Goal: Use online tool/utility

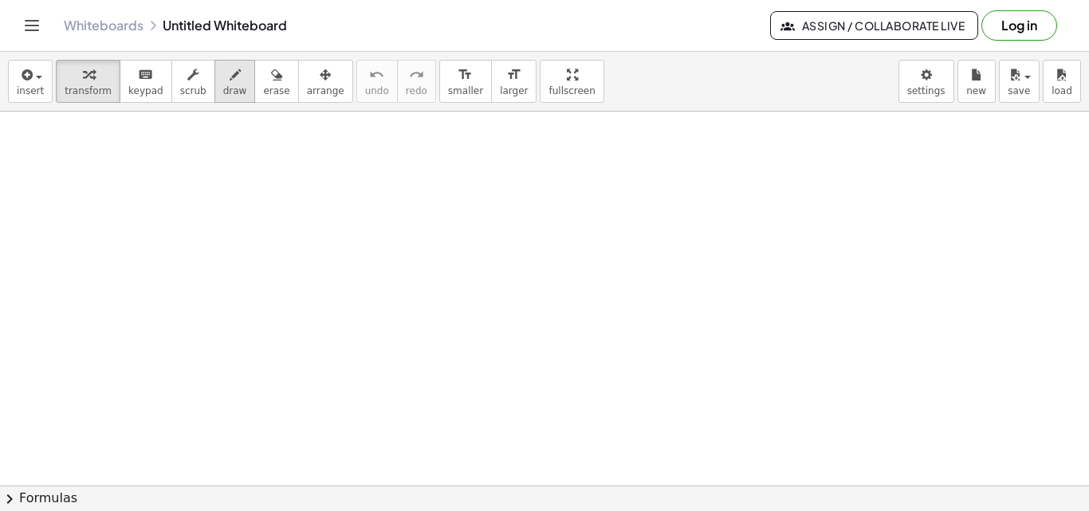
click at [223, 85] on span "draw" at bounding box center [235, 90] width 24 height 11
drag, startPoint x: 106, startPoint y: 123, endPoint x: 119, endPoint y: 151, distance: 31.4
drag, startPoint x: 120, startPoint y: 146, endPoint x: 139, endPoint y: 157, distance: 22.2
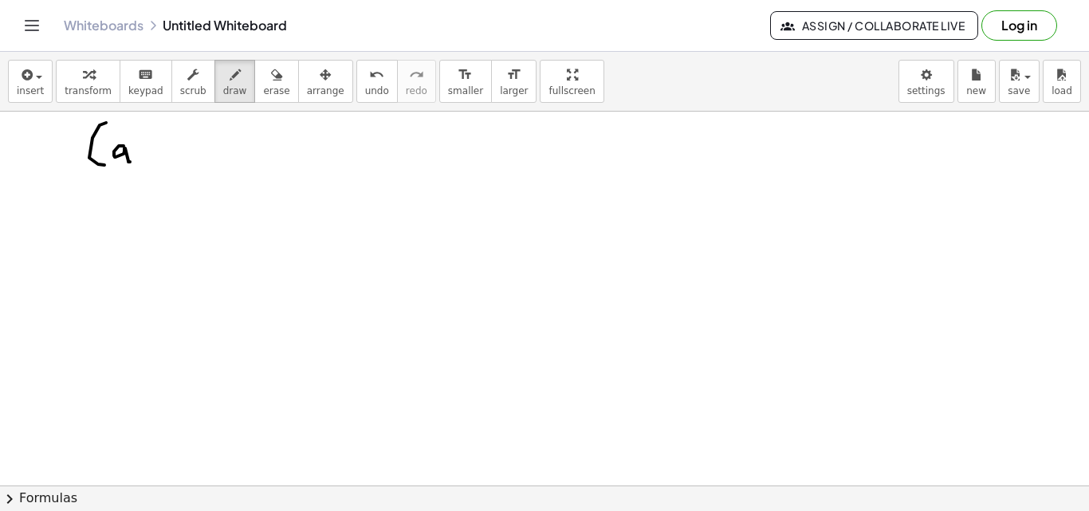
drag, startPoint x: 137, startPoint y: 146, endPoint x: 145, endPoint y: 166, distance: 21.5
drag, startPoint x: 143, startPoint y: 152, endPoint x: 150, endPoint y: 159, distance: 10.1
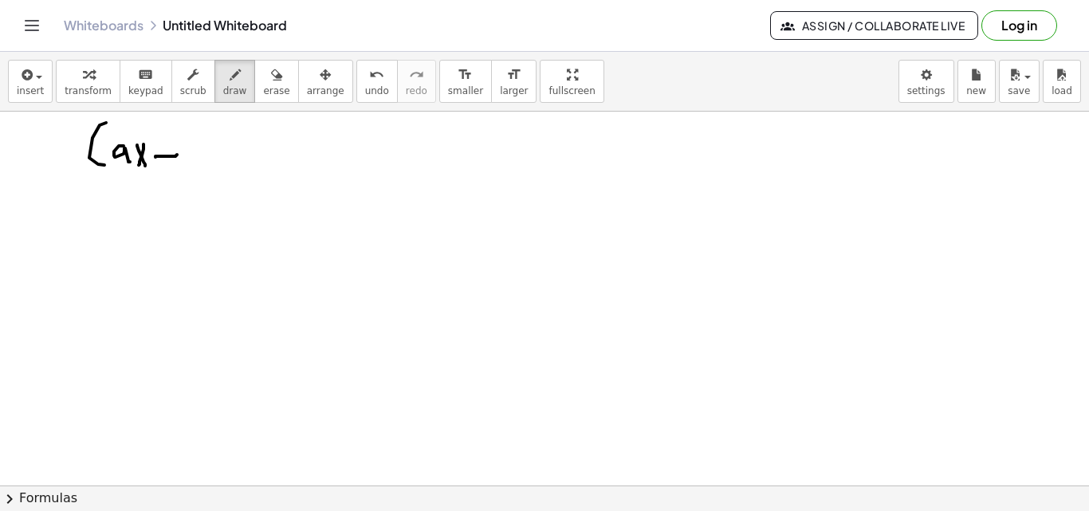
drag, startPoint x: 164, startPoint y: 160, endPoint x: 172, endPoint y: 168, distance: 11.3
drag, startPoint x: 183, startPoint y: 140, endPoint x: 208, endPoint y: 145, distance: 25.2
drag, startPoint x: 209, startPoint y: 129, endPoint x: 220, endPoint y: 174, distance: 46.0
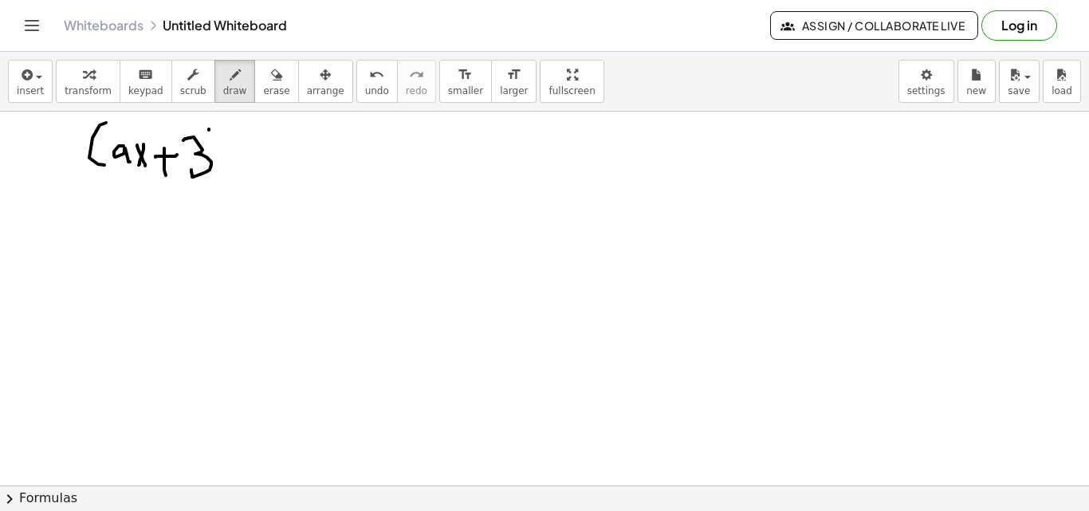
drag, startPoint x: 253, startPoint y: 136, endPoint x: 257, endPoint y: 178, distance: 42.4
drag, startPoint x: 271, startPoint y: 144, endPoint x: 292, endPoint y: 163, distance: 28.2
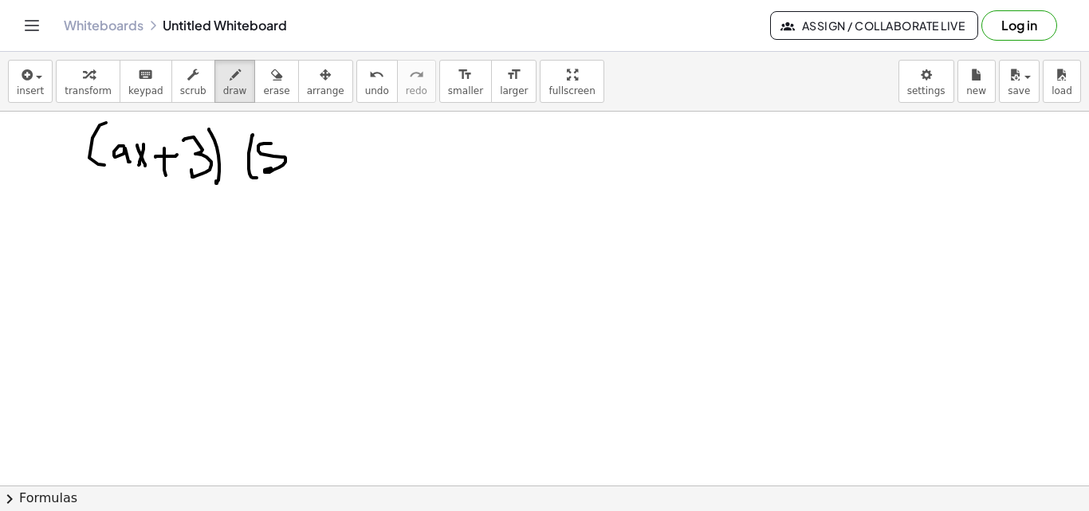
drag, startPoint x: 301, startPoint y: 153, endPoint x: 290, endPoint y: 170, distance: 20.1
drag, startPoint x: 313, startPoint y: 144, endPoint x: 321, endPoint y: 151, distance: 11.3
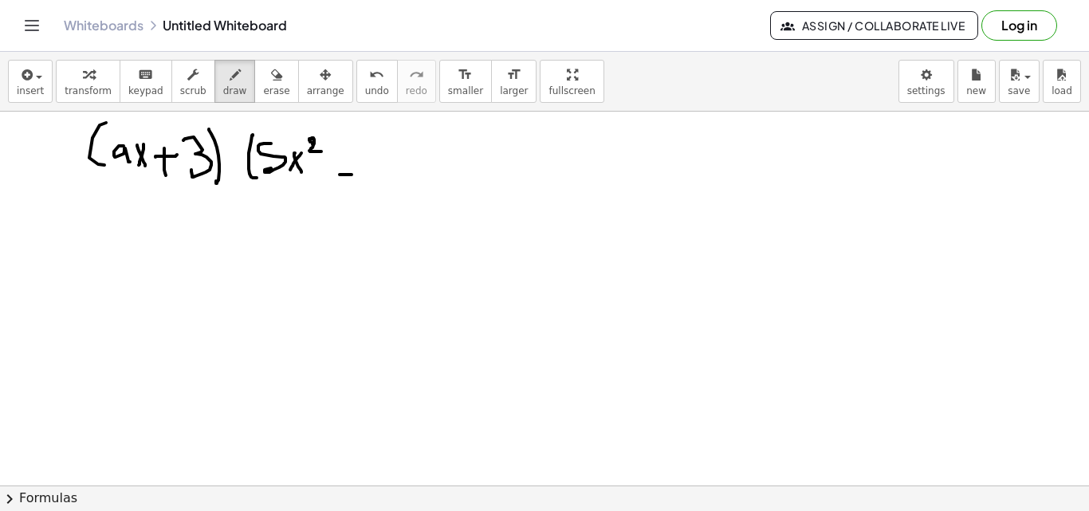
drag, startPoint x: 340, startPoint y: 175, endPoint x: 360, endPoint y: 169, distance: 20.7
drag, startPoint x: 363, startPoint y: 146, endPoint x: 369, endPoint y: 160, distance: 15.7
drag, startPoint x: 400, startPoint y: 143, endPoint x: 410, endPoint y: 146, distance: 10.1
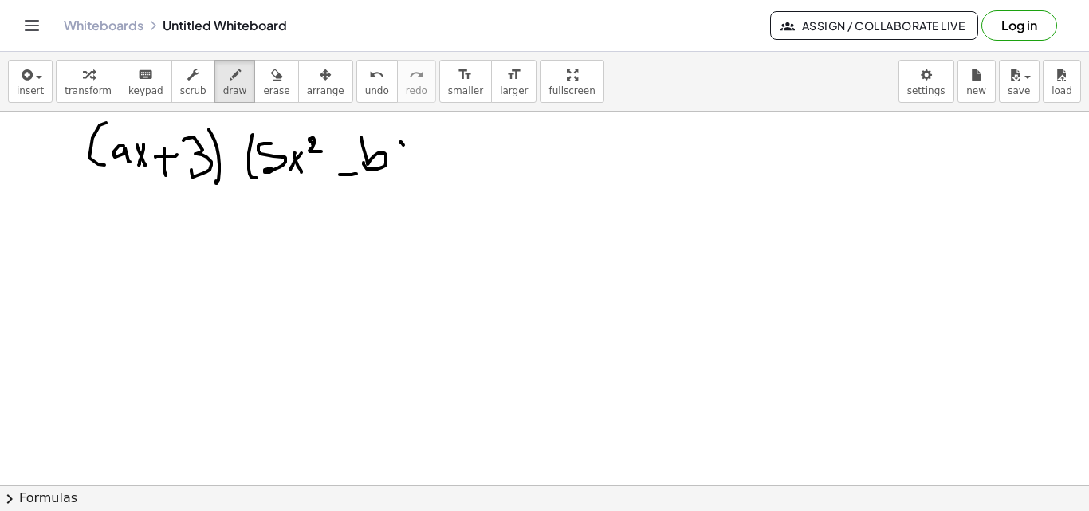
drag, startPoint x: 417, startPoint y: 156, endPoint x: 438, endPoint y: 153, distance: 21.0
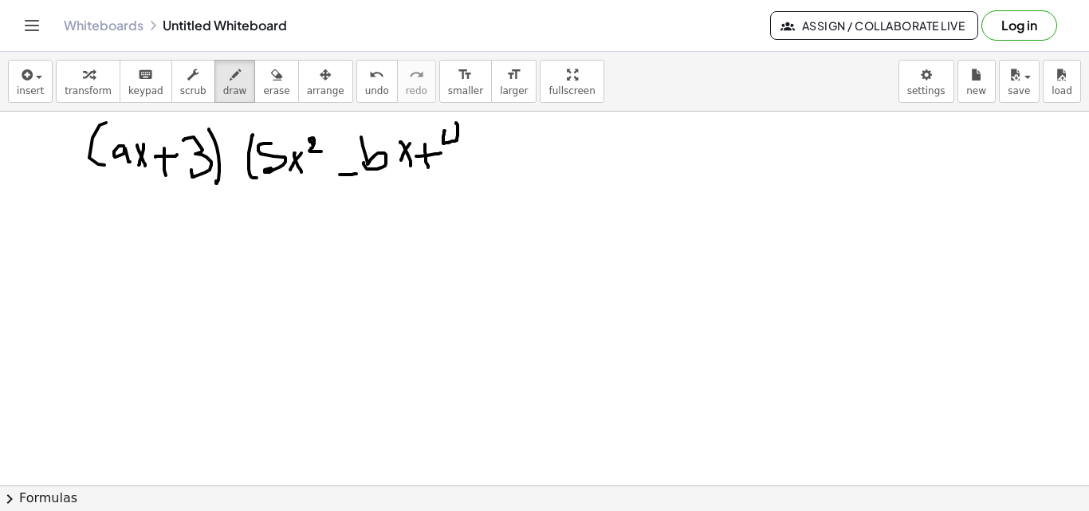
drag, startPoint x: 443, startPoint y: 141, endPoint x: 459, endPoint y: 136, distance: 16.9
drag, startPoint x: 466, startPoint y: 142, endPoint x: 497, endPoint y: 144, distance: 30.4
drag, startPoint x: 489, startPoint y: 145, endPoint x: 500, endPoint y: 151, distance: 12.9
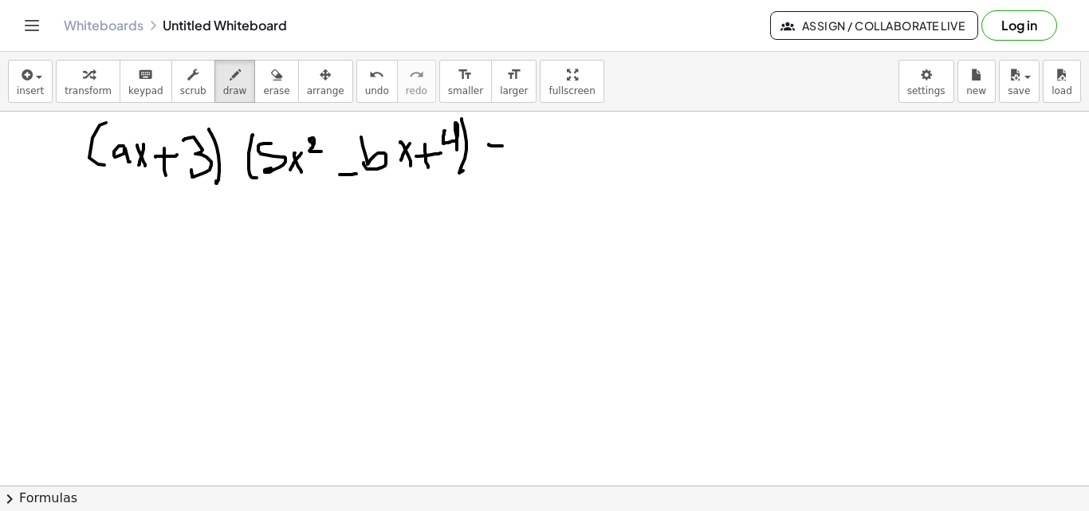
drag, startPoint x: 494, startPoint y: 156, endPoint x: 537, endPoint y: 148, distance: 43.8
drag, startPoint x: 537, startPoint y: 139, endPoint x: 553, endPoint y: 155, distance: 22.6
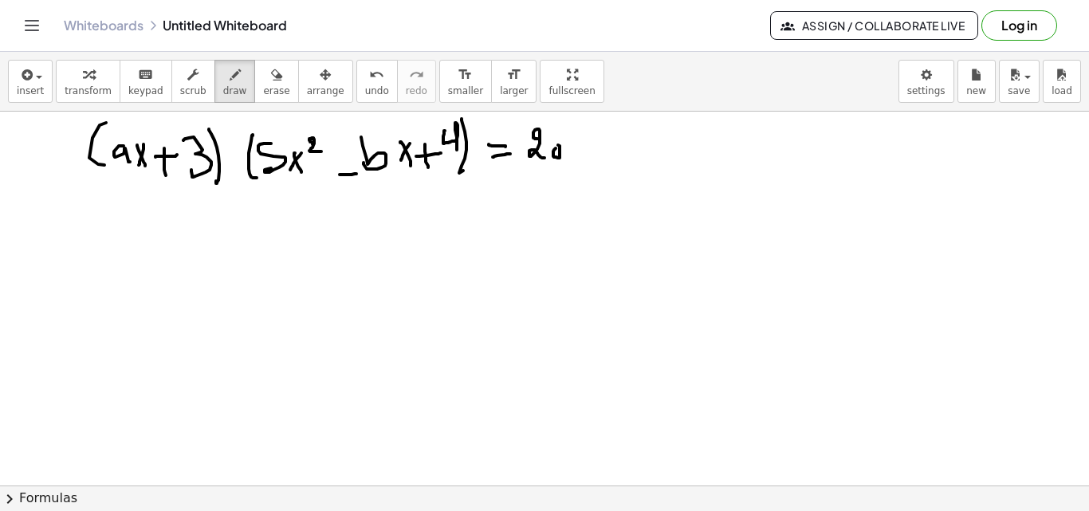
drag, startPoint x: 579, startPoint y: 143, endPoint x: 593, endPoint y: 146, distance: 14.7
drag, startPoint x: 592, startPoint y: 140, endPoint x: 579, endPoint y: 147, distance: 14.3
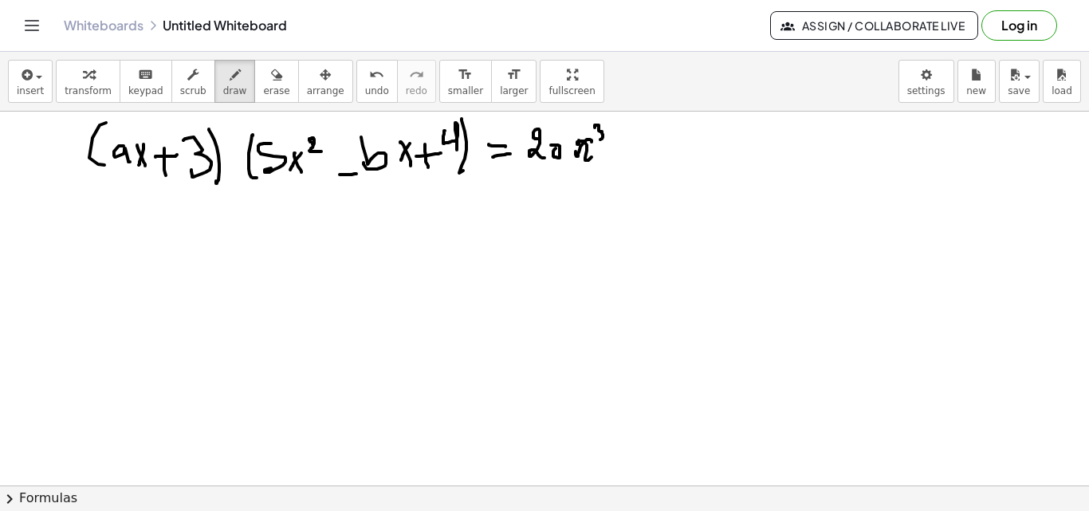
drag, startPoint x: 595, startPoint y: 128, endPoint x: 598, endPoint y: 142, distance: 14.7
drag, startPoint x: 615, startPoint y: 151, endPoint x: 625, endPoint y: 152, distance: 10.5
drag, startPoint x: 641, startPoint y: 134, endPoint x: 635, endPoint y: 159, distance: 25.5
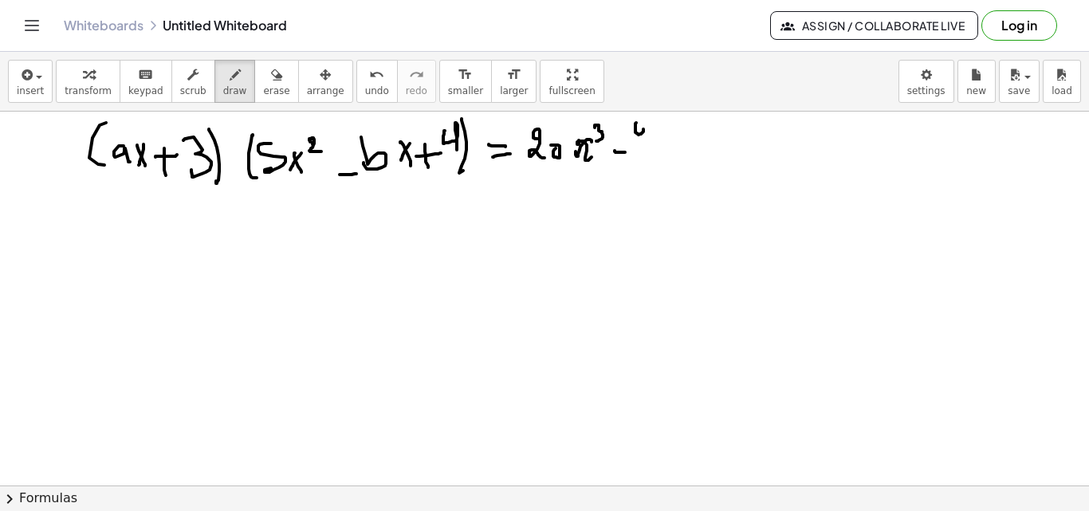
drag, startPoint x: 668, startPoint y: 153, endPoint x: 659, endPoint y: 170, distance: 18.9
drag, startPoint x: 680, startPoint y: 133, endPoint x: 694, endPoint y: 145, distance: 18.1
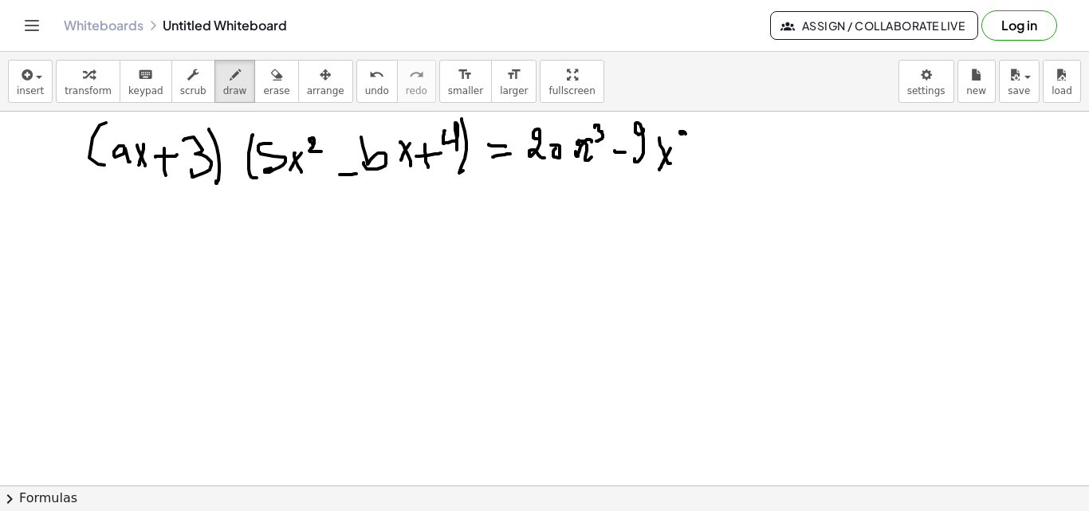
drag, startPoint x: 728, startPoint y: 135, endPoint x: 747, endPoint y: 156, distance: 28.8
drag, startPoint x: 750, startPoint y: 145, endPoint x: 762, endPoint y: 147, distance: 12.1
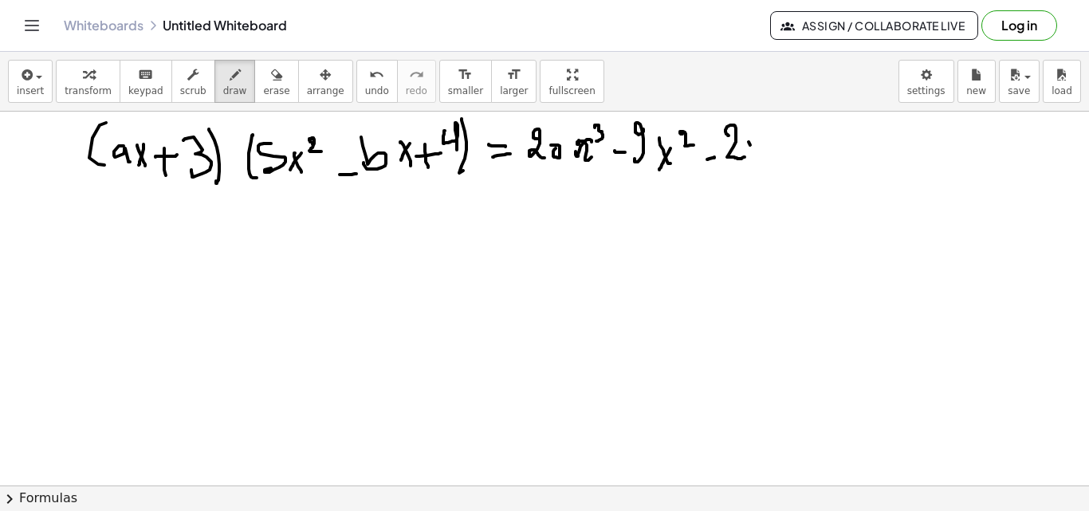
drag, startPoint x: 777, startPoint y: 156, endPoint x: 786, endPoint y: 155, distance: 8.9
drag
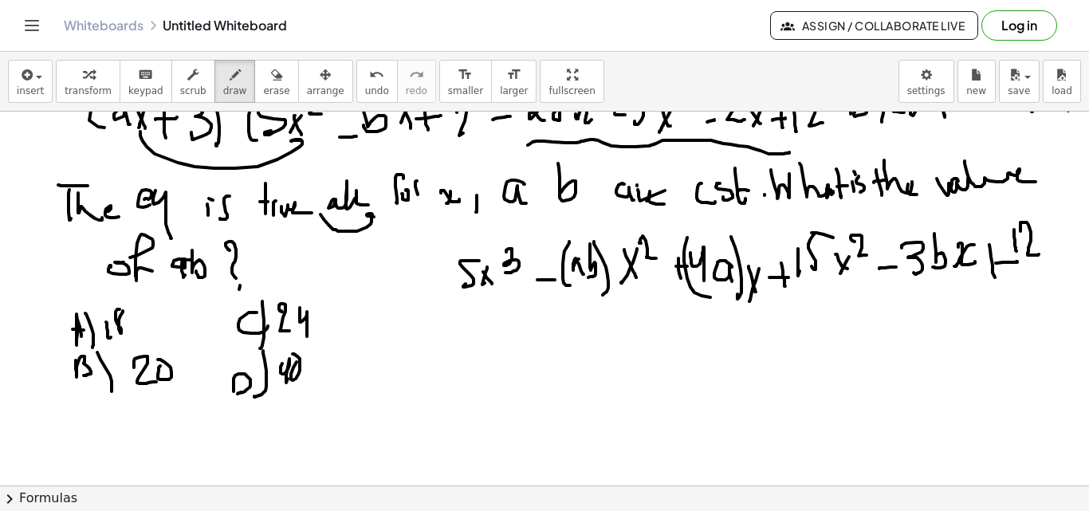
scroll to position [39, 0]
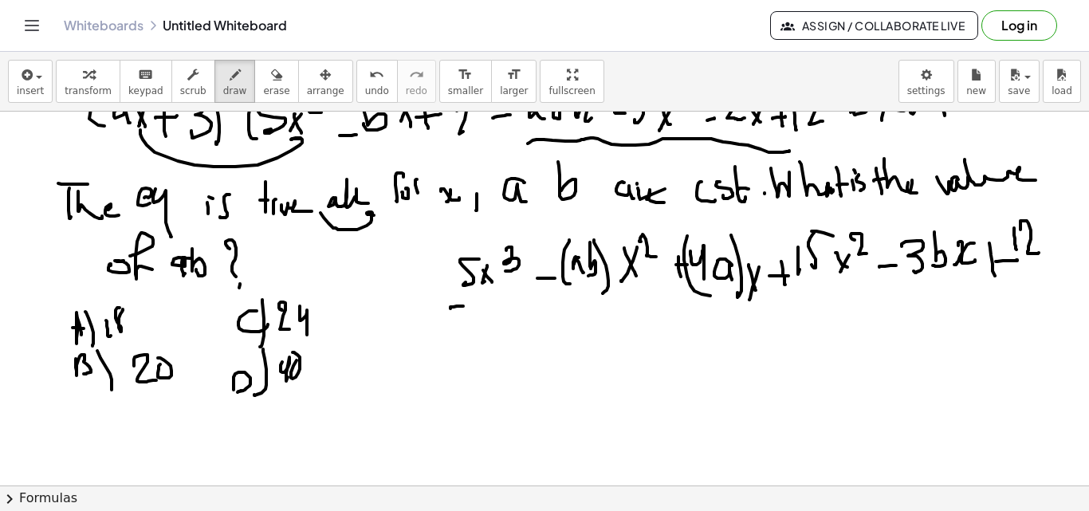
click at [451, 328] on div at bounding box center [544, 499] width 1089 height 852
click at [487, 336] on div at bounding box center [544, 499] width 1089 height 852
click at [476, 335] on div at bounding box center [544, 499] width 1089 height 852
click at [494, 318] on div at bounding box center [544, 499] width 1089 height 852
click at [533, 334] on div at bounding box center [544, 499] width 1089 height 852
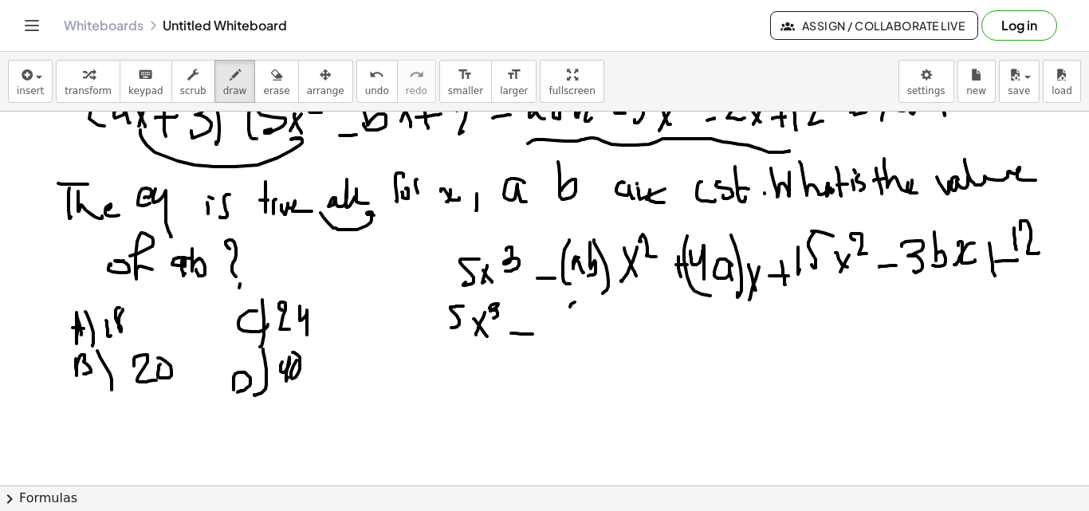
click at [578, 351] on div at bounding box center [544, 499] width 1089 height 852
click at [596, 339] on div at bounding box center [544, 499] width 1089 height 852
click at [604, 336] on div at bounding box center [544, 499] width 1089 height 852
click at [641, 330] on div at bounding box center [544, 499] width 1089 height 852
click at [635, 340] on div at bounding box center [544, 499] width 1089 height 852
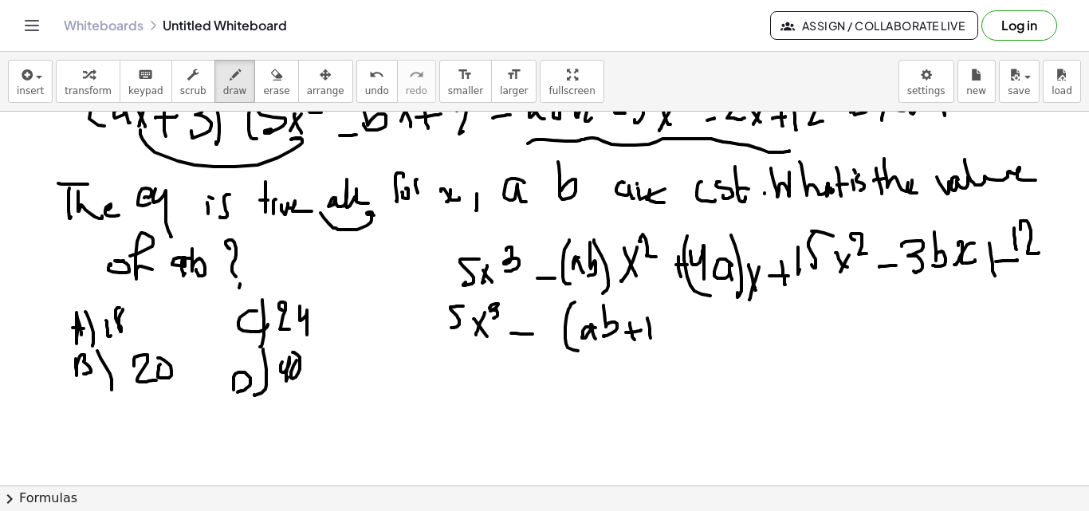
click at [651, 340] on div at bounding box center [544, 499] width 1089 height 852
click at [655, 340] on div at bounding box center [544, 499] width 1089 height 852
click at [667, 345] on div at bounding box center [544, 499] width 1089 height 852
click at [699, 340] on div at bounding box center [544, 499] width 1089 height 852
click at [690, 348] on div at bounding box center [544, 499] width 1089 height 852
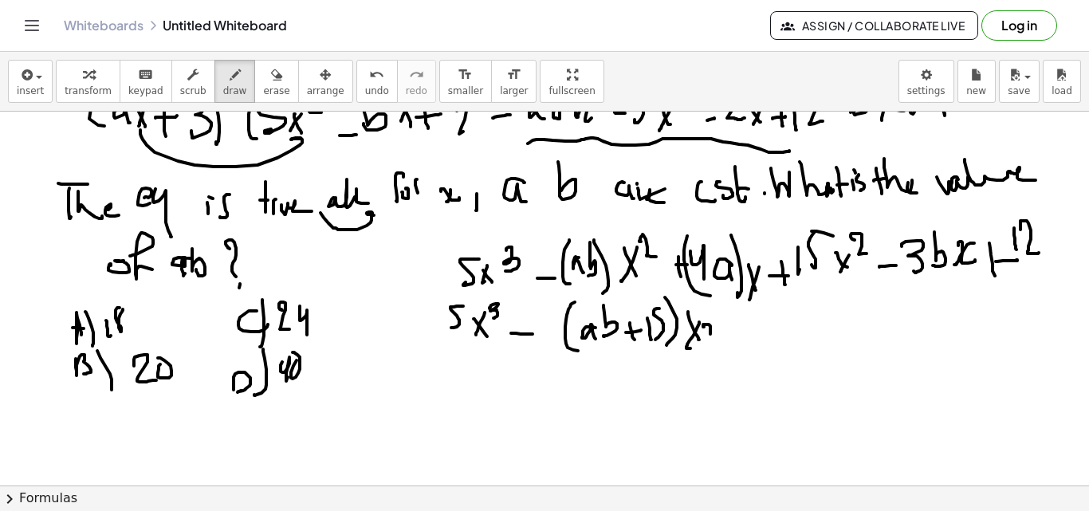
click at [722, 333] on div at bounding box center [544, 499] width 1089 height 852
click at [776, 335] on div at bounding box center [544, 499] width 1089 height 852
click at [773, 351] on div at bounding box center [544, 499] width 1089 height 852
click at [800, 344] on div at bounding box center [544, 499] width 1089 height 852
click at [823, 338] on div at bounding box center [544, 499] width 1089 height 852
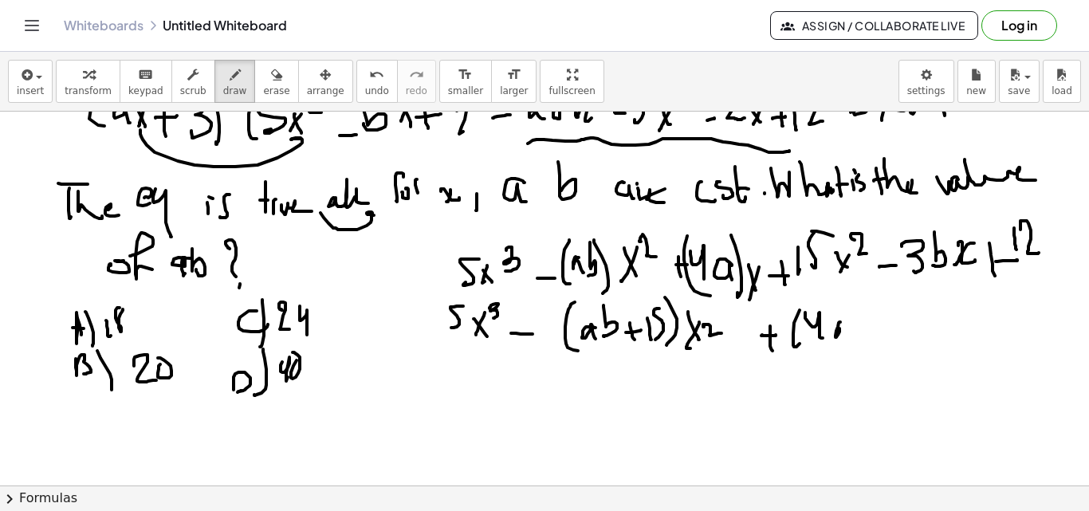
click at [845, 339] on div at bounding box center [544, 499] width 1089 height 852
click at [882, 328] on div at bounding box center [544, 499] width 1089 height 852
click at [891, 336] on div at bounding box center [544, 499] width 1089 height 852
click at [909, 328] on div at bounding box center [544, 499] width 1089 height 852
click at [913, 354] on div at bounding box center [544, 499] width 1089 height 852
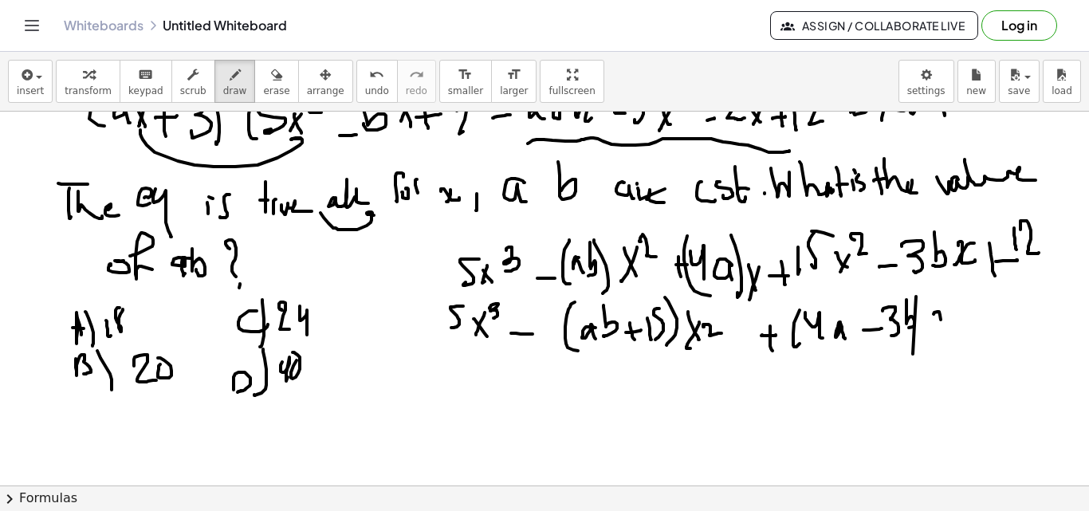
click at [954, 324] on div at bounding box center [544, 499] width 1089 height 852
click at [942, 334] on div at bounding box center [544, 499] width 1089 height 852
click at [995, 318] on div at bounding box center [544, 499] width 1089 height 852
click at [989, 336] on div at bounding box center [544, 499] width 1089 height 852
click at [1009, 332] on div at bounding box center [544, 499] width 1089 height 852
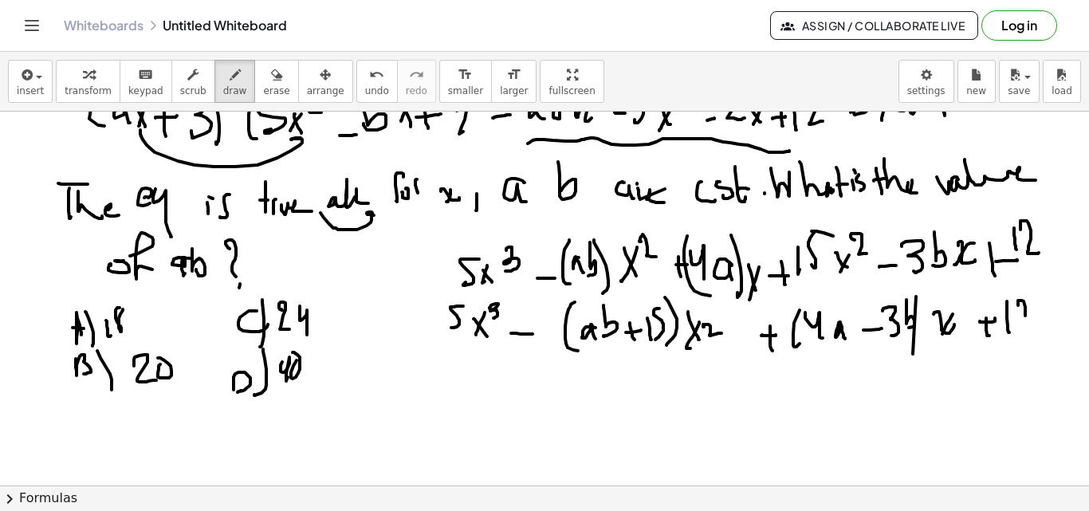
click at [1038, 320] on div at bounding box center [544, 499] width 1089 height 852
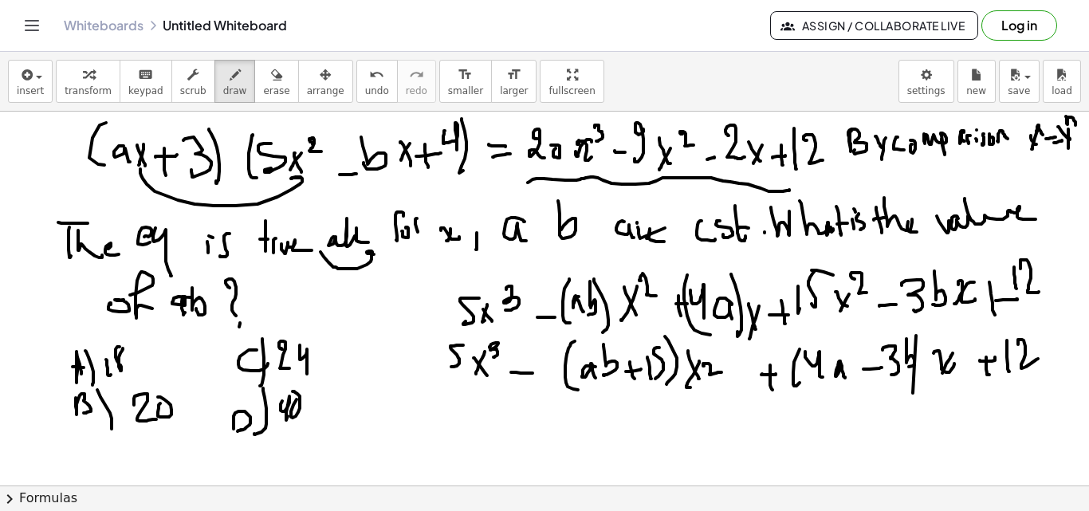
scroll to position [24, 0]
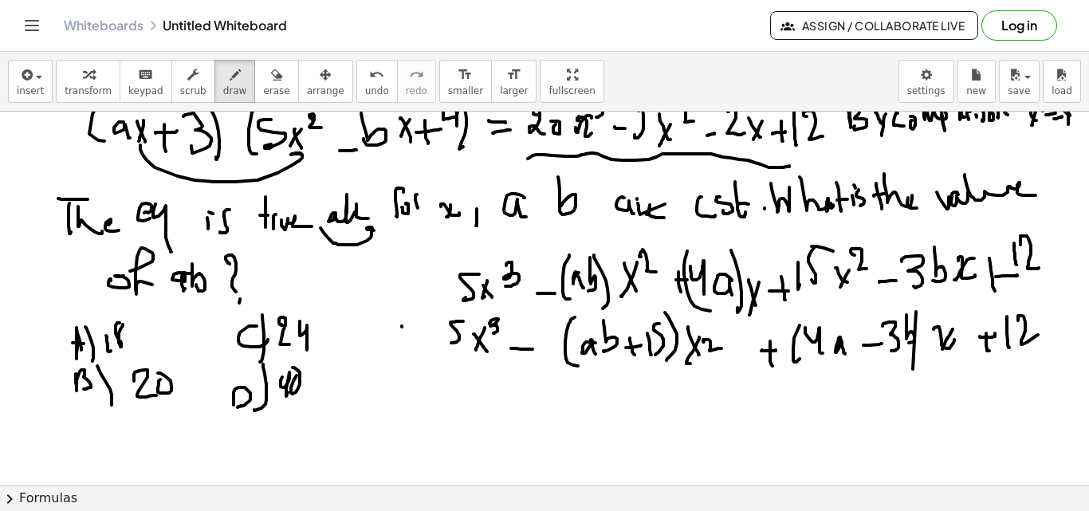
click at [402, 345] on div at bounding box center [544, 514] width 1089 height 852
click at [398, 313] on div at bounding box center [544, 514] width 1089 height 852
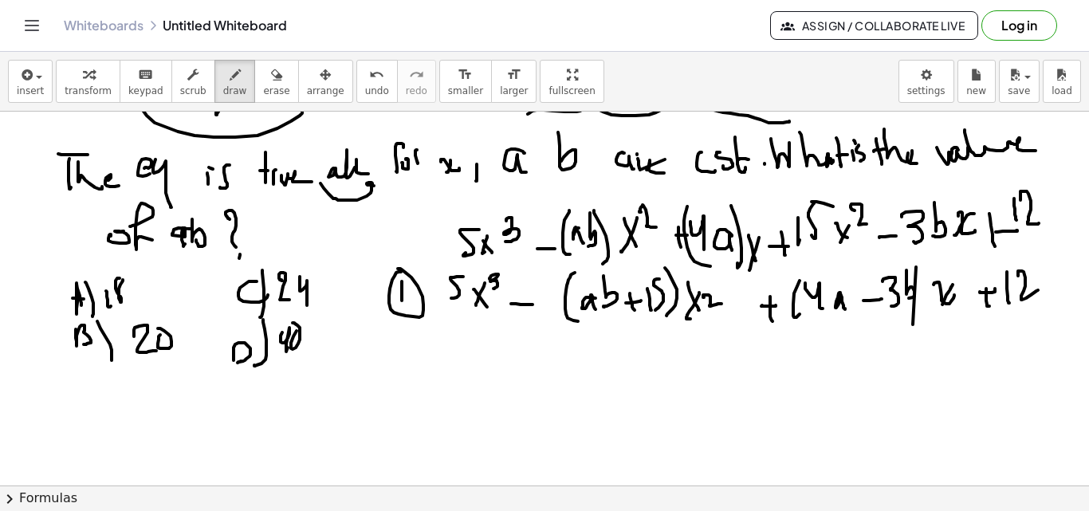
scroll to position [100, 0]
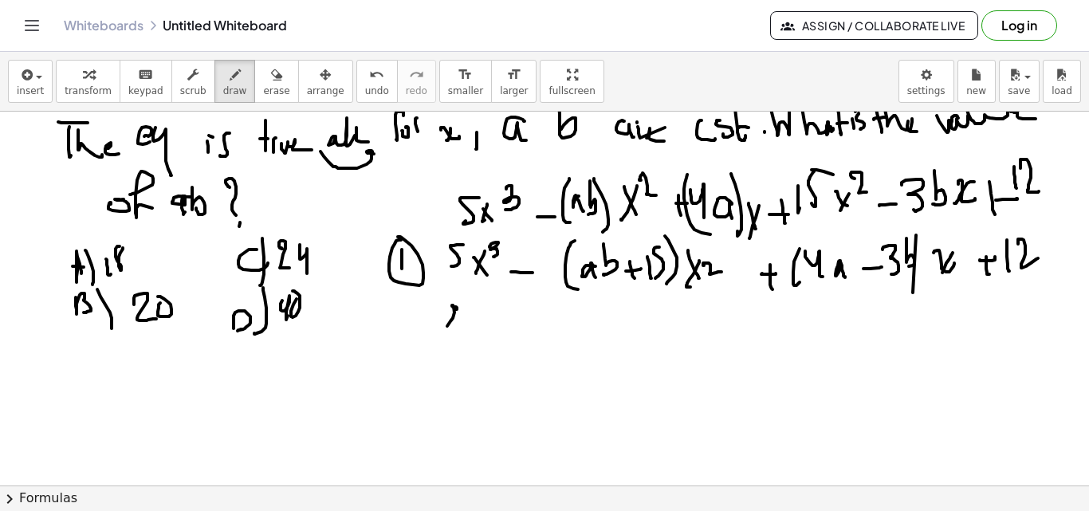
click at [454, 329] on div at bounding box center [544, 437] width 1089 height 852
click at [467, 324] on div at bounding box center [544, 437] width 1089 height 852
click at [490, 328] on div at bounding box center [544, 437] width 1089 height 852
click at [481, 336] on div at bounding box center [544, 437] width 1089 height 852
click at [493, 324] on div at bounding box center [544, 437] width 1089 height 852
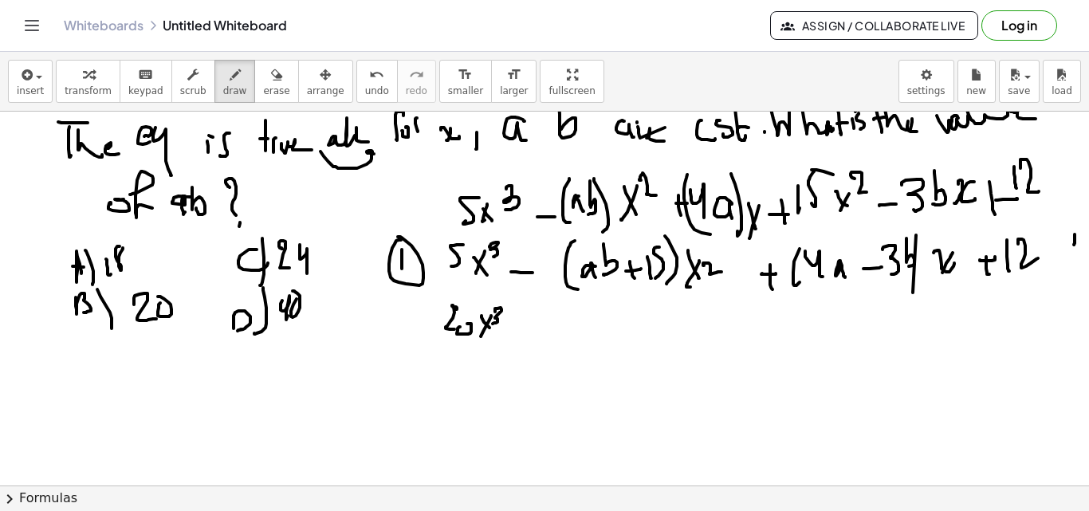
click at [1076, 224] on div at bounding box center [544, 437] width 1089 height 852
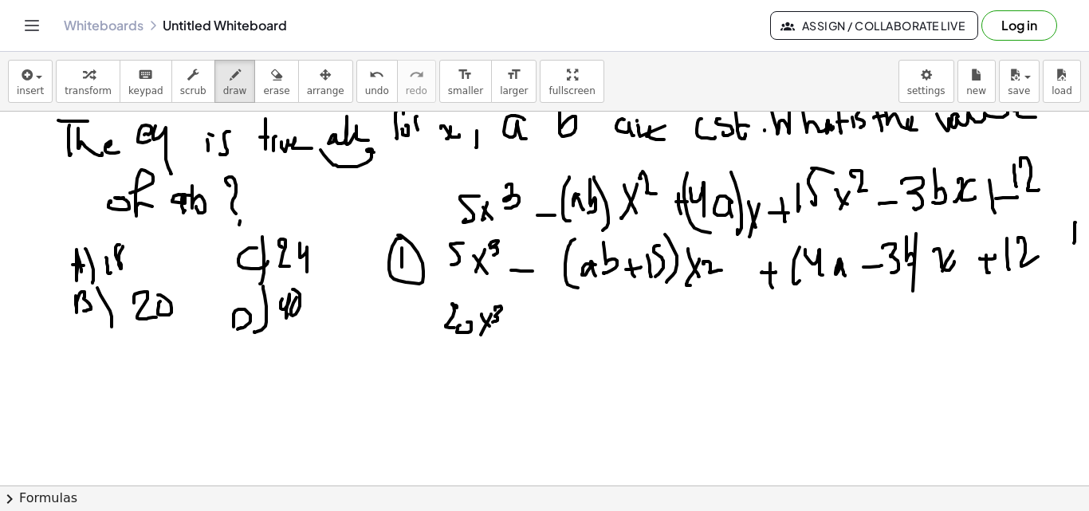
scroll to position [104, 0]
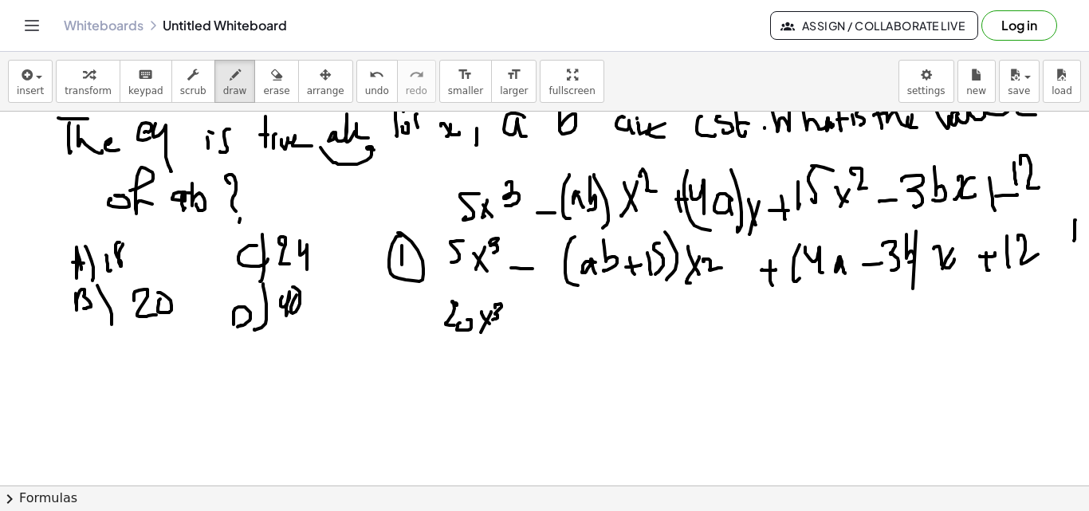
click at [557, 325] on div at bounding box center [544, 433] width 1089 height 852
click at [622, 336] on div at bounding box center [544, 433] width 1089 height 852
click at [631, 339] on div at bounding box center [544, 433] width 1089 height 852
click at [627, 337] on div at bounding box center [544, 433] width 1089 height 852
click at [686, 322] on div at bounding box center [544, 433] width 1089 height 852
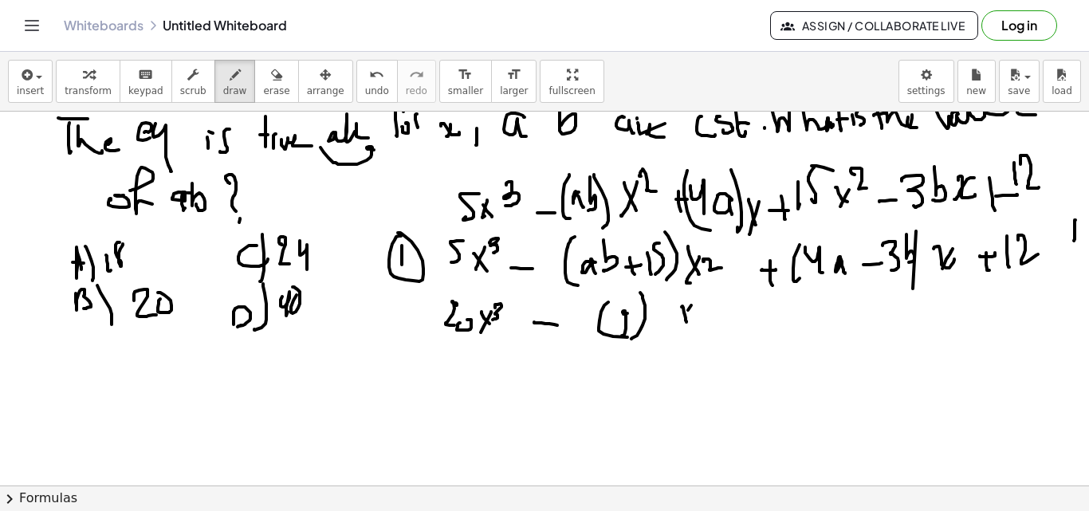
click at [679, 328] on div at bounding box center [544, 433] width 1089 height 852
click at [720, 311] on div at bounding box center [544, 433] width 1089 height 852
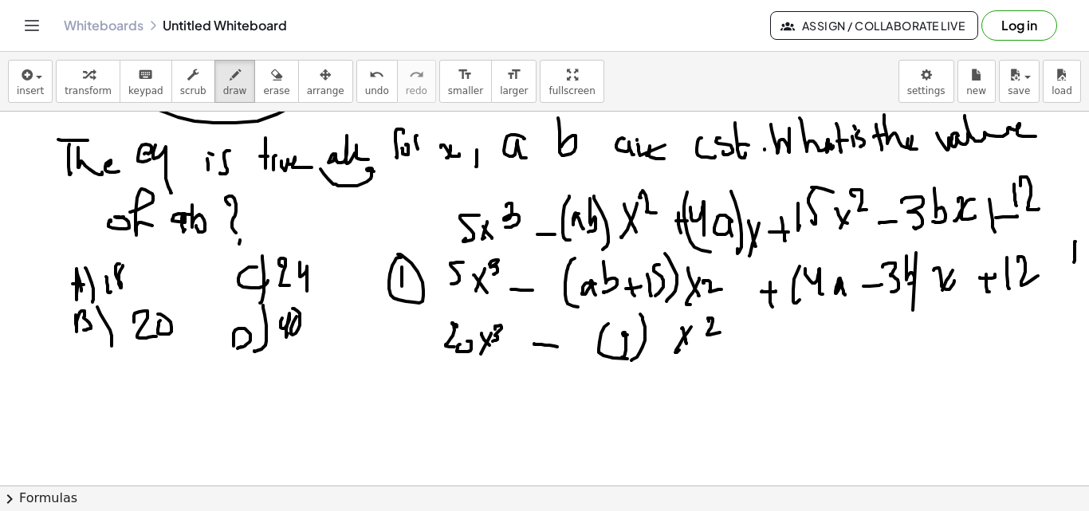
scroll to position [92, 0]
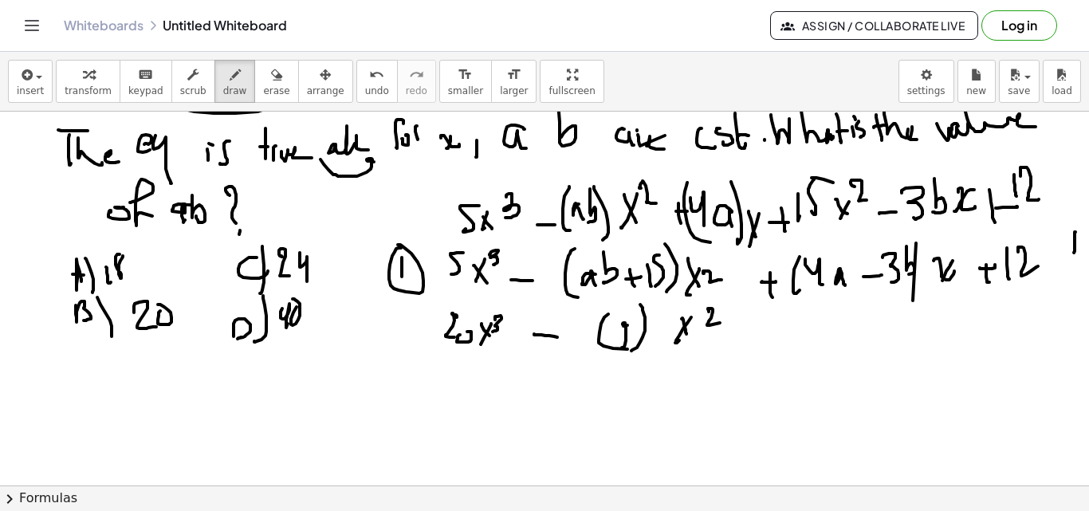
click at [789, 340] on div at bounding box center [544, 445] width 1089 height 852
click at [855, 332] on div at bounding box center [544, 445] width 1089 height 852
click at [883, 324] on div at bounding box center [544, 445] width 1089 height 852
click at [880, 333] on div at bounding box center [544, 445] width 1089 height 852
click at [953, 317] on div at bounding box center [544, 445] width 1089 height 852
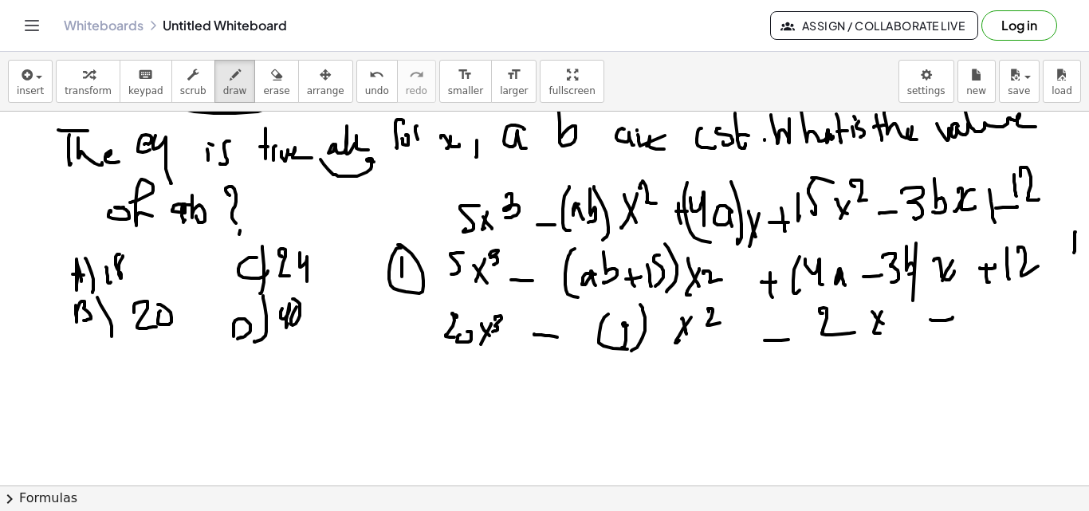
click at [952, 338] on div at bounding box center [544, 445] width 1089 height 852
click at [972, 324] on div at bounding box center [544, 445] width 1089 height 852
click at [1013, 323] on div at bounding box center [544, 445] width 1089 height 852
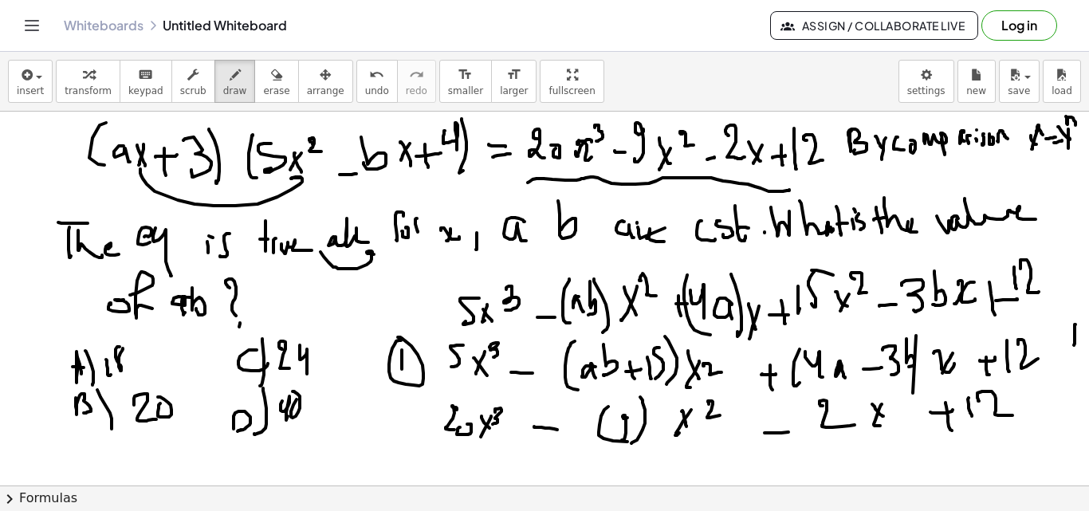
scroll to position [88, 0]
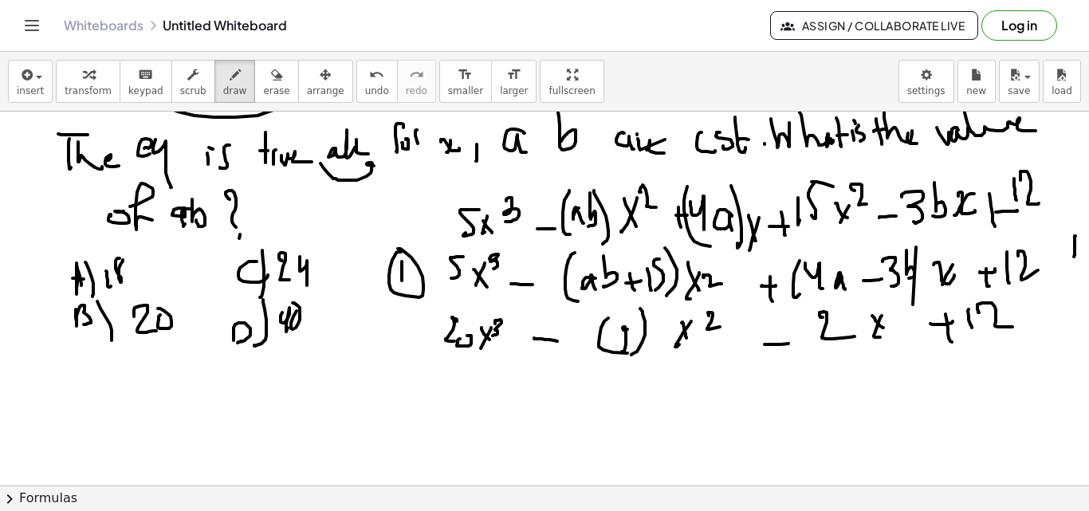
click at [1048, 291] on div at bounding box center [544, 449] width 1089 height 852
click at [1016, 334] on div at bounding box center [544, 449] width 1089 height 852
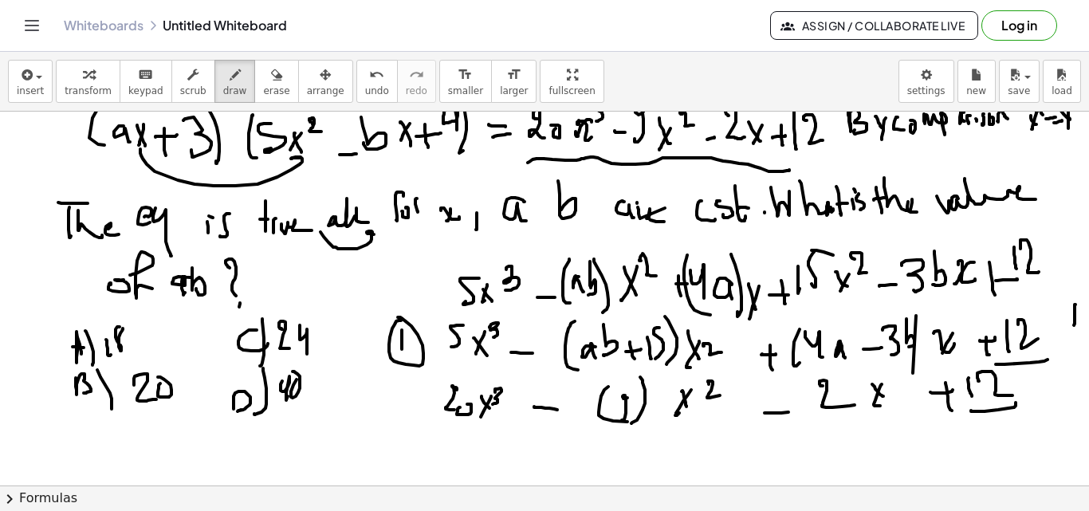
scroll to position [0, 0]
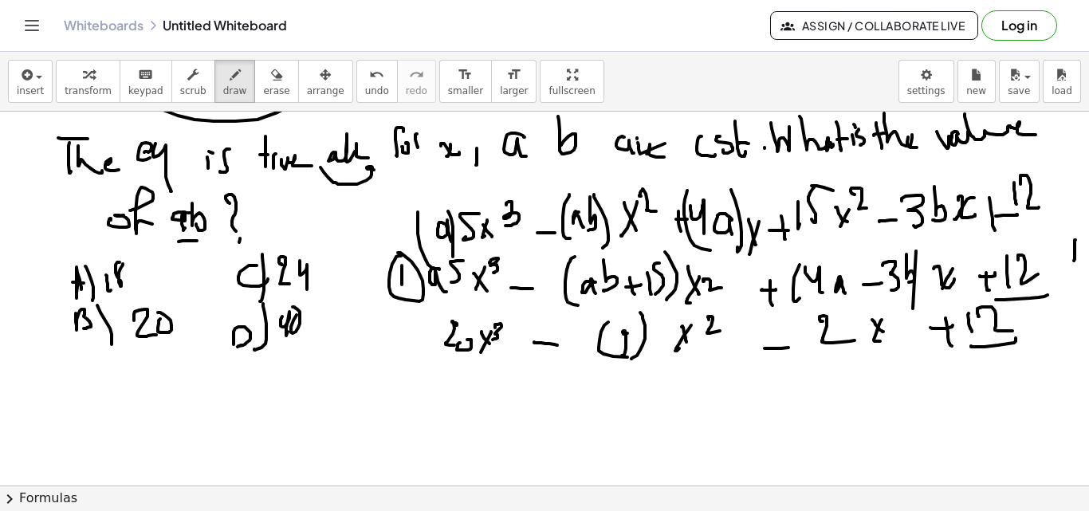
scroll to position [81, 0]
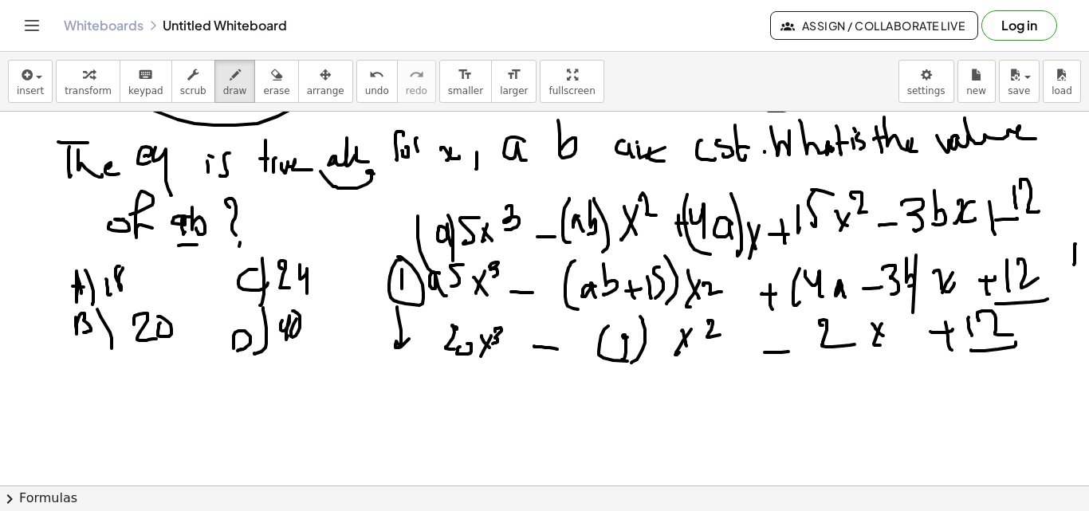
click at [409, 339] on div at bounding box center [544, 457] width 1089 height 852
click at [643, 310] on div at bounding box center [544, 457] width 1089 height 852
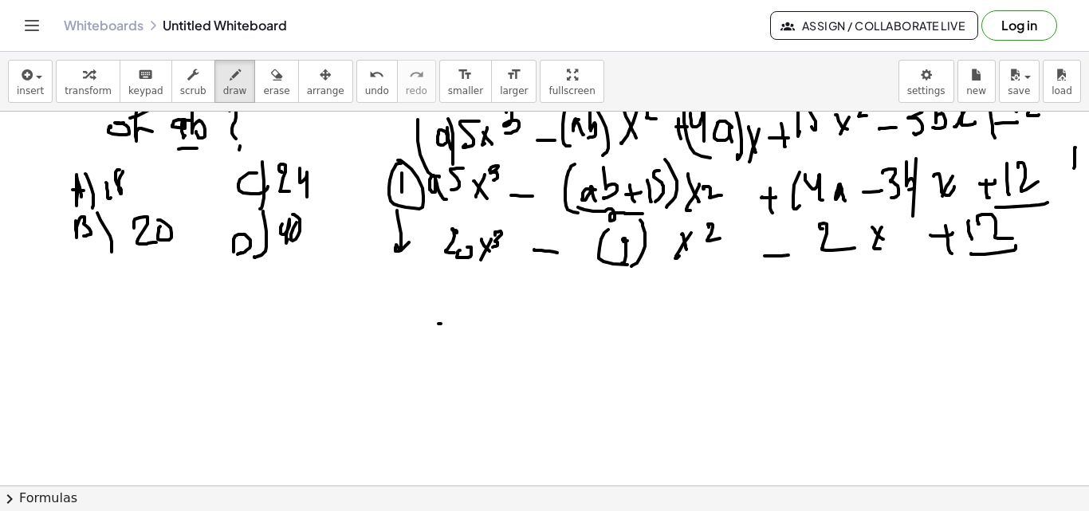
click at [451, 324] on div at bounding box center [544, 361] width 1089 height 852
click at [478, 322] on div at bounding box center [544, 361] width 1089 height 852
click at [490, 313] on div at bounding box center [544, 361] width 1089 height 852
click at [546, 312] on div at bounding box center [544, 361] width 1089 height 852
click at [545, 324] on div at bounding box center [544, 361] width 1089 height 852
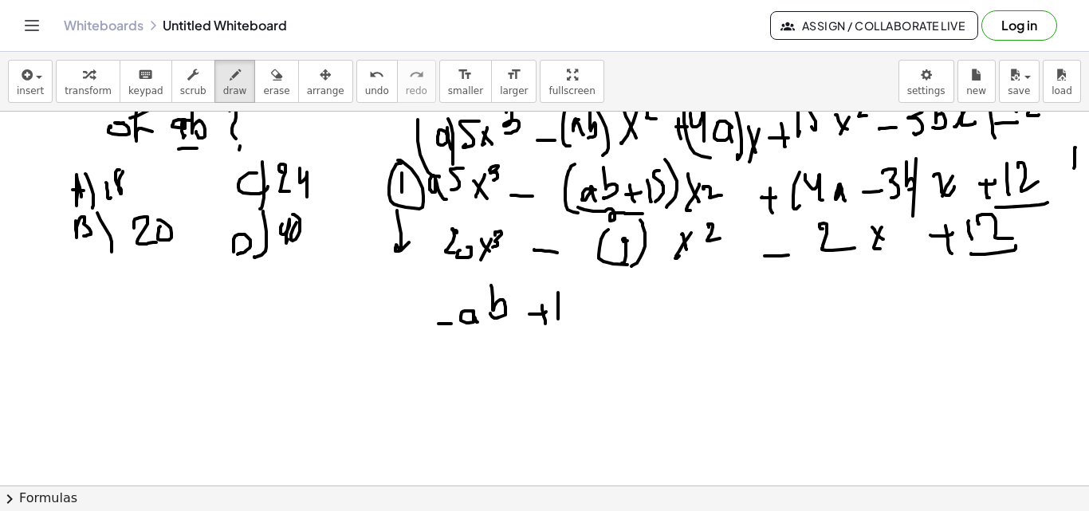
click at [558, 318] on div at bounding box center [544, 361] width 1089 height 852
click at [572, 322] on div at bounding box center [544, 361] width 1089 height 852
click at [617, 309] on div at bounding box center [544, 361] width 1089 height 852
click at [627, 321] on div at bounding box center [544, 361] width 1089 height 852
click at [659, 318] on div at bounding box center [544, 361] width 1089 height 852
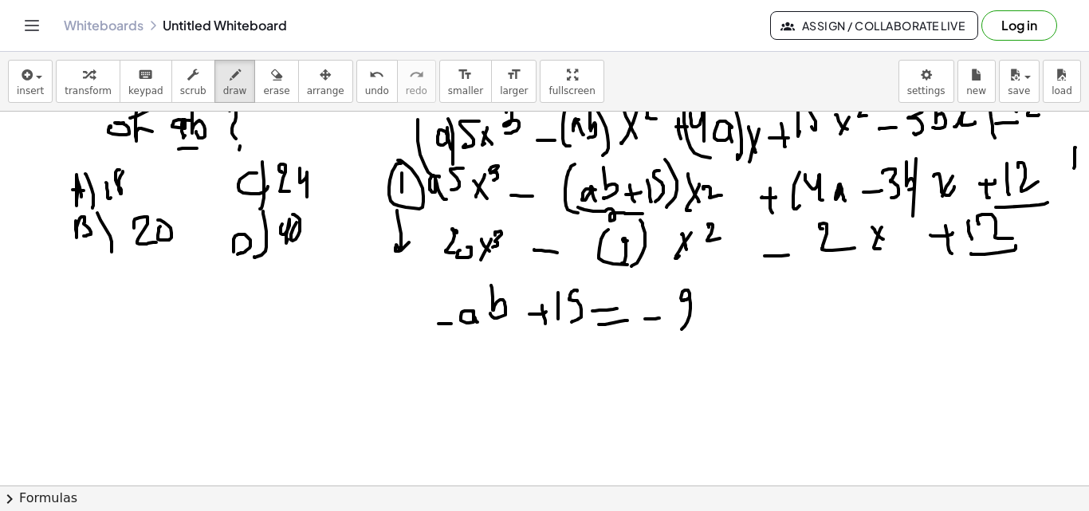
click at [672, 329] on div at bounding box center [544, 361] width 1089 height 852
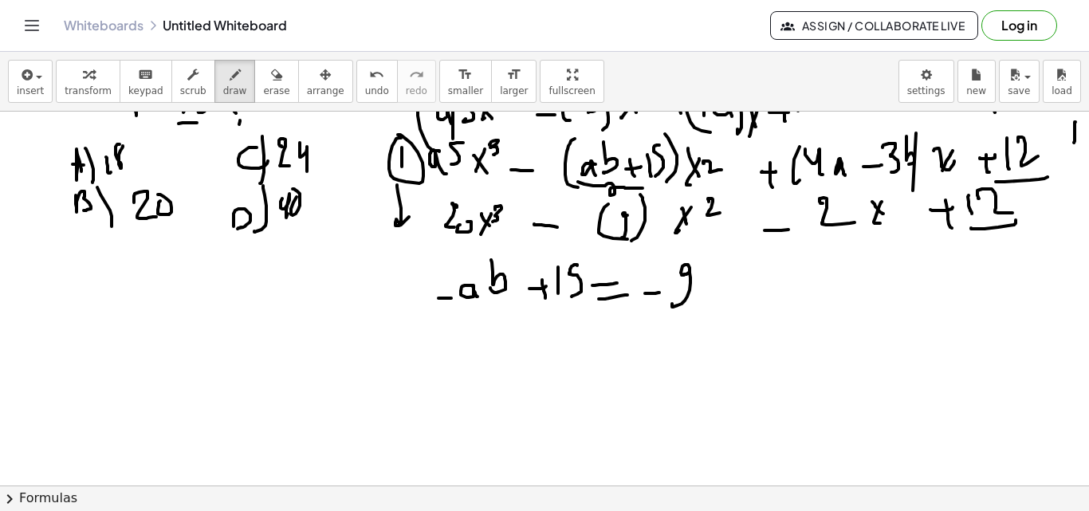
scroll to position [236, 0]
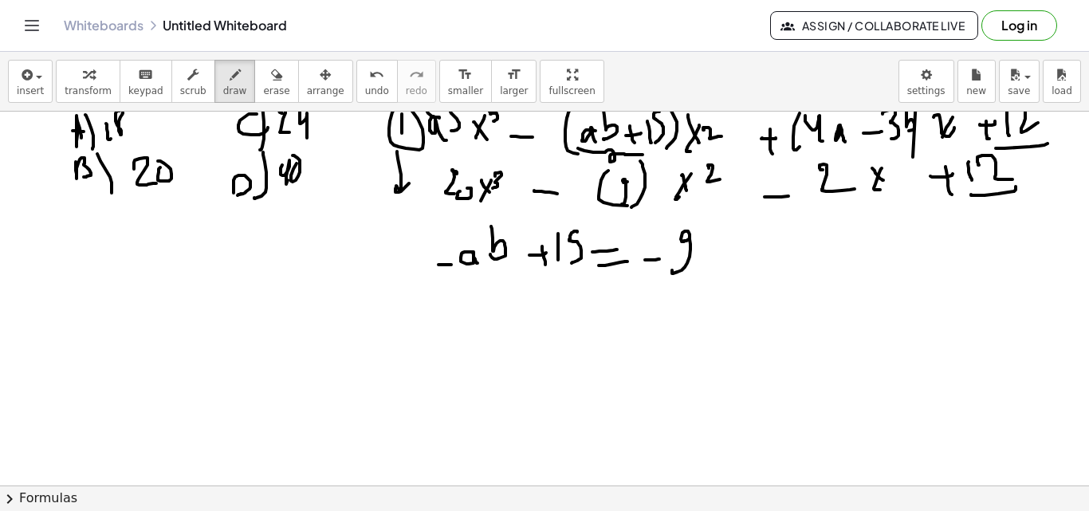
click at [1033, 307] on div at bounding box center [544, 302] width 1089 height 852
drag, startPoint x: 463, startPoint y: 317, endPoint x: 498, endPoint y: 324, distance: 34.9
click at [488, 324] on div at bounding box center [544, 302] width 1089 height 852
drag, startPoint x: 500, startPoint y: 309, endPoint x: 534, endPoint y: 313, distance: 34.6
click at [529, 314] on div at bounding box center [544, 302] width 1089 height 852
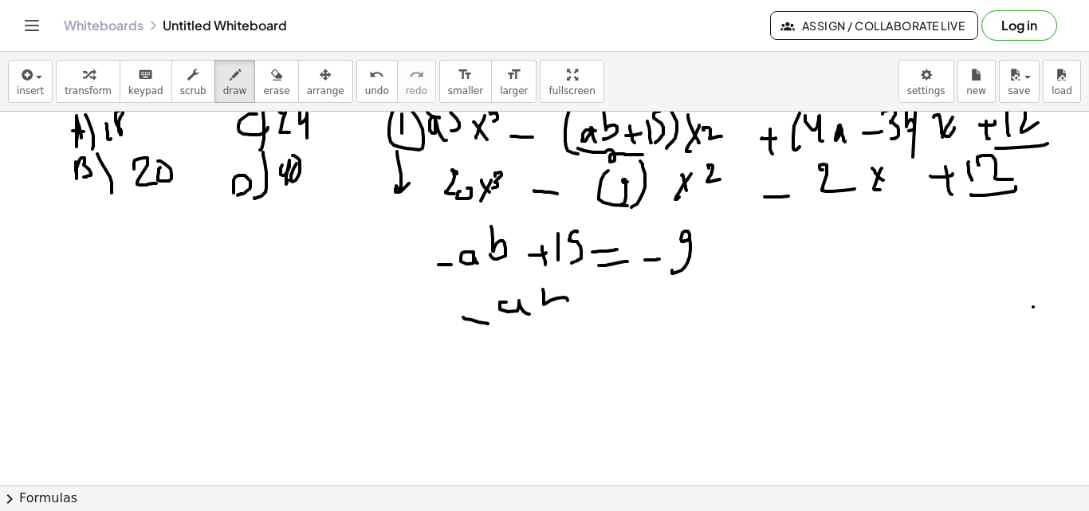
drag, startPoint x: 544, startPoint y: 305, endPoint x: 554, endPoint y: 308, distance: 10.8
click at [549, 313] on div at bounding box center [544, 302] width 1089 height 852
drag, startPoint x: 608, startPoint y: 300, endPoint x: 618, endPoint y: 304, distance: 11.1
click at [619, 303] on div at bounding box center [544, 302] width 1089 height 852
drag, startPoint x: 608, startPoint y: 310, endPoint x: 631, endPoint y: 312, distance: 22.4
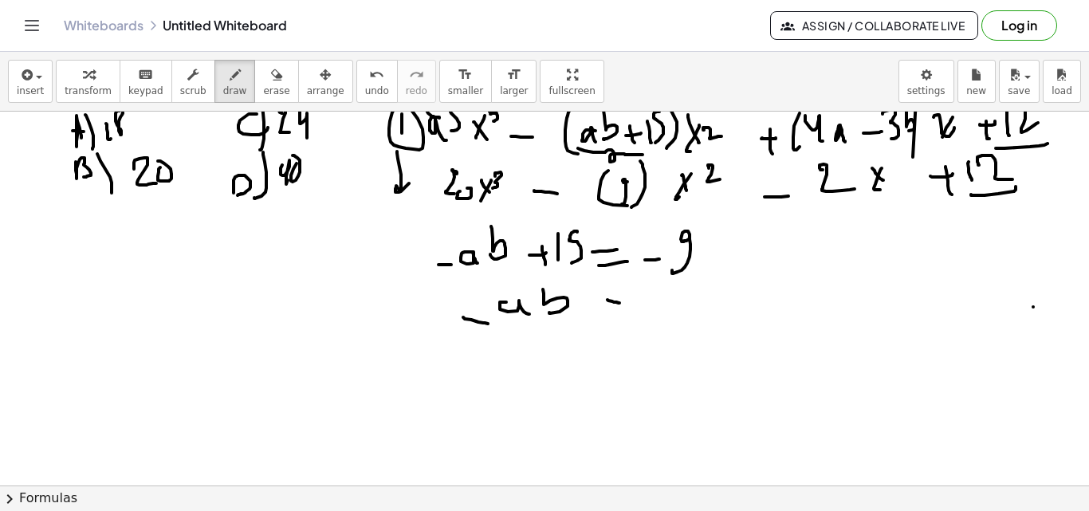
click at [619, 312] on div at bounding box center [544, 302] width 1089 height 852
drag, startPoint x: 655, startPoint y: 310, endPoint x: 674, endPoint y: 309, distance: 19.2
click at [671, 310] on div at bounding box center [544, 302] width 1089 height 852
drag, startPoint x: 692, startPoint y: 297, endPoint x: 692, endPoint y: 321, distance: 24.7
click at [691, 322] on div at bounding box center [544, 302] width 1089 height 852
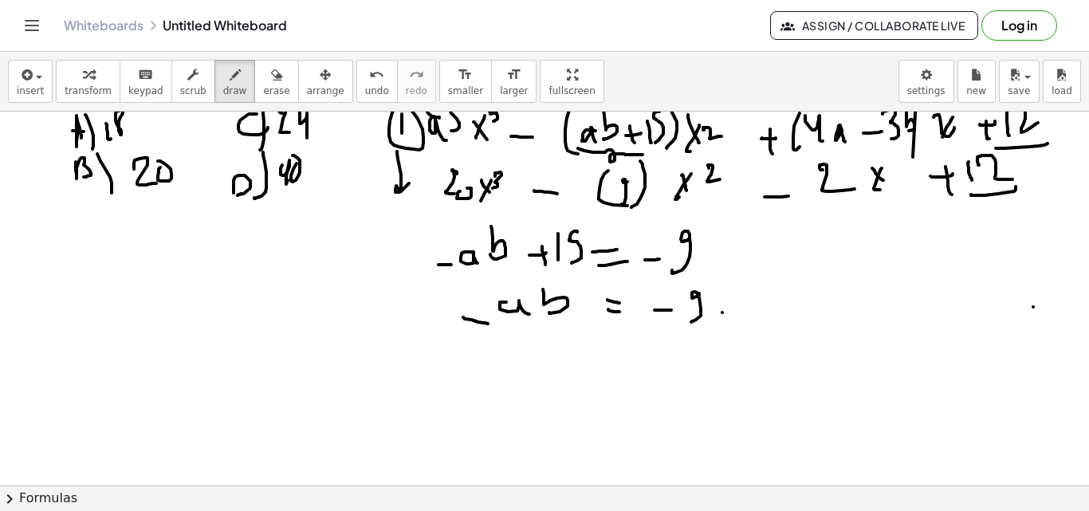
drag, startPoint x: 722, startPoint y: 313, endPoint x: 749, endPoint y: 295, distance: 32.3
click at [736, 311] on div at bounding box center [544, 302] width 1089 height 852
drag, startPoint x: 761, startPoint y: 301, endPoint x: 770, endPoint y: 307, distance: 10.4
click at [763, 313] on div at bounding box center [544, 302] width 1089 height 852
drag, startPoint x: 773, startPoint y: 284, endPoint x: 769, endPoint y: 321, distance: 37.7
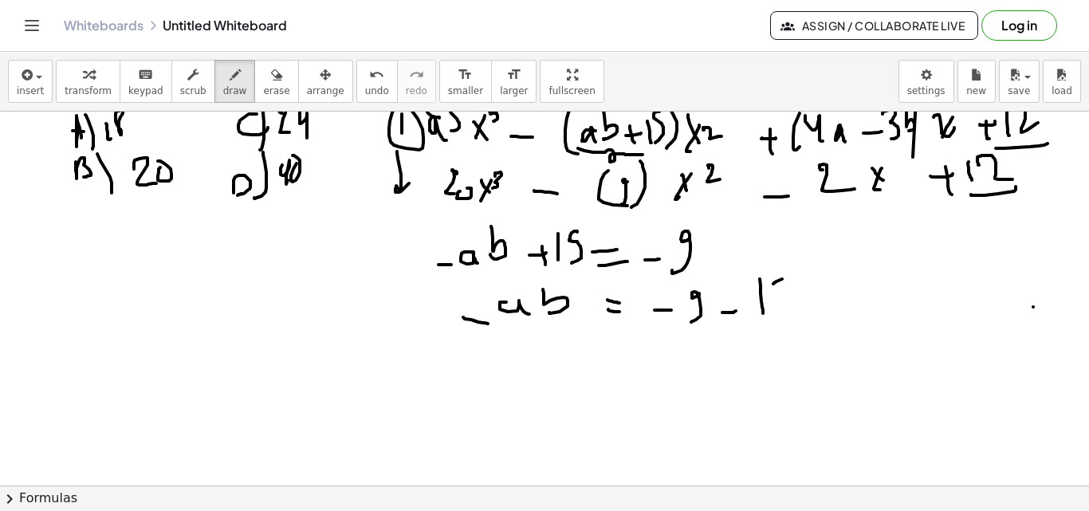
click at [772, 321] on div at bounding box center [544, 302] width 1089 height 852
drag, startPoint x: 501, startPoint y: 379, endPoint x: 557, endPoint y: 375, distance: 56.7
click at [537, 379] on div at bounding box center [544, 302] width 1089 height 852
drag, startPoint x: 572, startPoint y: 364, endPoint x: 587, endPoint y: 370, distance: 16.1
click at [581, 376] on div at bounding box center [544, 302] width 1089 height 852
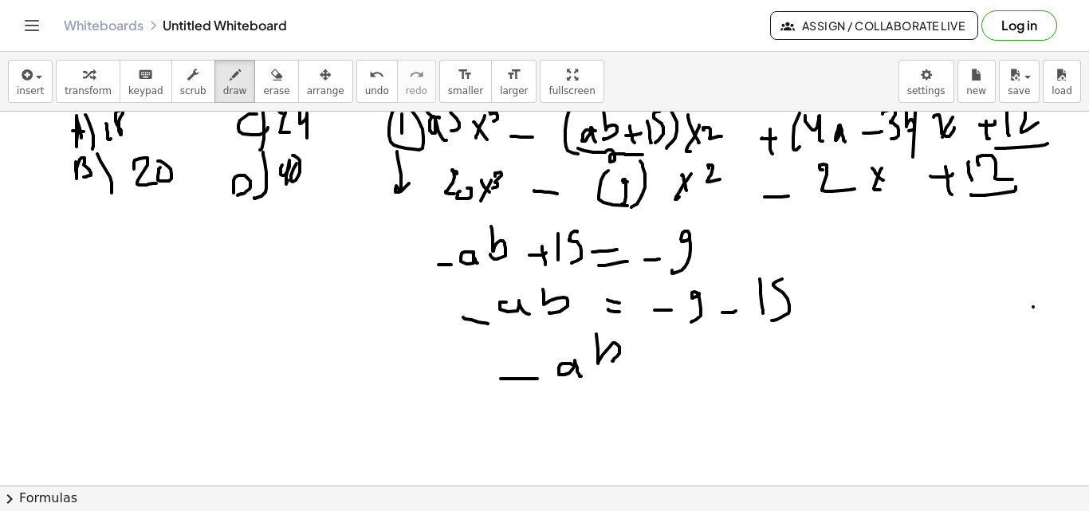
drag, startPoint x: 598, startPoint y: 355, endPoint x: 607, endPoint y: 360, distance: 10.4
click at [612, 360] on div at bounding box center [544, 302] width 1089 height 852
click at [651, 359] on div at bounding box center [544, 302] width 1089 height 852
drag, startPoint x: 633, startPoint y: 364, endPoint x: 665, endPoint y: 367, distance: 32.0
click at [651, 366] on div at bounding box center [544, 302] width 1089 height 852
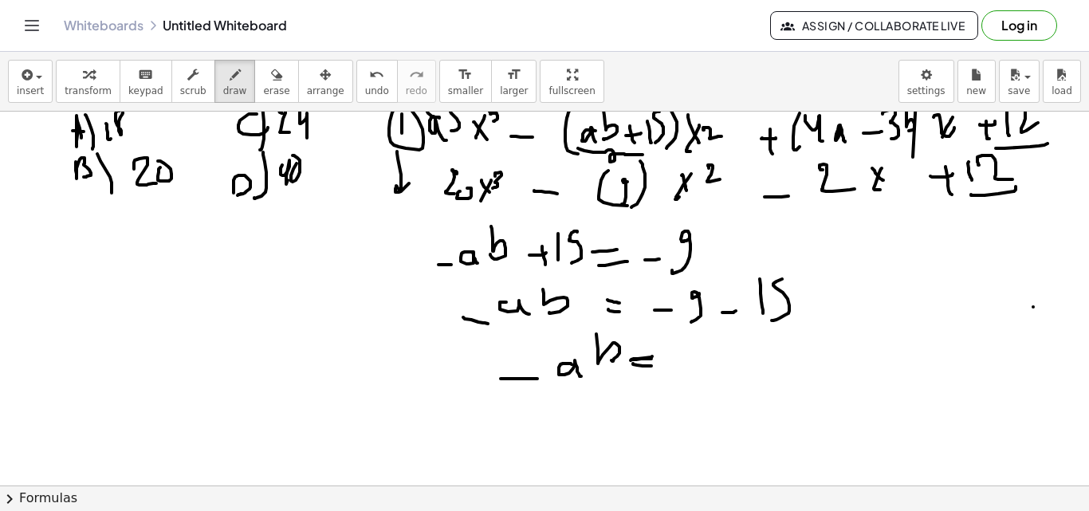
drag, startPoint x: 673, startPoint y: 366, endPoint x: 694, endPoint y: 363, distance: 21.0
click at [693, 364] on div at bounding box center [544, 302] width 1089 height 852
drag, startPoint x: 716, startPoint y: 347, endPoint x: 719, endPoint y: 361, distance: 14.7
click at [718, 365] on div at bounding box center [544, 302] width 1089 height 852
drag, startPoint x: 723, startPoint y: 342, endPoint x: 741, endPoint y: 387, distance: 48.3
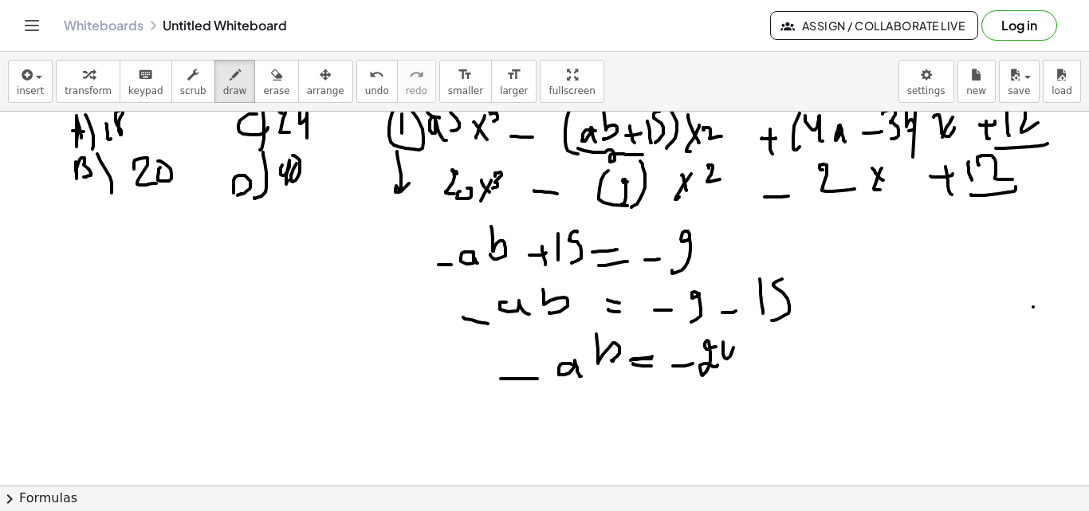
click at [738, 376] on div at bounding box center [544, 302] width 1089 height 852
drag, startPoint x: 629, startPoint y: 404, endPoint x: 641, endPoint y: 410, distance: 13.2
click at [637, 414] on div at bounding box center [544, 302] width 1089 height 852
drag, startPoint x: 643, startPoint y: 384, endPoint x: 631, endPoint y: 415, distance: 33.3
click at [630, 418] on div at bounding box center [544, 302] width 1089 height 852
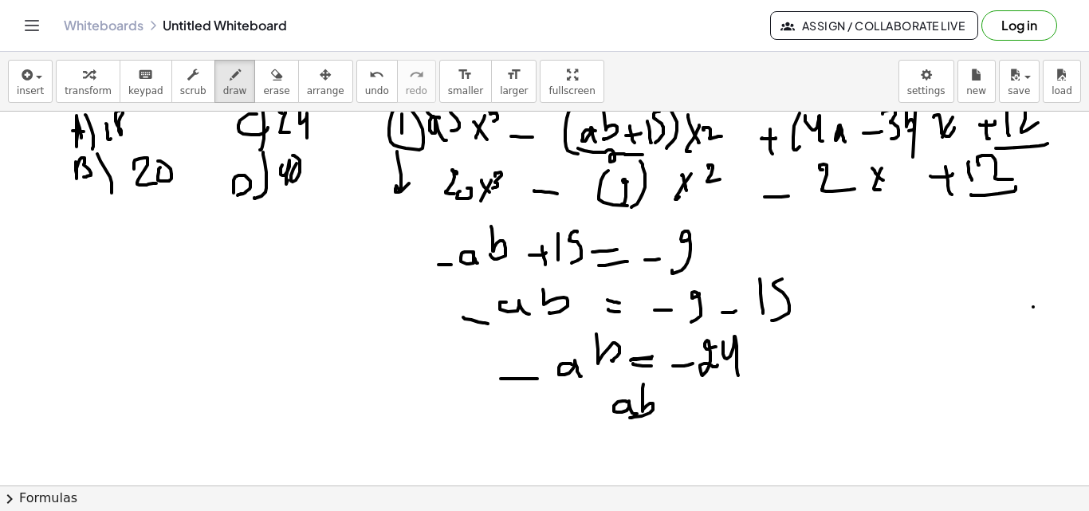
drag, startPoint x: 668, startPoint y: 402, endPoint x: 689, endPoint y: 402, distance: 20.7
click at [693, 402] on div at bounding box center [544, 302] width 1089 height 852
click at [688, 412] on div at bounding box center [544, 302] width 1089 height 852
click at [715, 406] on div at bounding box center [544, 302] width 1089 height 852
click at [734, 411] on div at bounding box center [544, 302] width 1089 height 852
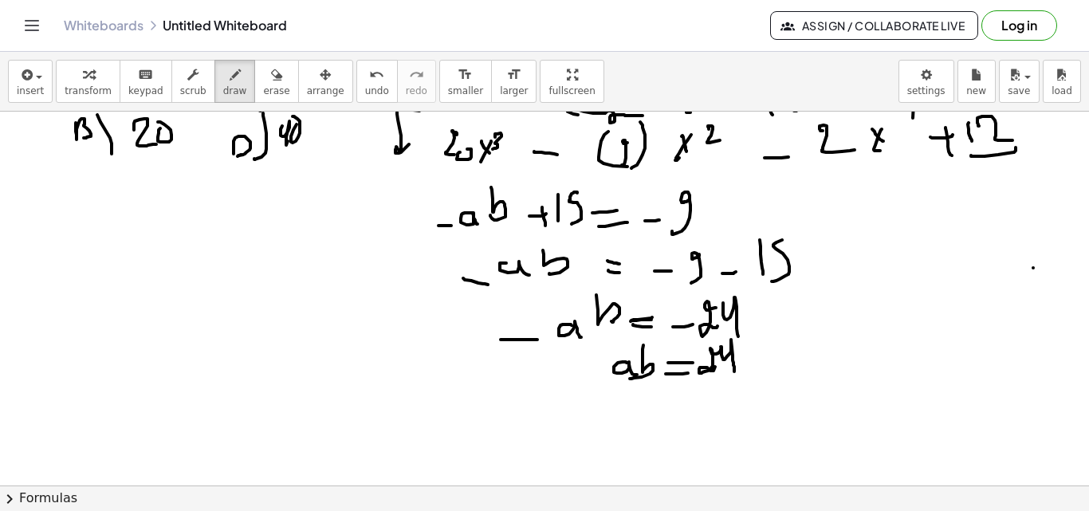
scroll to position [246, 0]
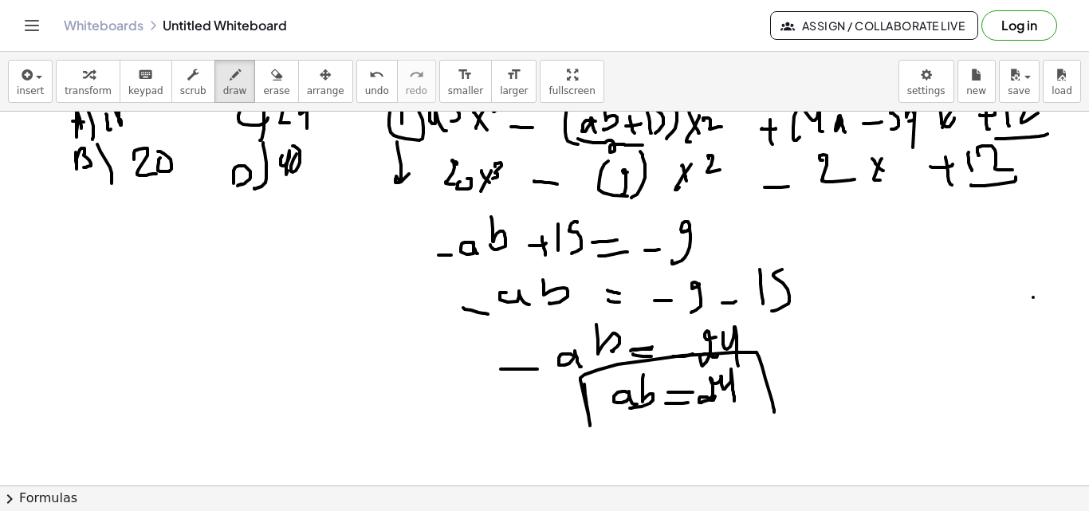
drag, startPoint x: 585, startPoint y: 394, endPoint x: 639, endPoint y: 442, distance: 72.3
click at [639, 442] on div at bounding box center [544, 292] width 1089 height 852
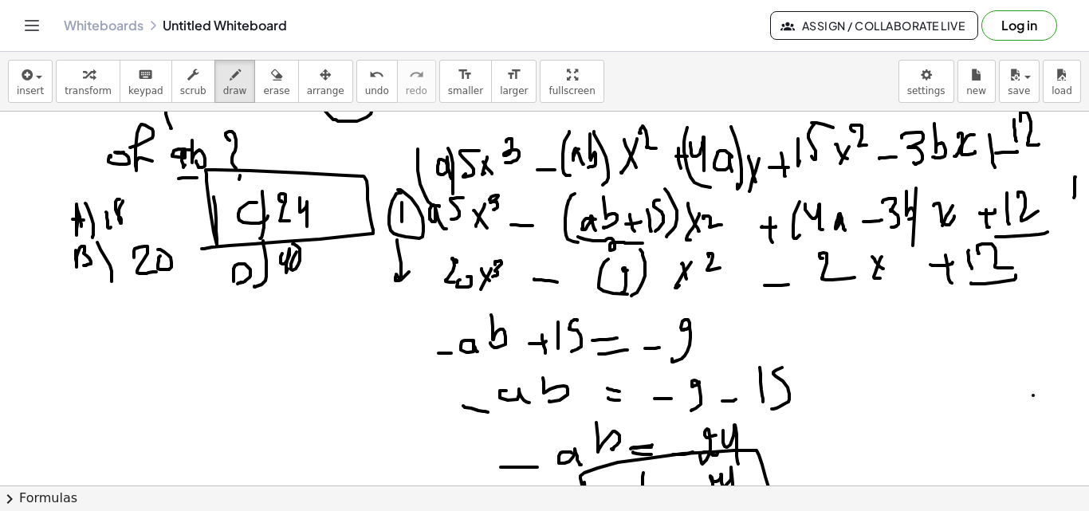
drag, startPoint x: 214, startPoint y: 198, endPoint x: 202, endPoint y: 249, distance: 52.4
click at [202, 249] on div at bounding box center [544, 390] width 1089 height 852
drag, startPoint x: 307, startPoint y: 157, endPoint x: 339, endPoint y: 148, distance: 33.1
click at [339, 148] on div at bounding box center [544, 390] width 1089 height 852
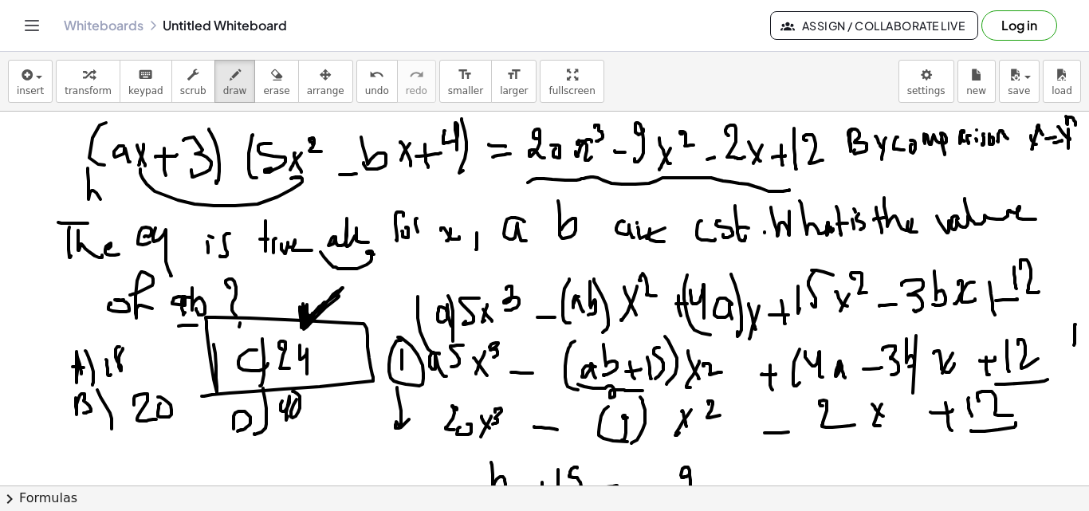
drag, startPoint x: 88, startPoint y: 168, endPoint x: 108, endPoint y: 196, distance: 34.8
drag, startPoint x: 100, startPoint y: 207, endPoint x: 113, endPoint y: 205, distance: 13.8
drag, startPoint x: 114, startPoint y: 207, endPoint x: 131, endPoint y: 179, distance: 33.2
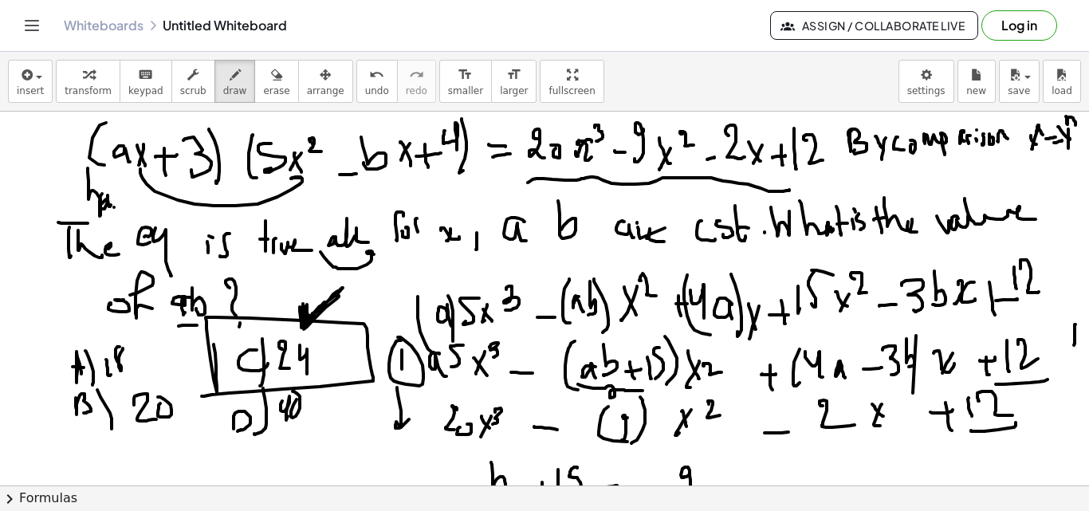
drag, startPoint x: 131, startPoint y: 214, endPoint x: 161, endPoint y: 204, distance: 31.8
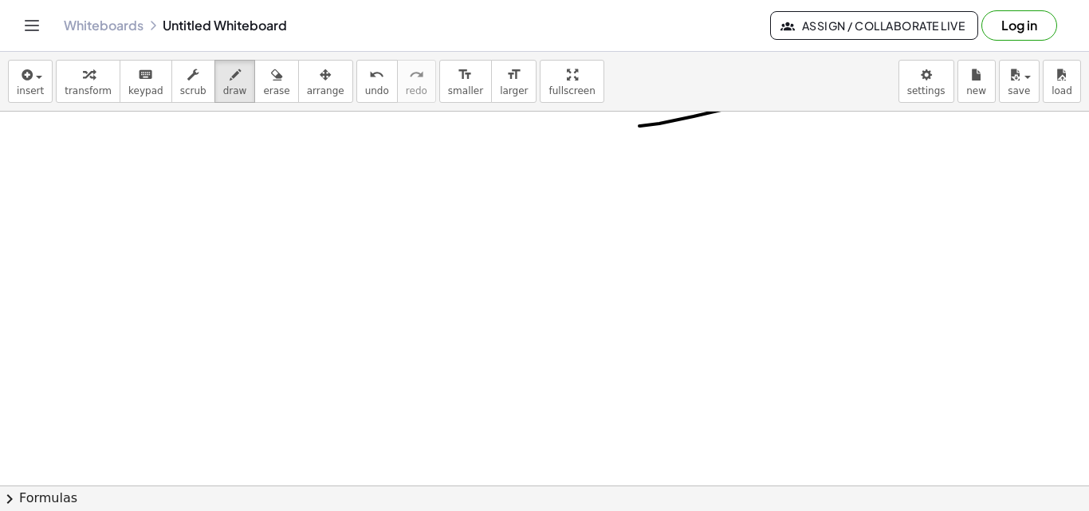
scroll to position [569, 0]
drag, startPoint x: 24, startPoint y: 179, endPoint x: 65, endPoint y: 188, distance: 41.8
click at [61, 218] on div at bounding box center [544, 103] width 1089 height 1122
click at [58, 173] on div at bounding box center [544, 103] width 1089 height 1122
drag, startPoint x: 108, startPoint y: 225, endPoint x: 120, endPoint y: 191, distance: 36.3
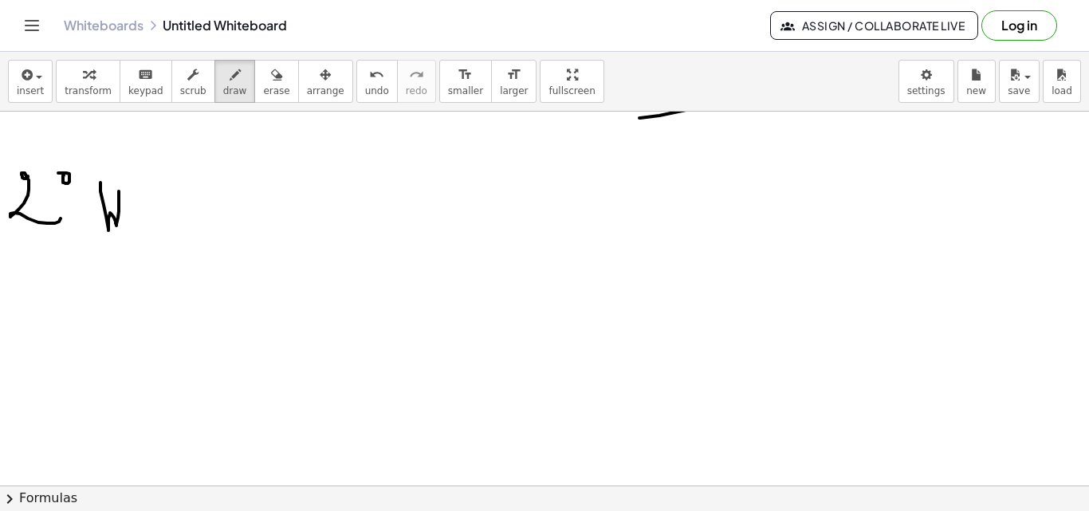
click at [119, 191] on div at bounding box center [544, 103] width 1089 height 1122
drag, startPoint x: 133, startPoint y: 174, endPoint x: 144, endPoint y: 242, distance: 68.6
click at [144, 242] on div at bounding box center [544, 103] width 1089 height 1122
click at [157, 234] on div at bounding box center [544, 103] width 1089 height 1122
click at [155, 206] on div at bounding box center [544, 103] width 1089 height 1122
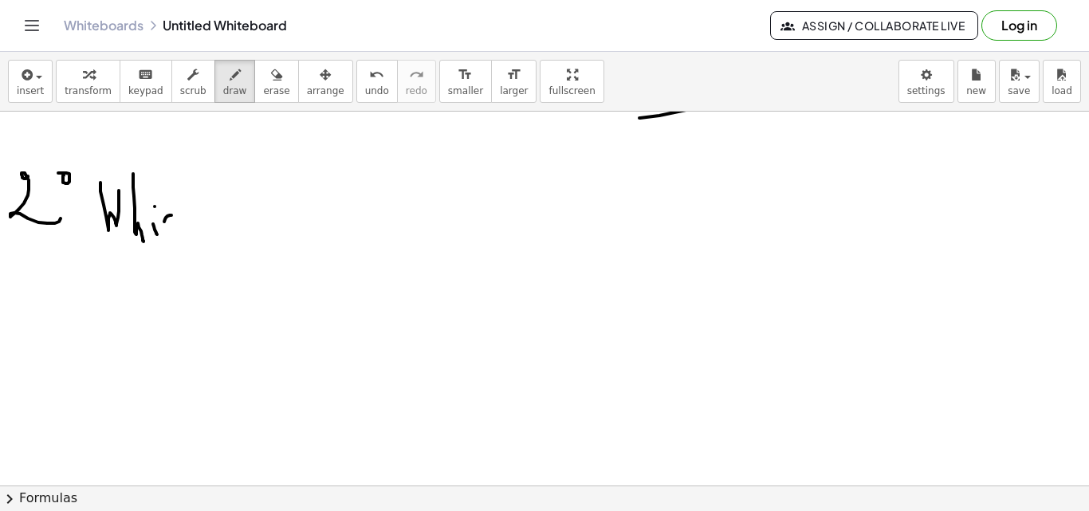
drag, startPoint x: 171, startPoint y: 215, endPoint x: 187, endPoint y: 226, distance: 19.0
click at [187, 226] on div at bounding box center [544, 103] width 1089 height 1122
drag, startPoint x: 188, startPoint y: 190, endPoint x: 194, endPoint y: 234, distance: 44.2
click at [202, 234] on div at bounding box center [544, 103] width 1089 height 1122
drag, startPoint x: 236, startPoint y: 224, endPoint x: 250, endPoint y: 228, distance: 14.9
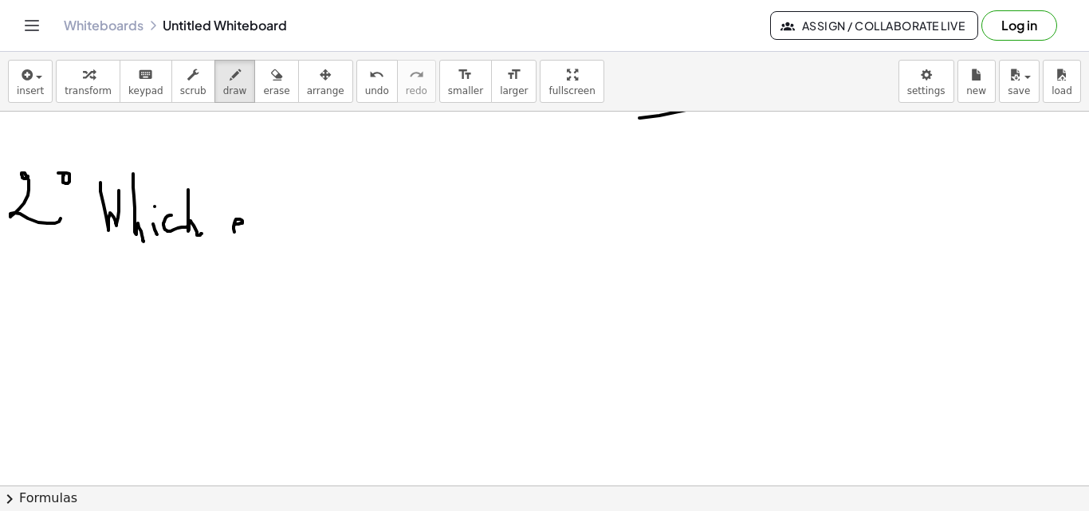
click at [246, 234] on div at bounding box center [544, 103] width 1089 height 1122
drag, startPoint x: 260, startPoint y: 214, endPoint x: 252, endPoint y: 219, distance: 9.7
click at [257, 235] on div at bounding box center [544, 103] width 1089 height 1122
click at [265, 238] on div at bounding box center [544, 103] width 1089 height 1122
drag, startPoint x: 274, startPoint y: 221, endPoint x: 274, endPoint y: 234, distance: 12.8
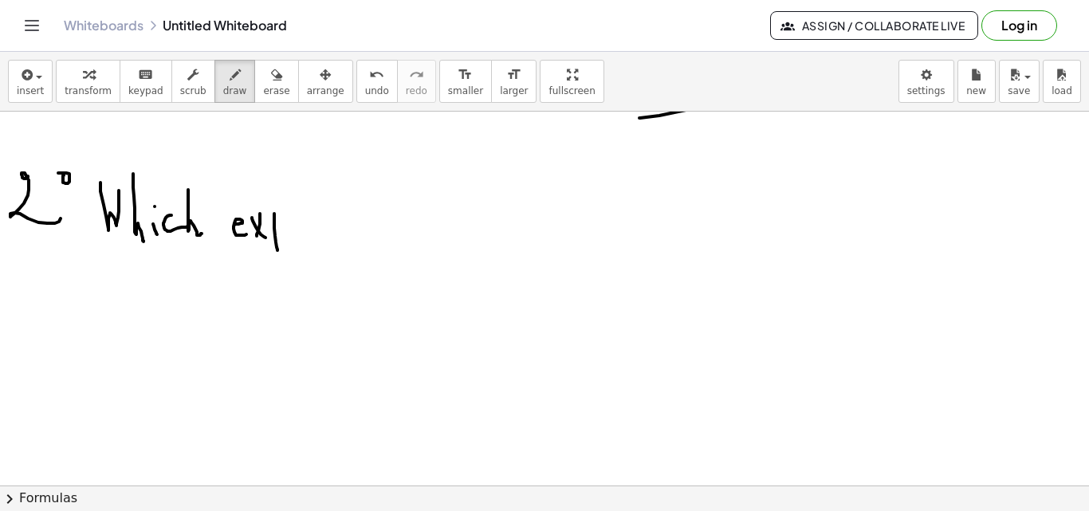
click at [278, 250] on div at bounding box center [544, 103] width 1089 height 1122
drag, startPoint x: 278, startPoint y: 218, endPoint x: 275, endPoint y: 234, distance: 16.3
click at [262, 238] on div at bounding box center [544, 103] width 1089 height 1122
drag, startPoint x: 292, startPoint y: 222, endPoint x: 301, endPoint y: 234, distance: 14.7
click at [293, 234] on div at bounding box center [544, 103] width 1089 height 1122
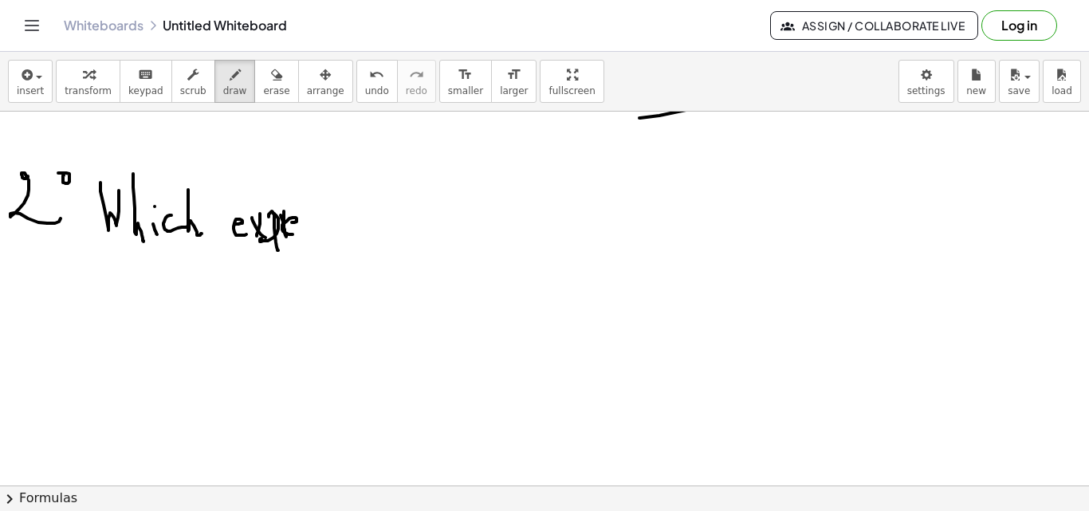
drag, startPoint x: 281, startPoint y: 215, endPoint x: 305, endPoint y: 217, distance: 24.8
click at [290, 211] on div at bounding box center [544, 103] width 1089 height 1122
drag, startPoint x: 310, startPoint y: 215, endPoint x: 308, endPoint y: 231, distance: 16.1
click at [305, 234] on div at bounding box center [544, 103] width 1089 height 1122
drag, startPoint x: 320, startPoint y: 214, endPoint x: 328, endPoint y: 226, distance: 14.2
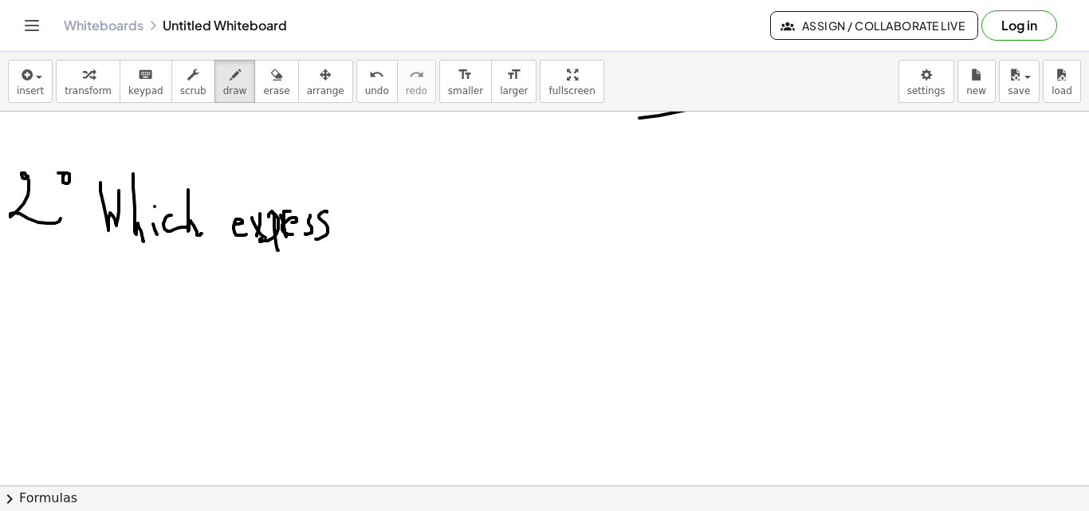
click at [317, 237] on div at bounding box center [544, 103] width 1089 height 1122
drag, startPoint x: 332, startPoint y: 230, endPoint x: 330, endPoint y: 215, distance: 14.5
click at [332, 233] on div at bounding box center [544, 103] width 1089 height 1122
click at [329, 215] on div at bounding box center [544, 103] width 1089 height 1122
click at [339, 220] on div at bounding box center [544, 103] width 1089 height 1122
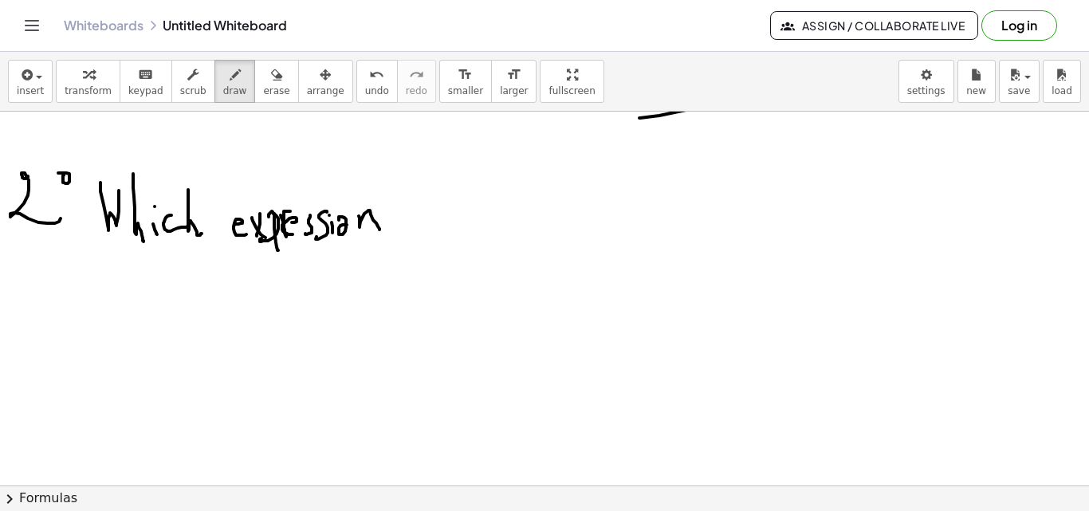
drag, startPoint x: 360, startPoint y: 227, endPoint x: 385, endPoint y: 233, distance: 26.1
click at [382, 233] on div at bounding box center [544, 103] width 1089 height 1122
drag, startPoint x: 415, startPoint y: 225, endPoint x: 415, endPoint y: 207, distance: 17.6
click at [416, 233] on div at bounding box center [544, 103] width 1089 height 1122
drag, startPoint x: 415, startPoint y: 203, endPoint x: 426, endPoint y: 215, distance: 17.0
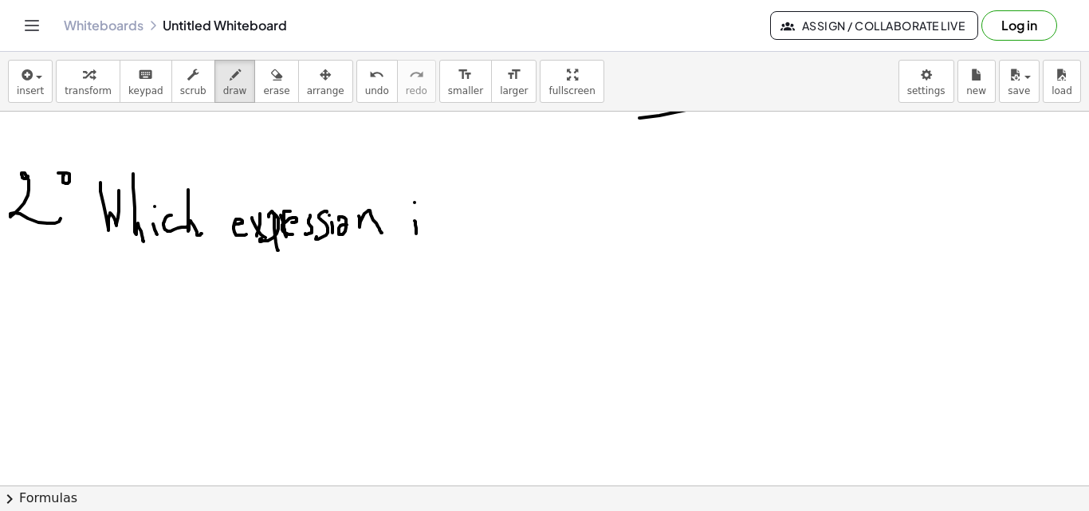
click at [419, 210] on div at bounding box center [544, 103] width 1089 height 1122
click at [426, 234] on div at bounding box center [544, 103] width 1089 height 1122
drag, startPoint x: 470, startPoint y: 222, endPoint x: 491, endPoint y: 223, distance: 21.6
click at [488, 227] on div at bounding box center [544, 103] width 1089 height 1122
drag, startPoint x: 486, startPoint y: 216, endPoint x: 500, endPoint y: 241, distance: 28.2
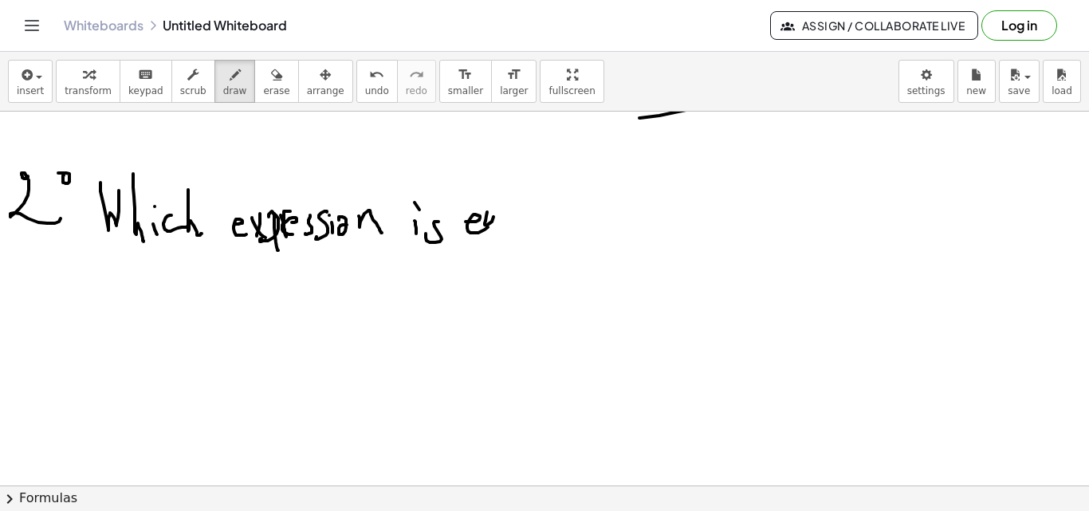
click at [499, 246] on div at bounding box center [544, 103] width 1089 height 1122
drag, startPoint x: 504, startPoint y: 212, endPoint x: 519, endPoint y: 214, distance: 15.3
click at [515, 210] on div at bounding box center [544, 103] width 1089 height 1122
drag, startPoint x: 521, startPoint y: 213, endPoint x: 521, endPoint y: 203, distance: 9.6
click at [522, 222] on div at bounding box center [544, 103] width 1089 height 1122
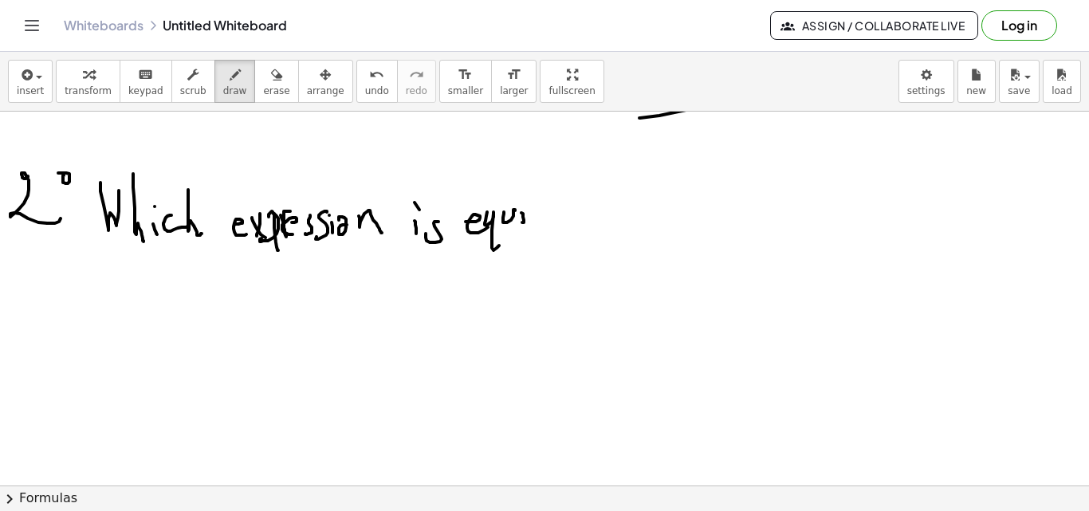
click at [521, 203] on div at bounding box center [544, 103] width 1089 height 1122
drag, startPoint x: 536, startPoint y: 211, endPoint x: 549, endPoint y: 211, distance: 12.8
click at [541, 209] on div at bounding box center [544, 103] width 1089 height 1122
drag, startPoint x: 557, startPoint y: 210, endPoint x: 572, endPoint y: 213, distance: 16.1
click at [570, 218] on div at bounding box center [544, 103] width 1089 height 1122
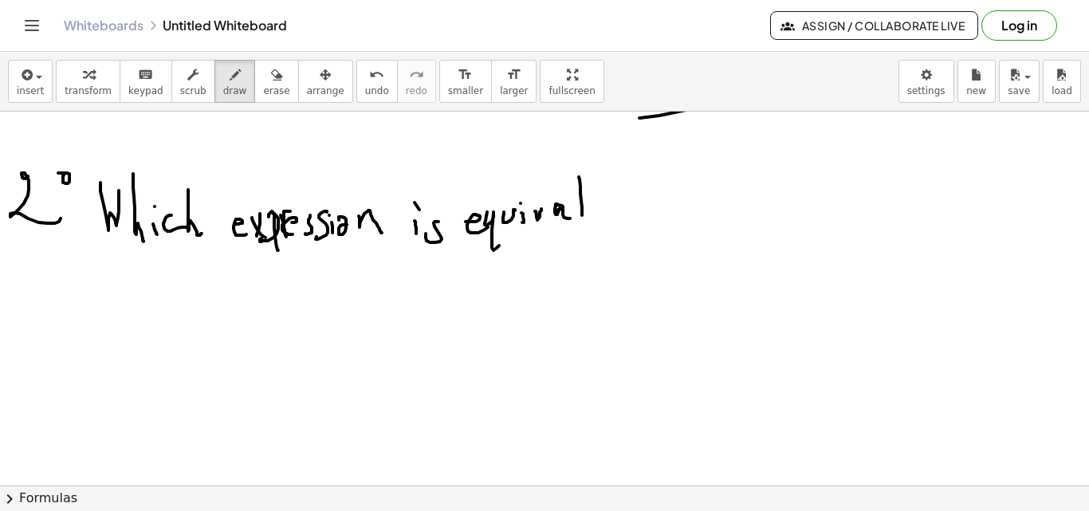
drag, startPoint x: 580, startPoint y: 187, endPoint x: 584, endPoint y: 212, distance: 25.8
click at [584, 214] on div at bounding box center [544, 103] width 1089 height 1122
drag, startPoint x: 596, startPoint y: 200, endPoint x: 602, endPoint y: 211, distance: 12.5
click at [594, 218] on div at bounding box center [544, 103] width 1089 height 1122
drag, startPoint x: 607, startPoint y: 205, endPoint x: 616, endPoint y: 211, distance: 11.5
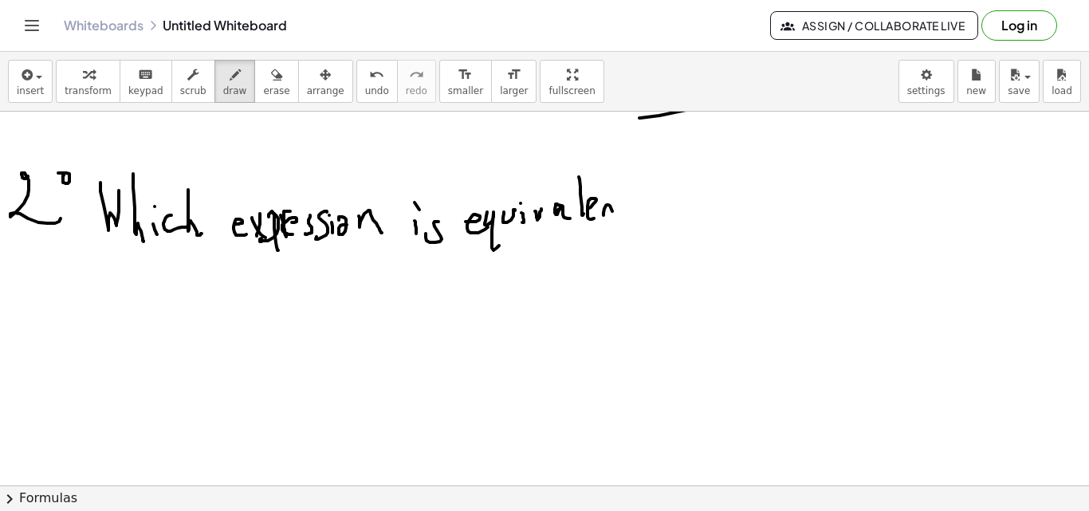
click at [616, 218] on div at bounding box center [544, 103] width 1089 height 1122
drag, startPoint x: 626, startPoint y: 184, endPoint x: 622, endPoint y: 212, distance: 28.2
click at [627, 222] on div at bounding box center [544, 103] width 1089 height 1122
drag, startPoint x: 622, startPoint y: 207, endPoint x: 648, endPoint y: 204, distance: 26.5
click at [644, 204] on div at bounding box center [544, 103] width 1089 height 1122
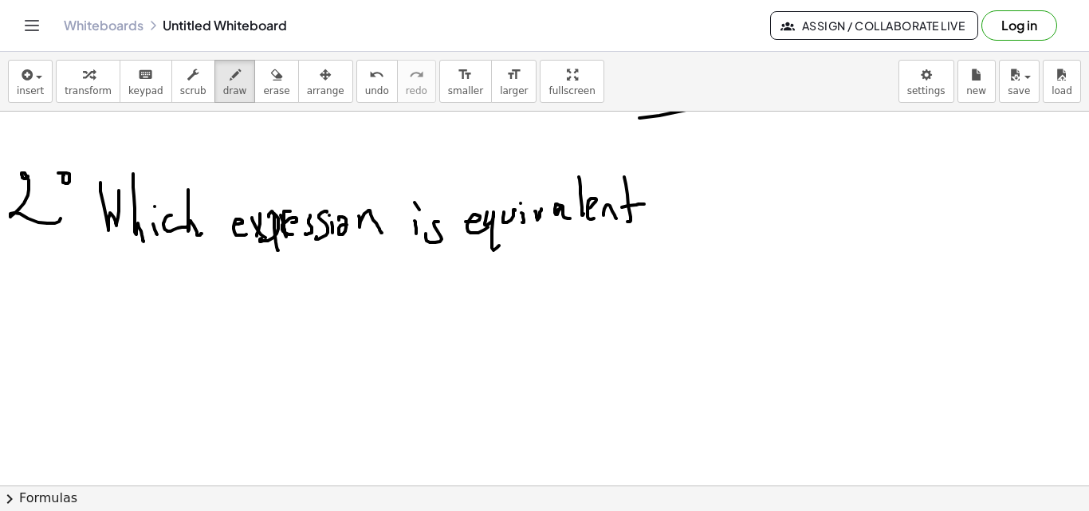
drag, startPoint x: 676, startPoint y: 185, endPoint x: 678, endPoint y: 231, distance: 46.3
click at [682, 231] on div at bounding box center [544, 103] width 1089 height 1122
drag, startPoint x: 670, startPoint y: 214, endPoint x: 686, endPoint y: 212, distance: 16.0
click at [682, 212] on div at bounding box center [544, 103] width 1089 height 1122
drag, startPoint x: 686, startPoint y: 228, endPoint x: 690, endPoint y: 210, distance: 17.8
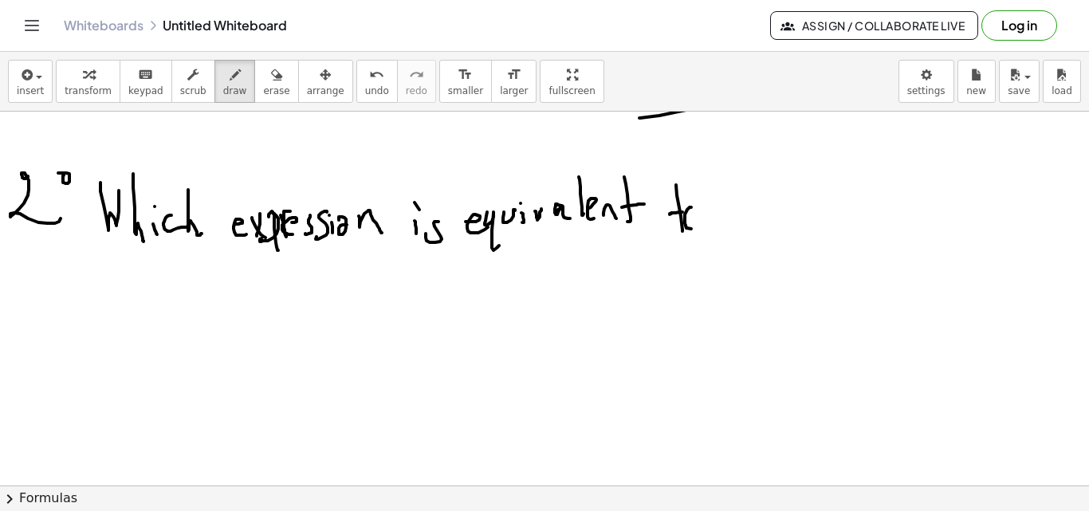
click at [690, 210] on div at bounding box center [544, 103] width 1089 height 1122
click at [757, 214] on div at bounding box center [544, 103] width 1089 height 1122
click at [765, 196] on div at bounding box center [544, 103] width 1089 height 1122
click at [771, 195] on div at bounding box center [544, 103] width 1089 height 1122
click at [800, 217] on div at bounding box center [544, 103] width 1089 height 1122
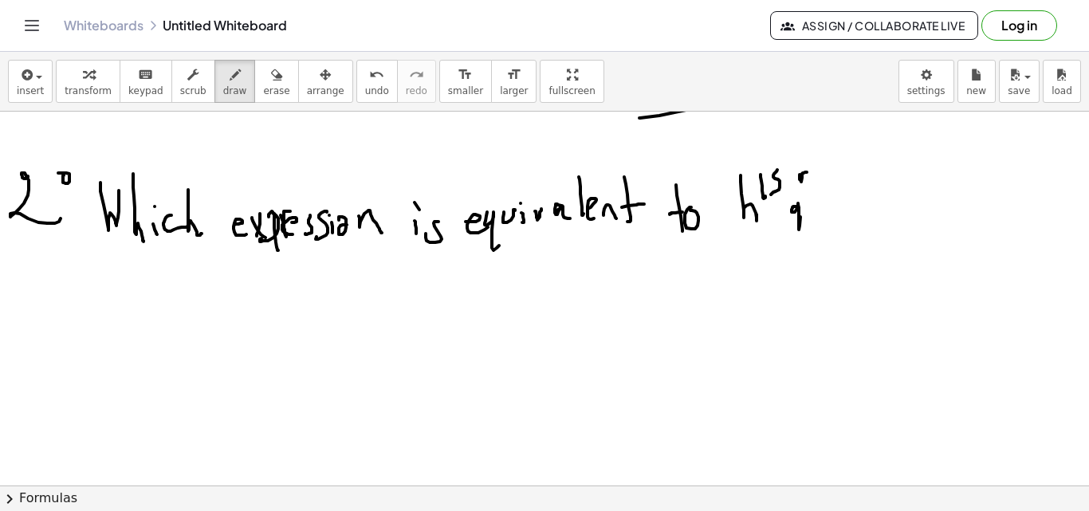
click at [811, 195] on div at bounding box center [544, 103] width 1089 height 1122
click at [818, 187] on div at bounding box center [544, 103] width 1089 height 1122
click at [819, 231] on div at bounding box center [544, 103] width 1089 height 1122
click at [750, 272] on div at bounding box center [544, 103] width 1089 height 1122
click at [760, 256] on div at bounding box center [544, 103] width 1089 height 1122
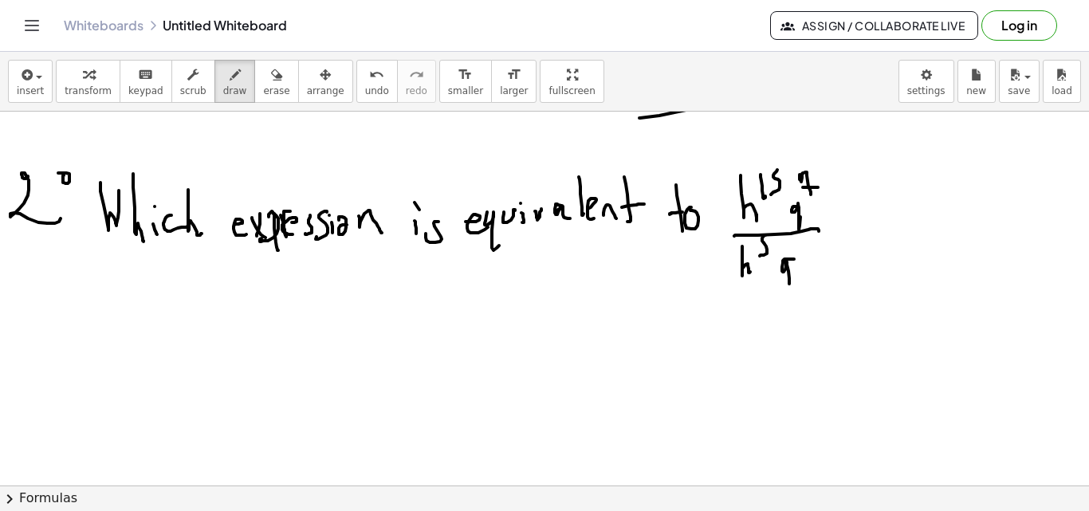
click at [794, 282] on div at bounding box center [544, 103] width 1089 height 1122
click at [808, 263] on div at bounding box center [544, 103] width 1089 height 1122
click at [817, 265] on div at bounding box center [544, 103] width 1089 height 1122
click at [864, 208] on div at bounding box center [544, 103] width 1089 height 1122
click at [895, 227] on div at bounding box center [544, 103] width 1089 height 1122
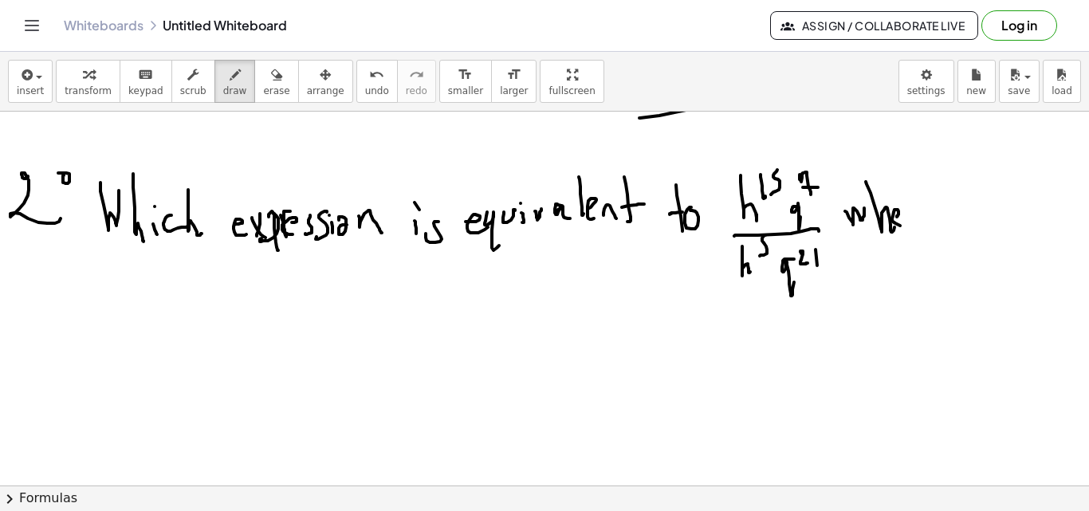
click at [905, 226] on div at bounding box center [544, 103] width 1089 height 1122
click at [914, 206] on div at bounding box center [544, 103] width 1089 height 1122
click at [941, 223] on div at bounding box center [544, 103] width 1089 height 1122
click at [138, 324] on div at bounding box center [544, 103] width 1089 height 1122
click at [167, 337] on div at bounding box center [544, 103] width 1089 height 1122
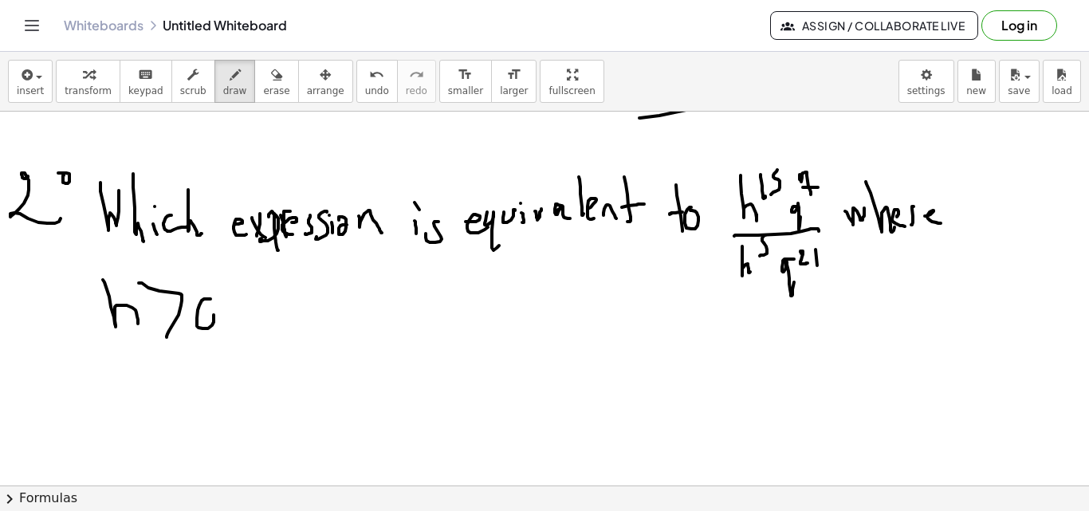
click at [203, 301] on div at bounding box center [544, 103] width 1089 height 1122
click at [251, 279] on div at bounding box center [544, 103] width 1089 height 1122
click at [242, 264] on div at bounding box center [544, 103] width 1089 height 1122
click at [334, 282] on div at bounding box center [544, 103] width 1089 height 1122
click at [405, 342] on div at bounding box center [544, 103] width 1089 height 1122
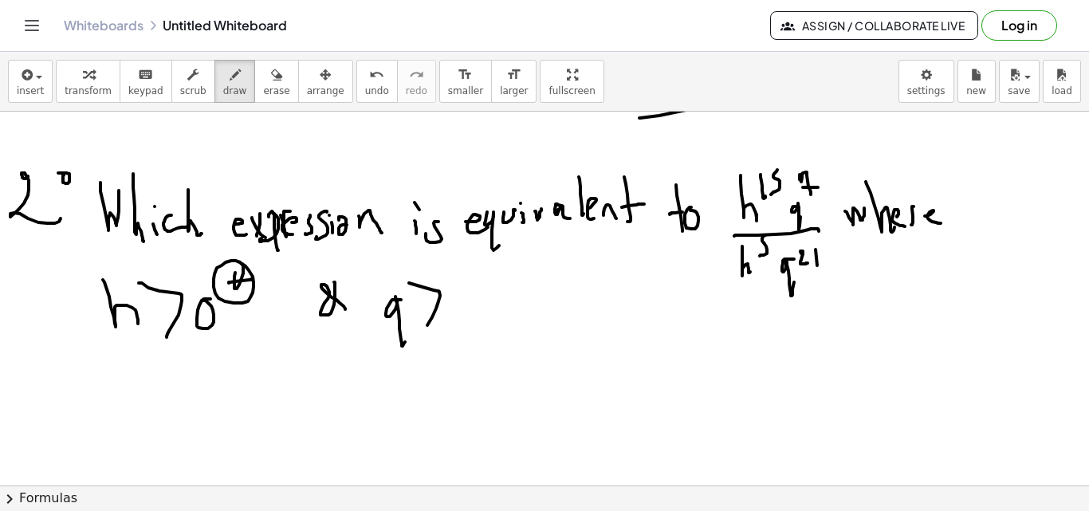
click at [423, 334] on div at bounding box center [544, 103] width 1089 height 1122
click at [446, 290] on div at bounding box center [544, 103] width 1089 height 1122
click at [500, 284] on div at bounding box center [544, 103] width 1089 height 1122
click at [497, 294] on div at bounding box center [544, 103] width 1089 height 1122
click at [498, 268] on div at bounding box center [544, 103] width 1089 height 1122
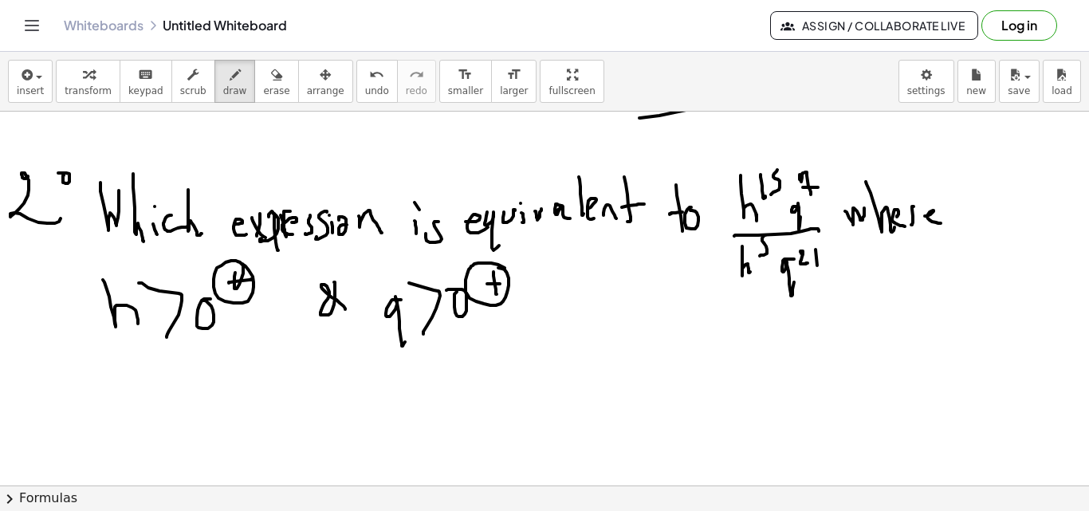
scroll to position [627, 0]
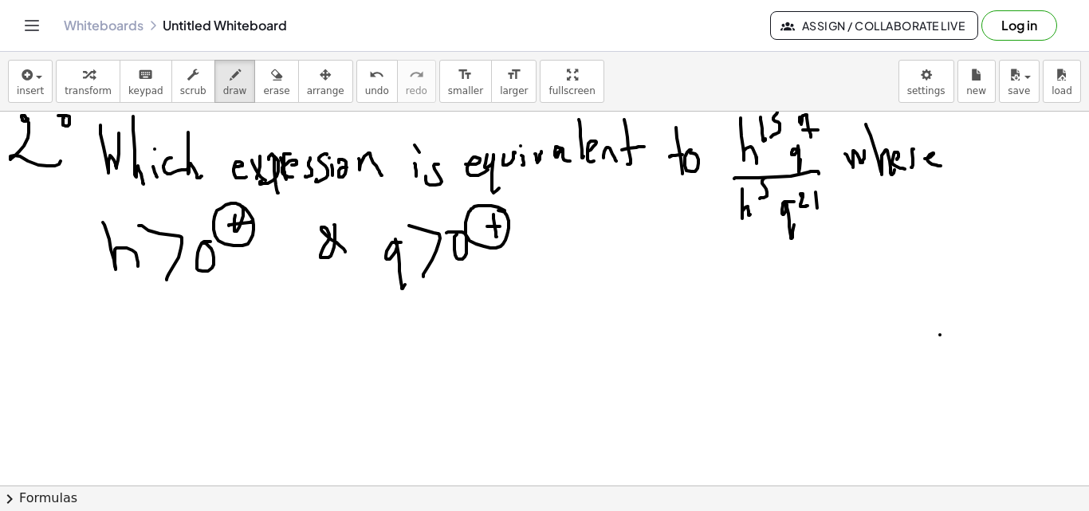
click at [940, 335] on div at bounding box center [544, 46] width 1089 height 1122
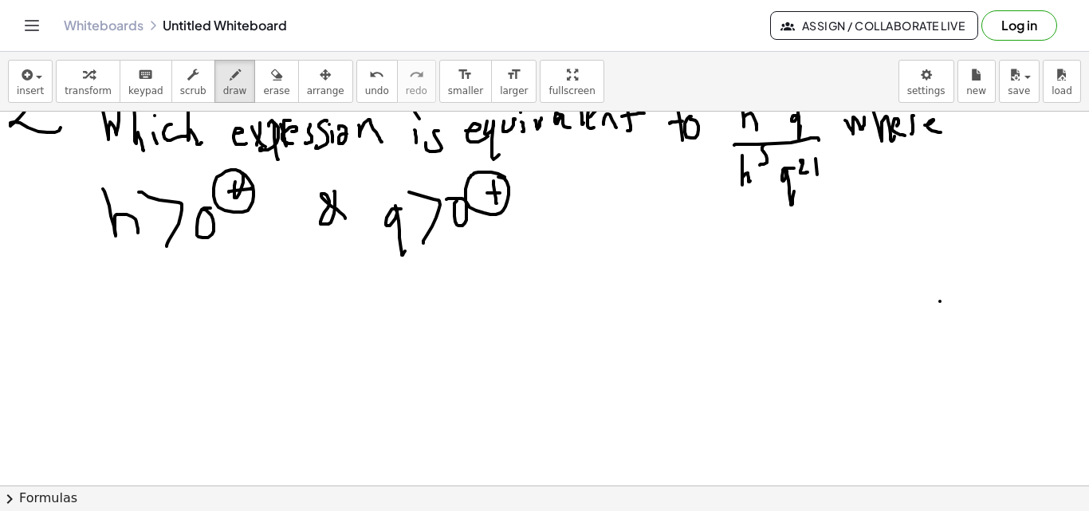
scroll to position [663, 0]
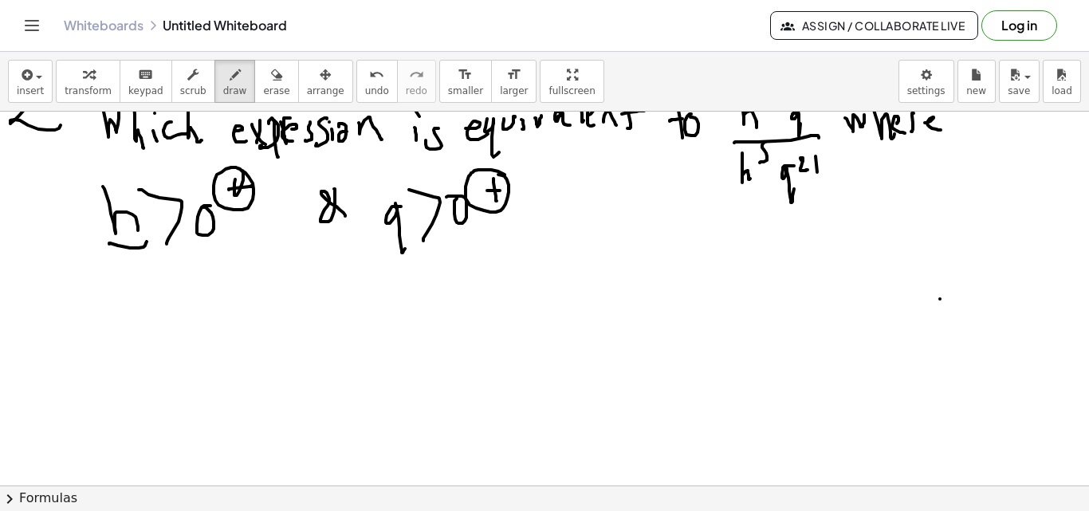
click at [148, 240] on div at bounding box center [544, 10] width 1089 height 1122
click at [431, 237] on div at bounding box center [544, 10] width 1089 height 1122
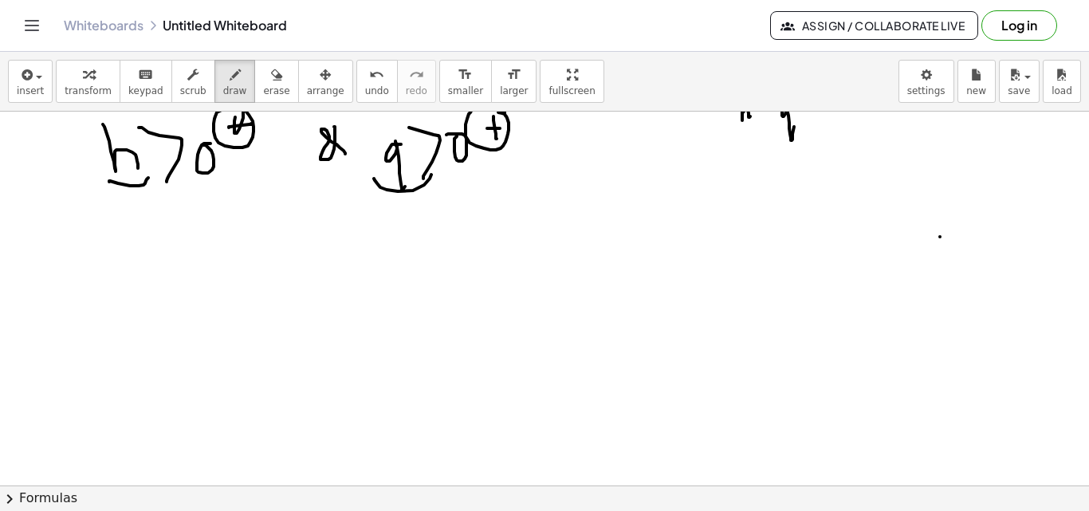
scroll to position [740, 0]
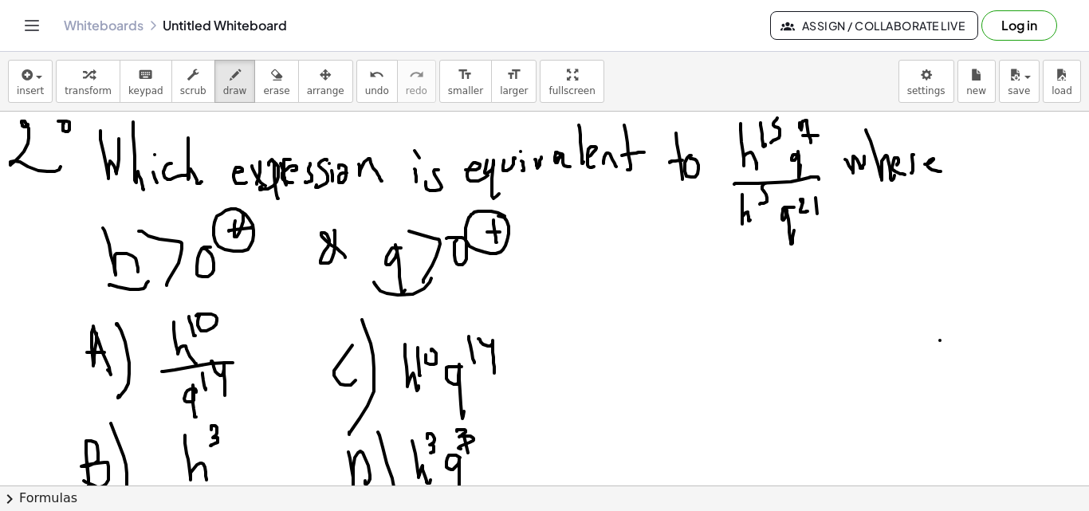
scroll to position [598, 0]
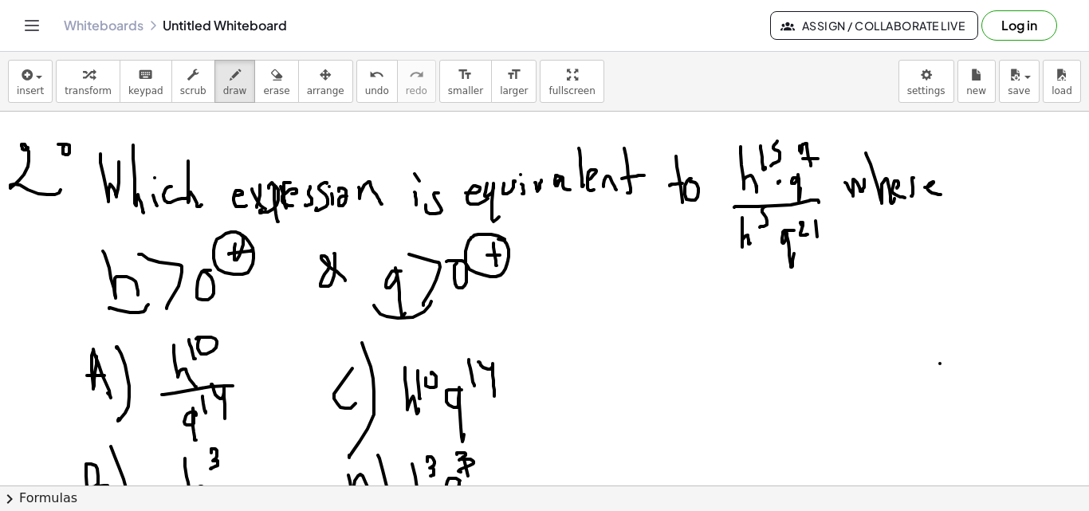
click at [779, 183] on div at bounding box center [544, 75] width 1089 height 1122
click at [767, 236] on div at bounding box center [544, 75] width 1089 height 1122
click at [678, 342] on div at bounding box center [544, 75] width 1089 height 1122
click at [686, 325] on div at bounding box center [544, 75] width 1089 height 1122
click at [698, 318] on div at bounding box center [544, 75] width 1089 height 1122
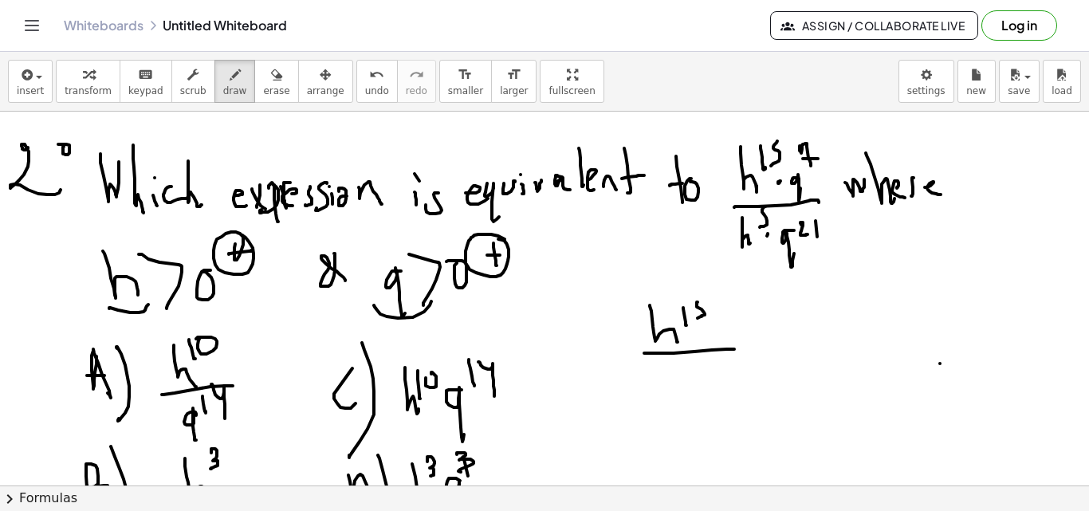
click at [735, 349] on div at bounding box center [544, 75] width 1089 height 1122
click at [681, 386] on div at bounding box center [544, 75] width 1089 height 1122
click at [682, 370] on div at bounding box center [544, 75] width 1089 height 1122
click at [777, 341] on div at bounding box center [544, 75] width 1089 height 1122
click at [831, 356] on div at bounding box center [544, 75] width 1089 height 1122
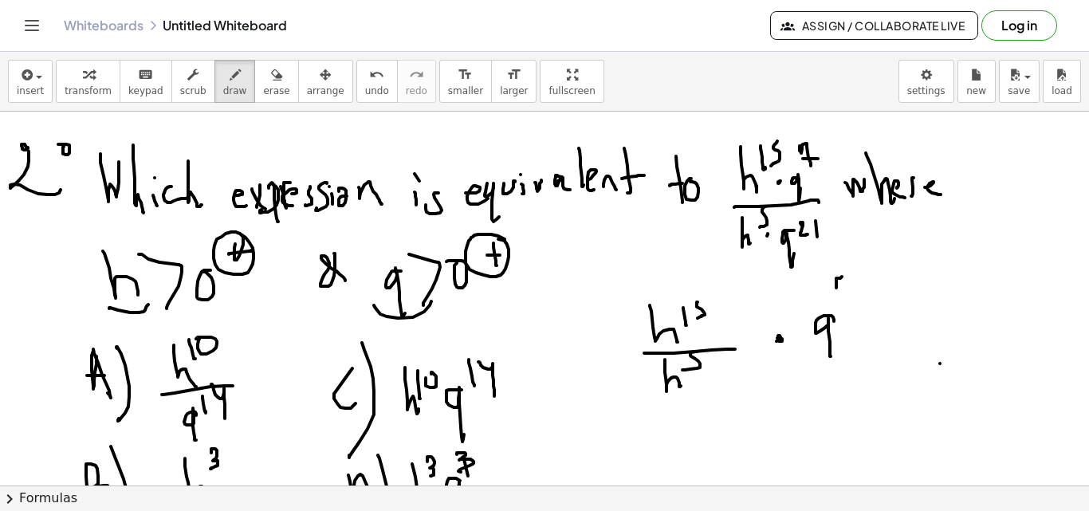
click at [844, 295] on div at bounding box center [544, 75] width 1089 height 1122
click at [852, 285] on div at bounding box center [544, 75] width 1089 height 1122
click at [891, 368] on div at bounding box center [544, 75] width 1089 height 1122
click at [842, 403] on div at bounding box center [544, 75] width 1089 height 1122
click at [854, 380] on div at bounding box center [544, 75] width 1089 height 1122
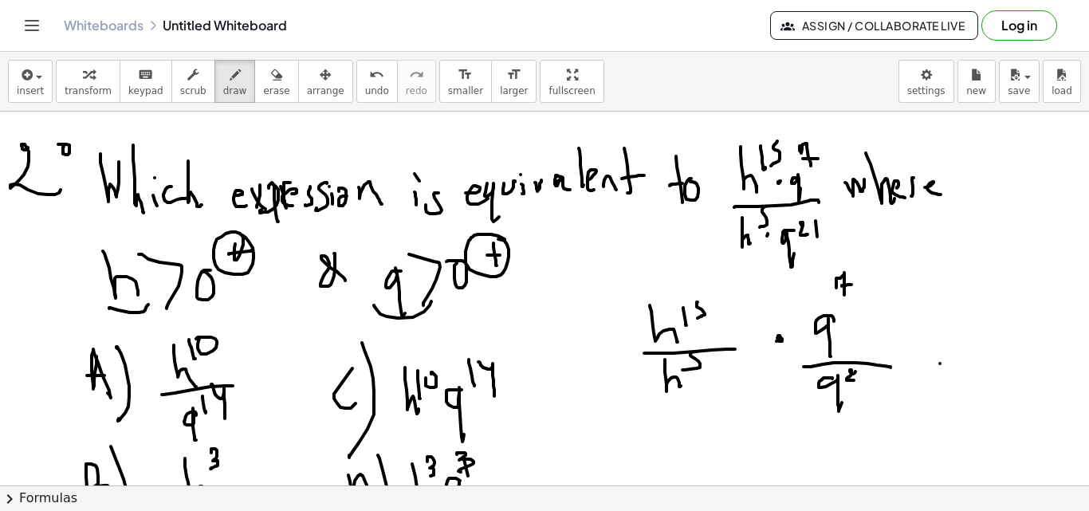
click at [865, 380] on div at bounding box center [544, 75] width 1089 height 1122
click at [641, 340] on div at bounding box center [544, 75] width 1089 height 1122
click at [666, 386] on div at bounding box center [544, 75] width 1089 height 1122
click at [876, 275] on div at bounding box center [544, 75] width 1089 height 1122
click at [882, 269] on div at bounding box center [544, 75] width 1089 height 1122
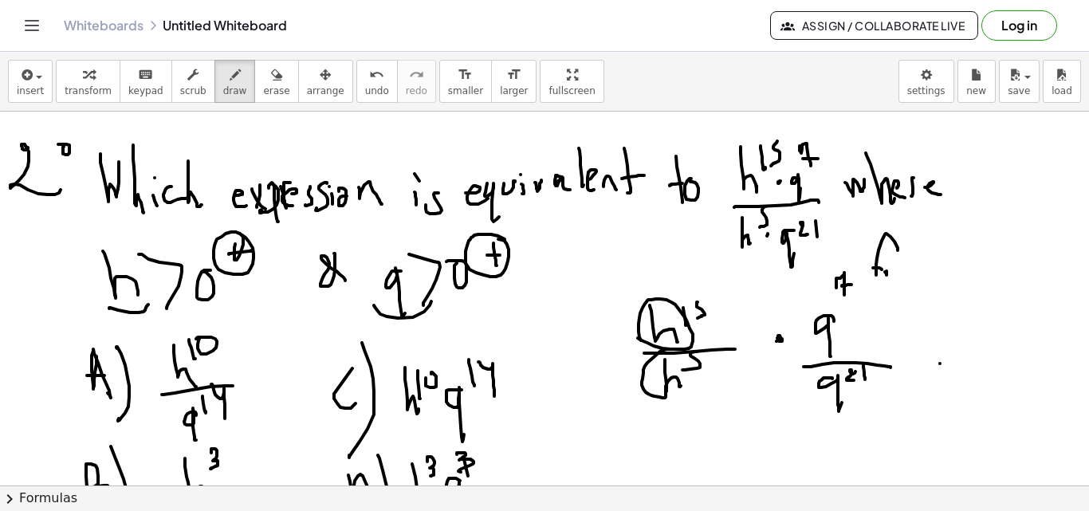
click at [893, 266] on div at bounding box center [544, 75] width 1089 height 1122
click at [907, 273] on div at bounding box center [544, 75] width 1089 height 1122
click at [919, 267] on div at bounding box center [544, 75] width 1089 height 1122
click at [918, 267] on div at bounding box center [544, 75] width 1089 height 1122
click at [929, 260] on div at bounding box center [544, 75] width 1089 height 1122
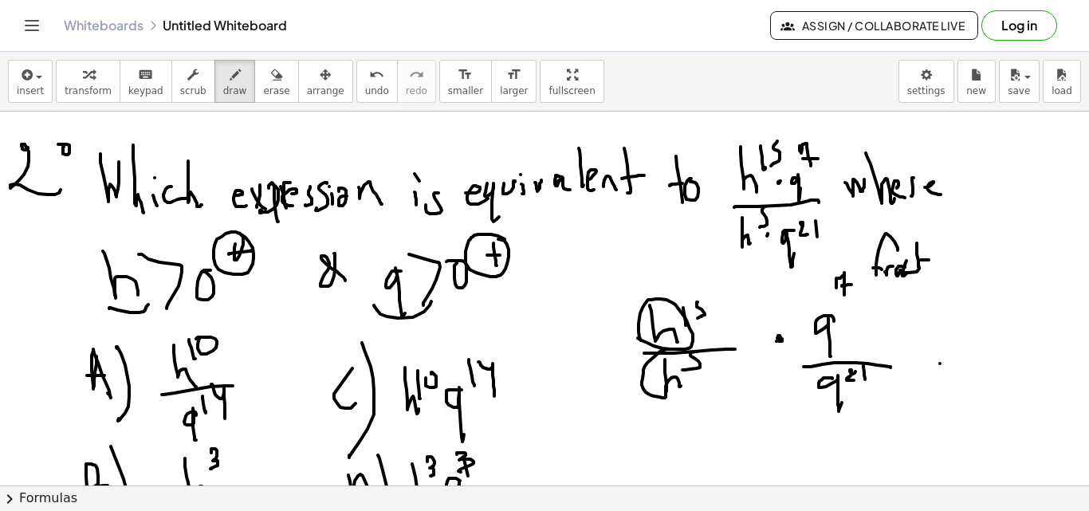
click at [930, 264] on div at bounding box center [544, 75] width 1089 height 1122
click at [937, 256] on div at bounding box center [544, 75] width 1089 height 1122
click at [944, 257] on div at bounding box center [544, 75] width 1089 height 1122
click at [970, 268] on div at bounding box center [544, 75] width 1089 height 1122
click at [1007, 272] on div at bounding box center [544, 75] width 1089 height 1122
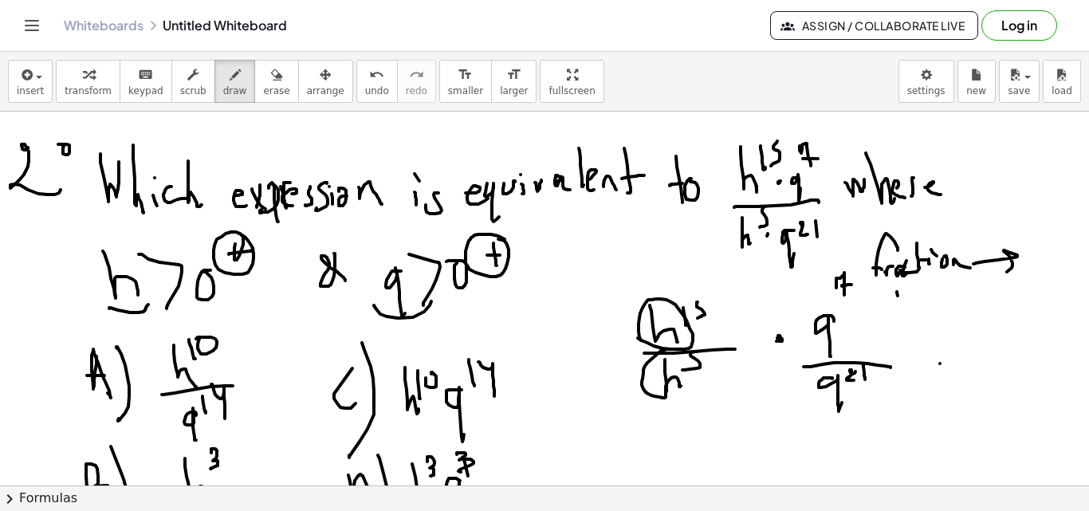
click at [901, 298] on div at bounding box center [544, 75] width 1089 height 1122
click at [908, 304] on div at bounding box center [544, 75] width 1089 height 1122
click at [907, 292] on div at bounding box center [544, 75] width 1089 height 1122
click at [922, 289] on div at bounding box center [544, 75] width 1089 height 1122
click at [930, 301] on div at bounding box center [544, 75] width 1089 height 1122
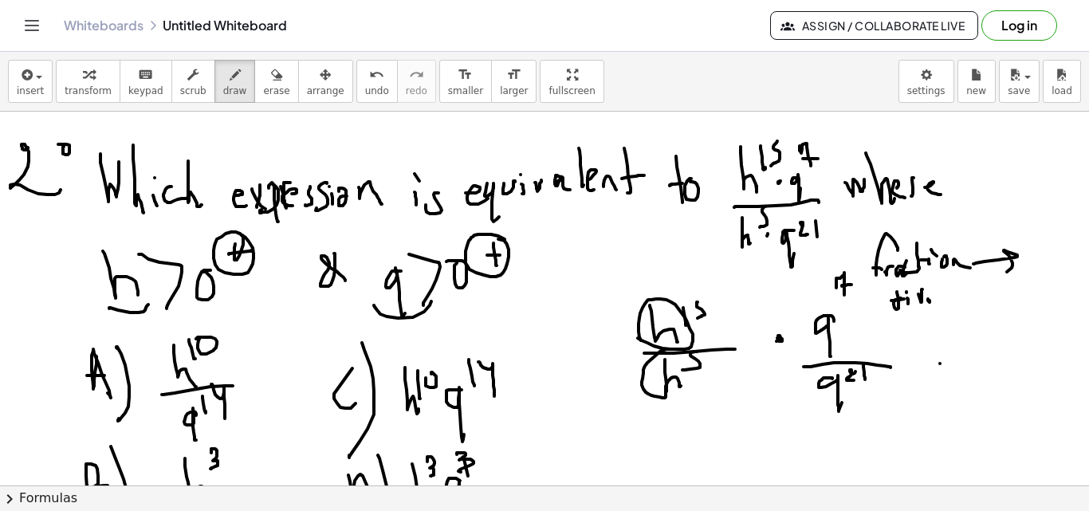
click at [918, 297] on div at bounding box center [544, 75] width 1089 height 1122
click at [942, 300] on div at bounding box center [544, 75] width 1089 height 1122
click at [959, 285] on div at bounding box center [544, 75] width 1089 height 1122
click at [961, 297] on div at bounding box center [544, 75] width 1089 height 1122
click at [984, 300] on div at bounding box center [544, 75] width 1089 height 1122
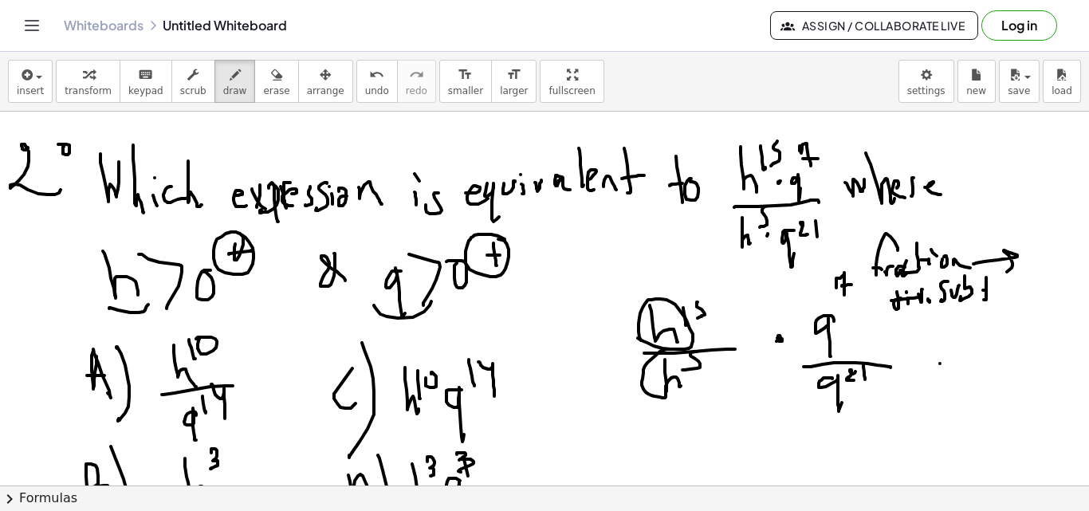
click at [992, 290] on div at bounding box center [544, 75] width 1089 height 1122
click at [1009, 289] on div at bounding box center [544, 75] width 1089 height 1122
click at [1015, 295] on div at bounding box center [544, 75] width 1089 height 1122
click at [1020, 297] on div at bounding box center [544, 75] width 1089 height 1122
click at [1021, 286] on div at bounding box center [544, 75] width 1089 height 1122
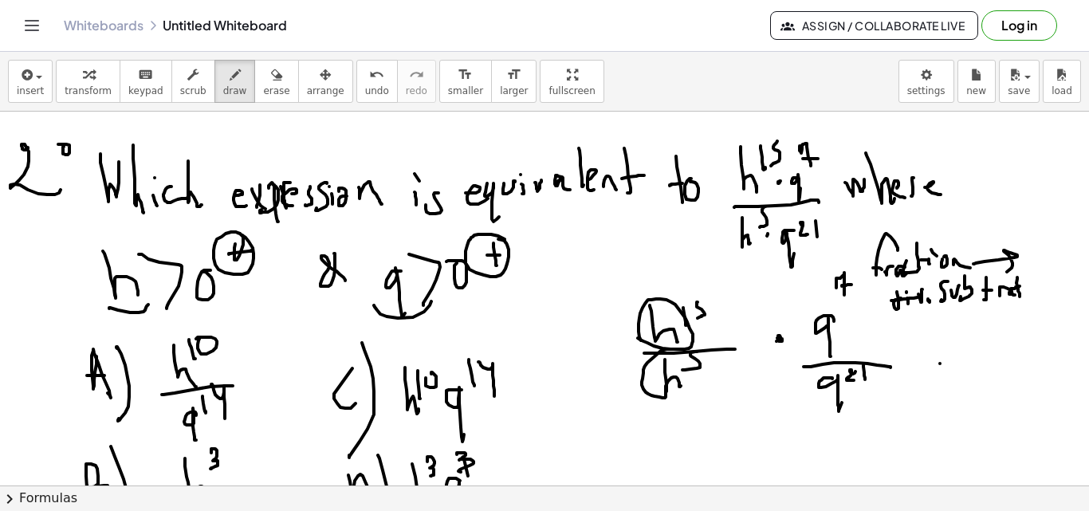
click at [1026, 297] on div at bounding box center [544, 75] width 1089 height 1122
click at [1030, 288] on div at bounding box center [544, 75] width 1089 height 1122
click at [1043, 285] on div at bounding box center [544, 75] width 1089 height 1122
click at [1052, 292] on div at bounding box center [544, 75] width 1089 height 1122
click at [933, 328] on div at bounding box center [544, 75] width 1089 height 1122
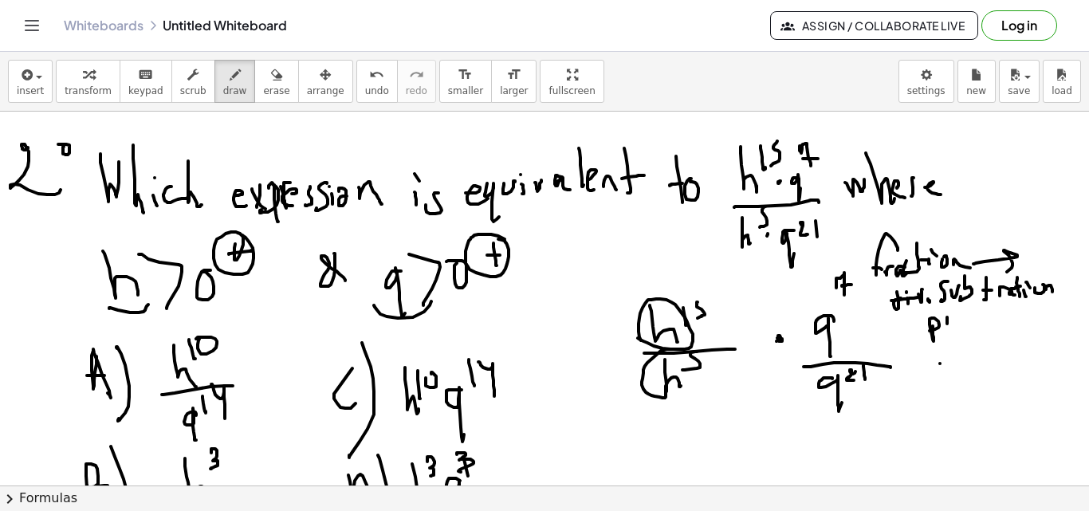
click at [951, 319] on div at bounding box center [544, 75] width 1089 height 1122
click at [1006, 305] on div at bounding box center [544, 75] width 1089 height 1122
click at [1010, 315] on div at bounding box center [544, 75] width 1089 height 1122
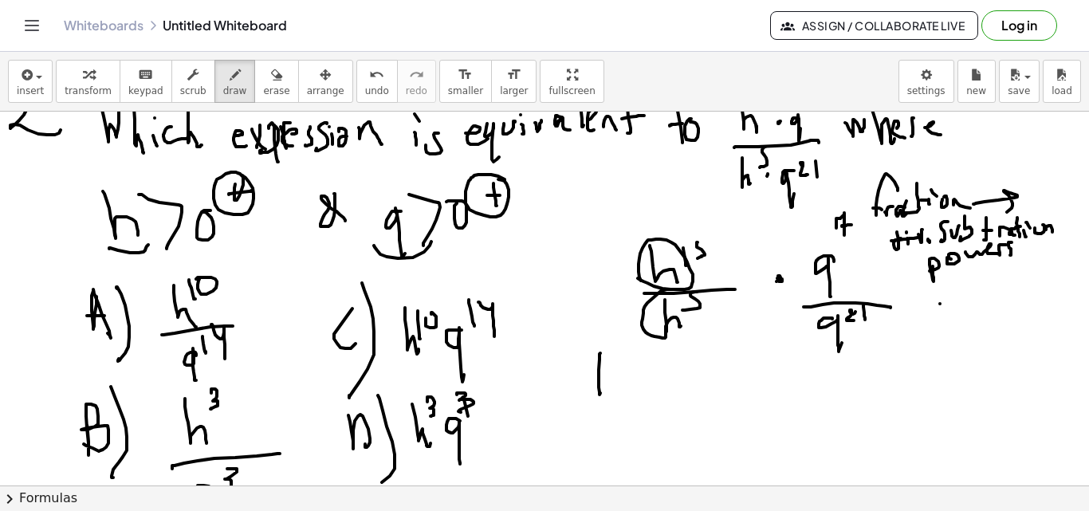
click at [616, 391] on div at bounding box center [544, 15] width 1089 height 1122
click at [622, 363] on div at bounding box center [544, 15] width 1089 height 1122
click at [623, 364] on div at bounding box center [544, 15] width 1089 height 1122
click at [631, 350] on div at bounding box center [544, 15] width 1089 height 1122
click at [651, 364] on div at bounding box center [544, 15] width 1089 height 1122
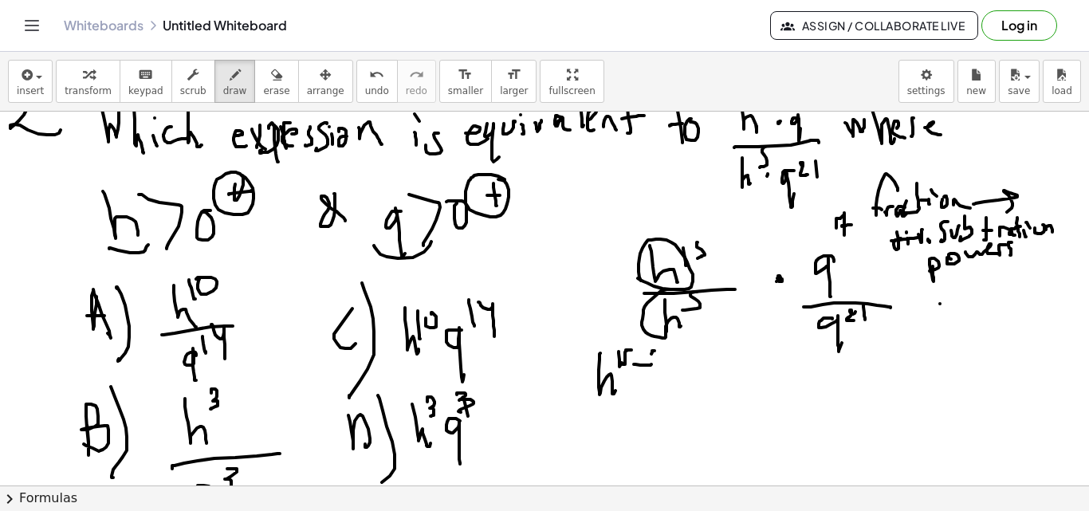
click at [643, 368] on div at bounding box center [544, 15] width 1089 height 1122
click at [673, 386] on div at bounding box center [544, 15] width 1089 height 1122
click at [710, 390] on div at bounding box center [544, 15] width 1089 height 1122
click at [714, 328] on div at bounding box center [544, 15] width 1089 height 1122
click at [716, 350] on div at bounding box center [544, 15] width 1089 height 1122
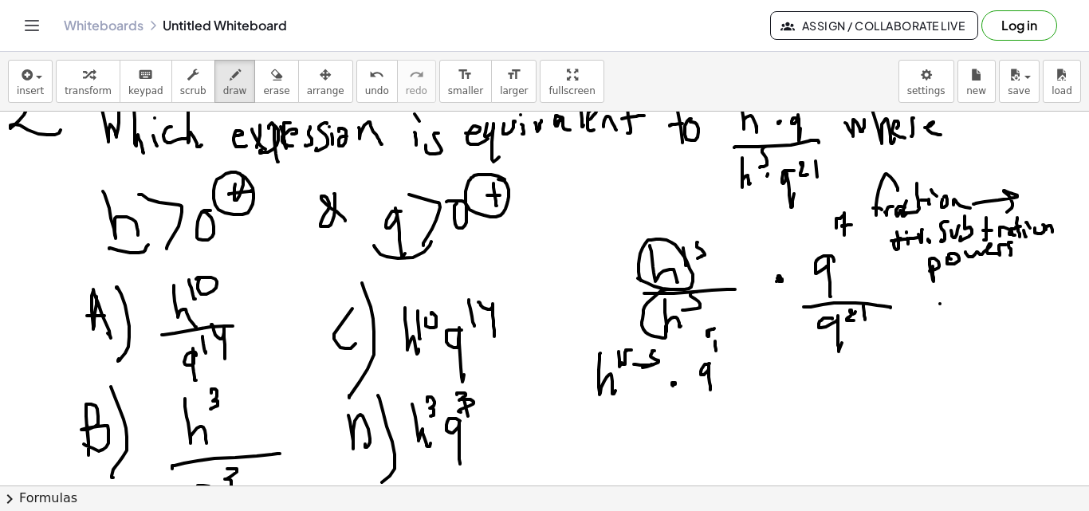
click at [717, 341] on div at bounding box center [544, 15] width 1089 height 1122
click at [726, 336] on div at bounding box center [544, 15] width 1089 height 1122
click at [745, 336] on div at bounding box center [544, 15] width 1089 height 1122
click at [761, 340] on div at bounding box center [544, 15] width 1089 height 1122
click at [761, 345] on div at bounding box center [544, 15] width 1089 height 1122
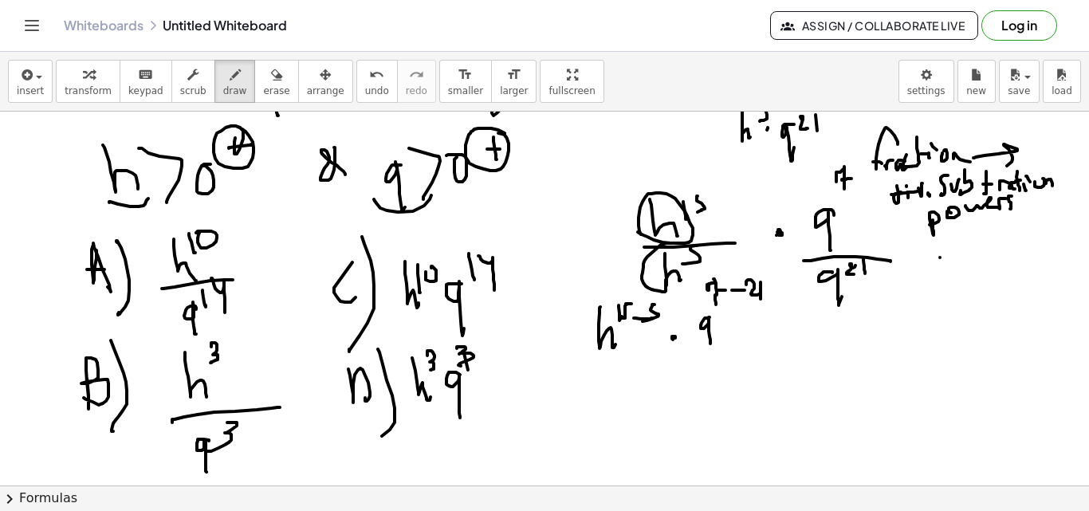
scroll to position [706, 0]
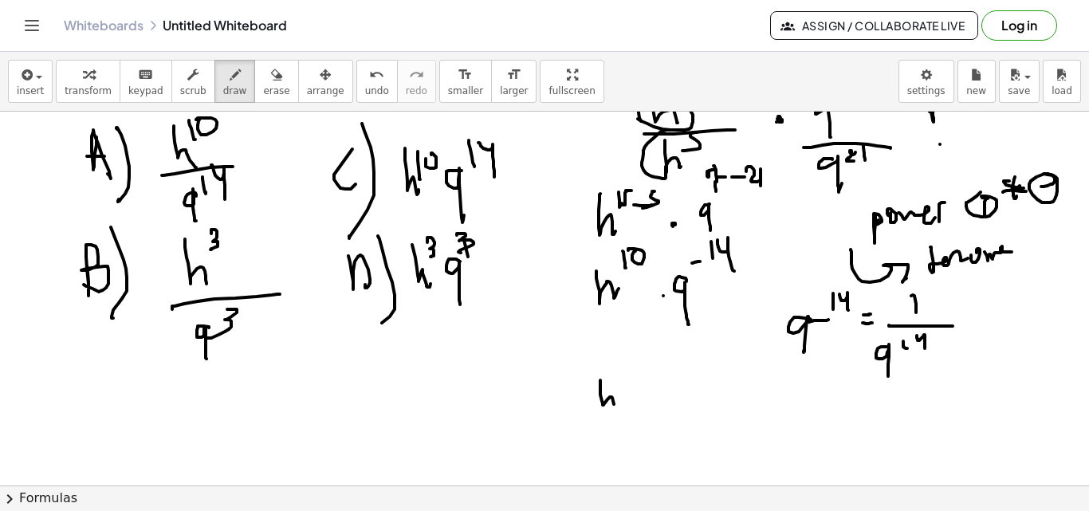
click at [615, 409] on div at bounding box center [544, 42] width 1089 height 1496
click at [617, 395] on div at bounding box center [544, 42] width 1089 height 1496
click at [629, 386] on div at bounding box center [544, 42] width 1089 height 1496
click at [659, 403] on div at bounding box center [544, 42] width 1089 height 1496
click at [690, 393] on div at bounding box center [544, 42] width 1089 height 1496
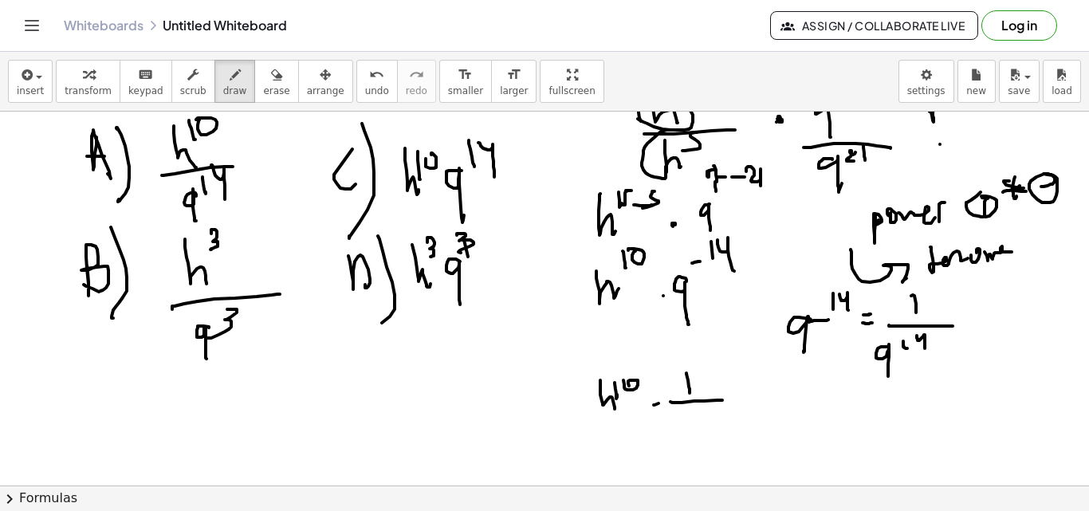
click at [722, 399] on div at bounding box center [544, 42] width 1089 height 1496
click at [675, 458] on div at bounding box center [544, 42] width 1089 height 1496
click at [693, 416] on div at bounding box center [544, 42] width 1089 height 1496
click at [708, 426] on div at bounding box center [544, 42] width 1089 height 1496
click at [773, 382] on div at bounding box center [544, 42] width 1089 height 1496
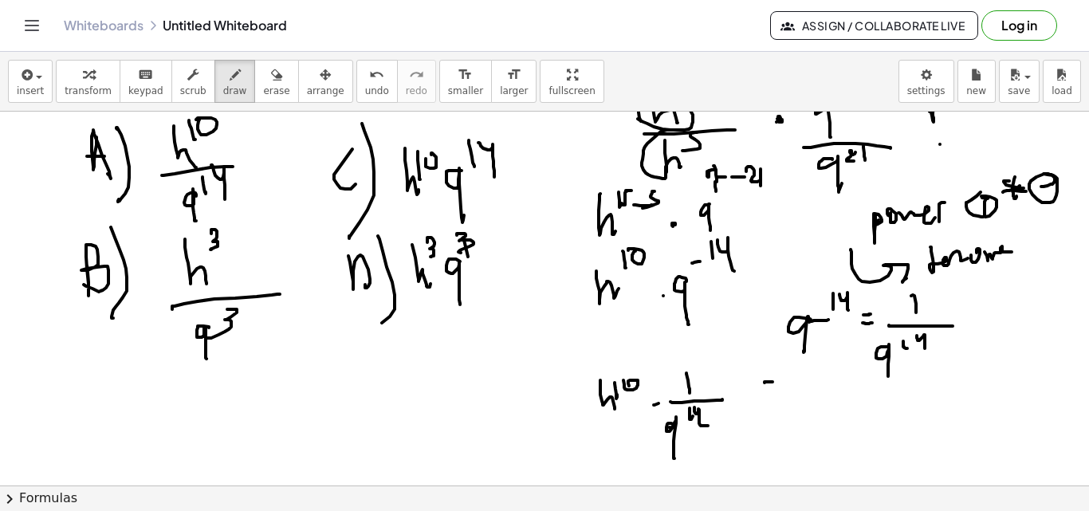
click at [774, 390] on div at bounding box center [544, 42] width 1089 height 1496
click at [812, 387] on div at bounding box center [544, 42] width 1089 height 1496
click at [819, 368] on div at bounding box center [544, 42] width 1089 height 1496
click at [817, 359] on div at bounding box center [544, 42] width 1089 height 1496
click at [833, 396] on div at bounding box center [544, 42] width 1089 height 1496
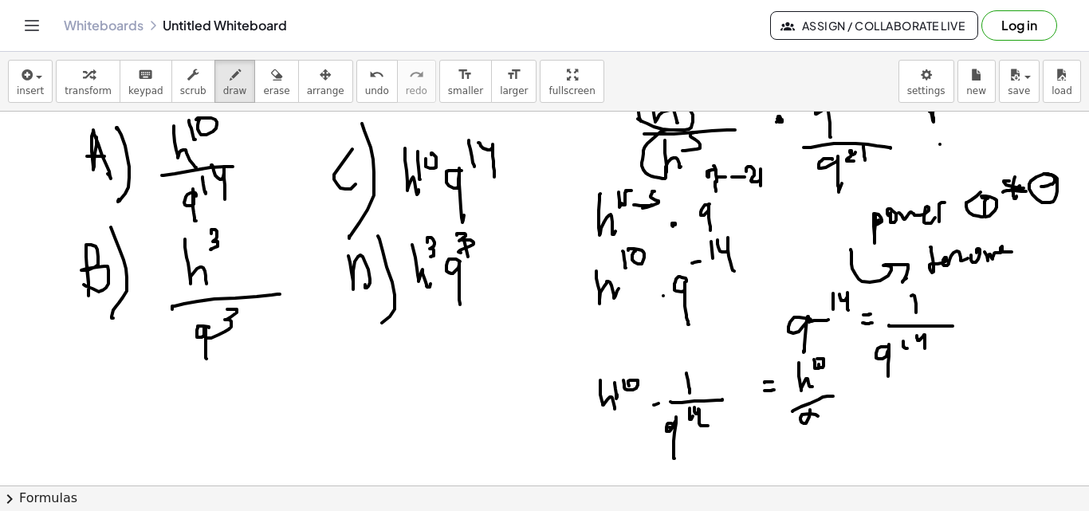
click at [811, 429] on div at bounding box center [544, 42] width 1089 height 1496
click at [820, 415] on div at bounding box center [544, 42] width 1089 height 1496
click at [831, 417] on div at bounding box center [544, 42] width 1089 height 1496
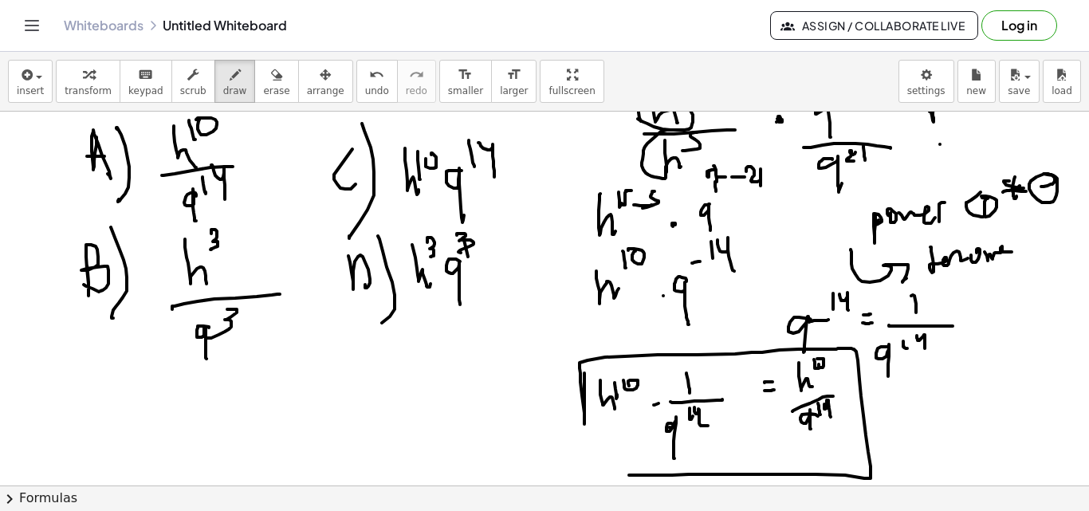
click at [571, 483] on div at bounding box center [544, 42] width 1089 height 1496
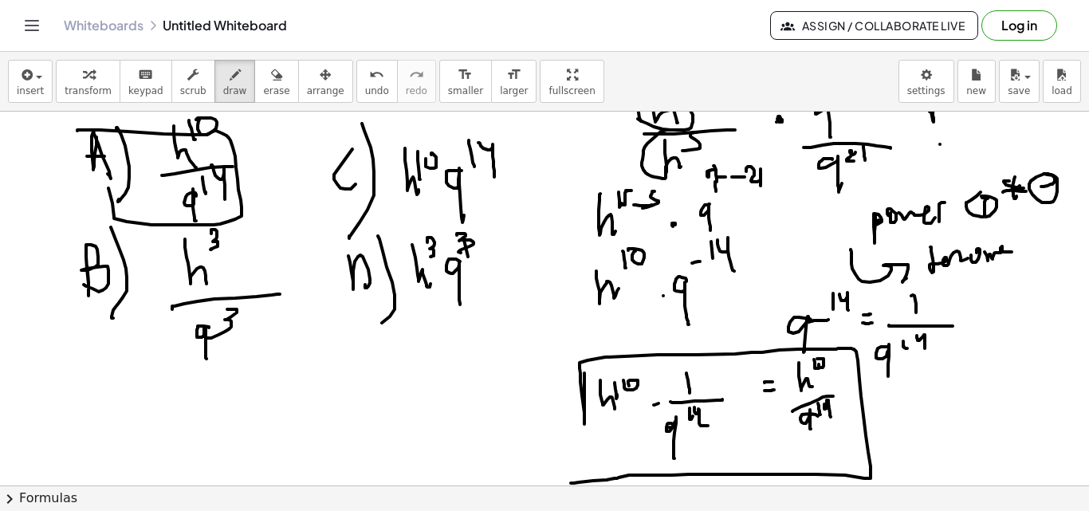
click at [100, 153] on div at bounding box center [544, 42] width 1089 height 1496
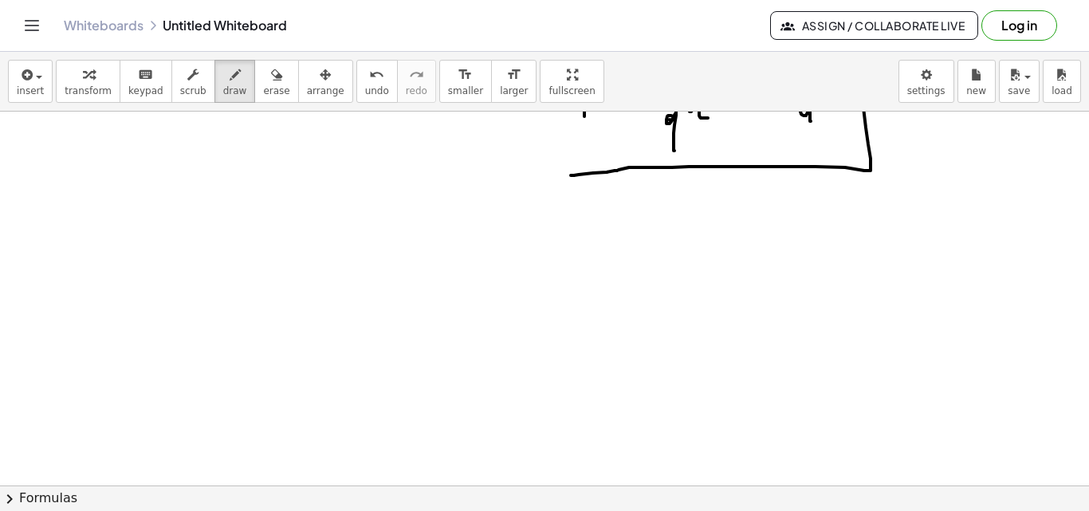
scroll to position [1138, 0]
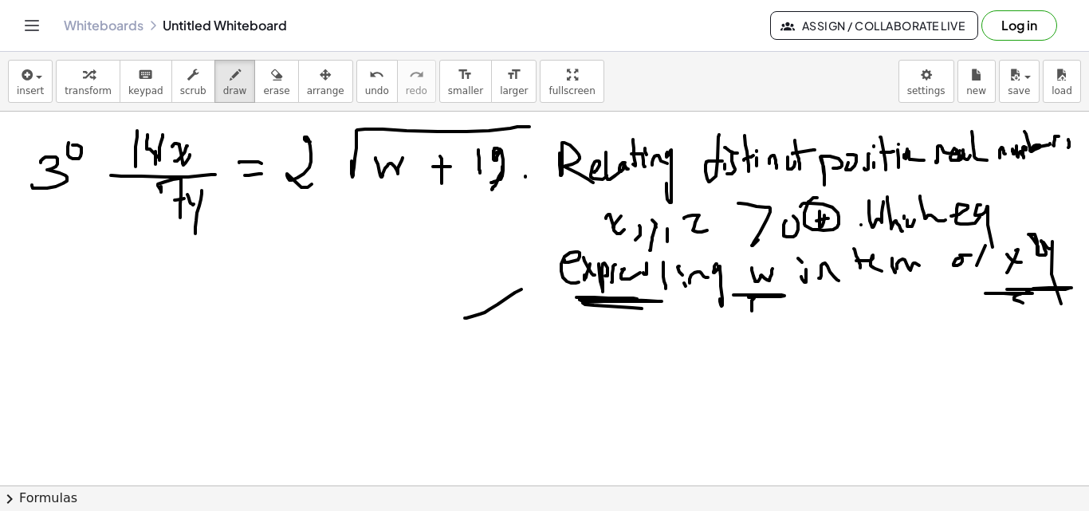
scroll to position [1220, 0]
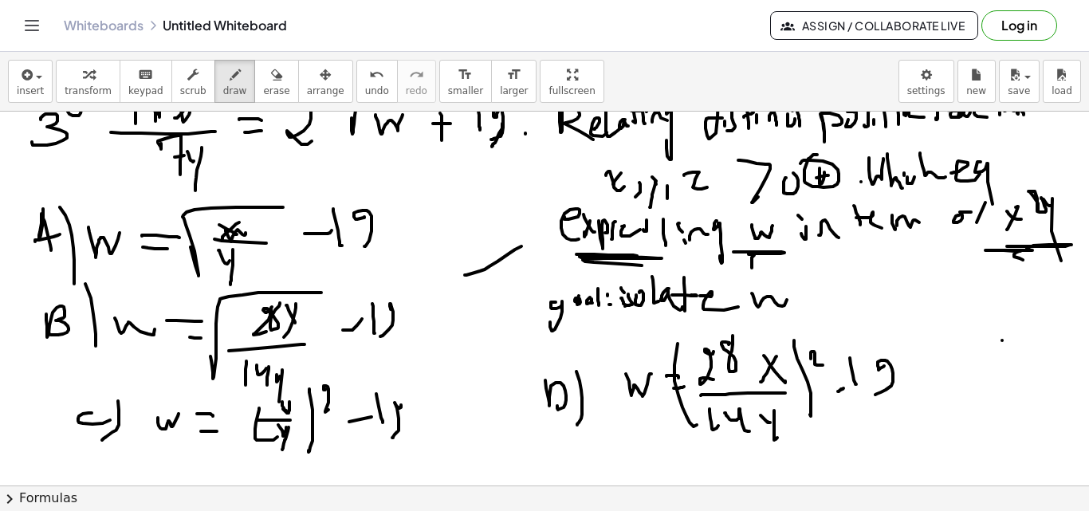
scroll to position [1177, 0]
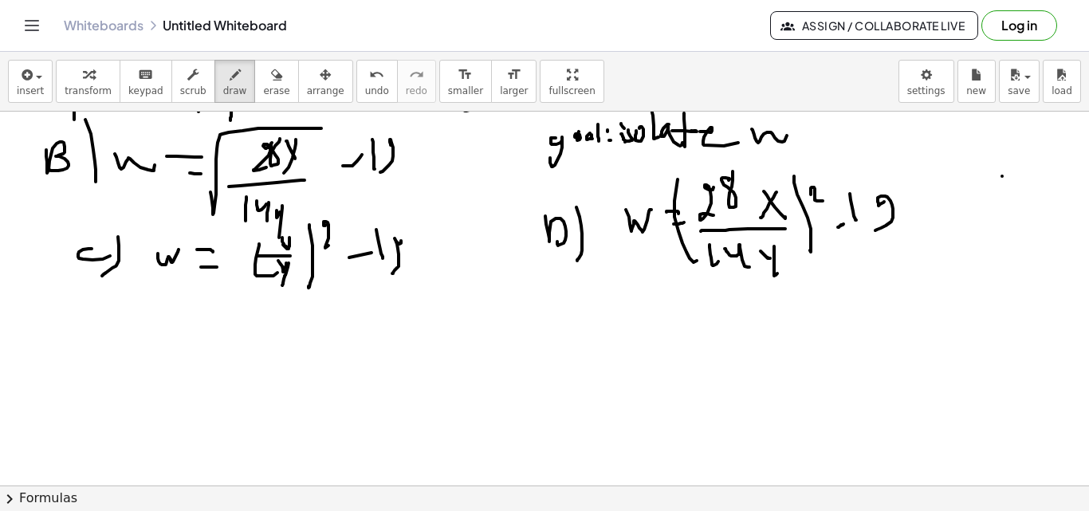
scroll to position [1484, 0]
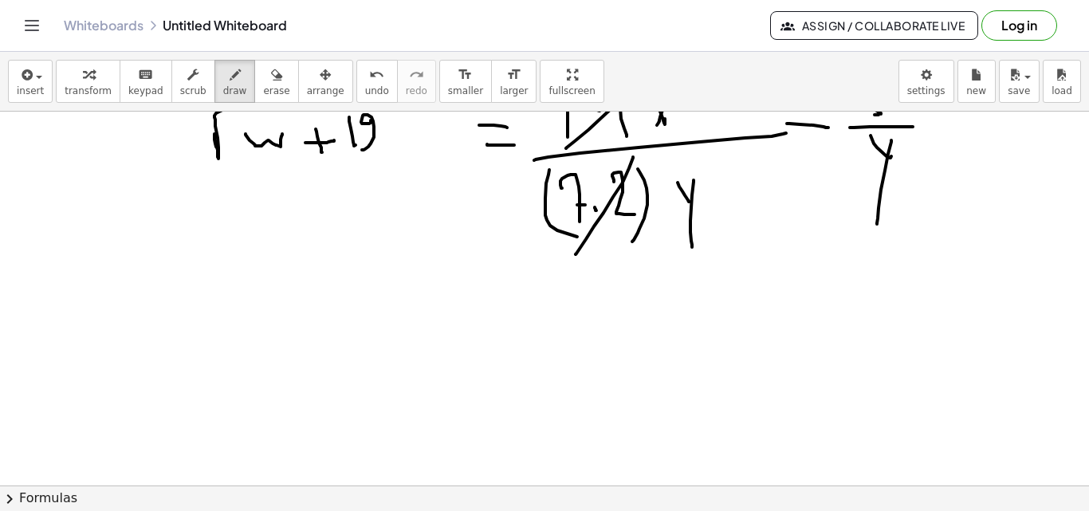
scroll to position [1552, 0]
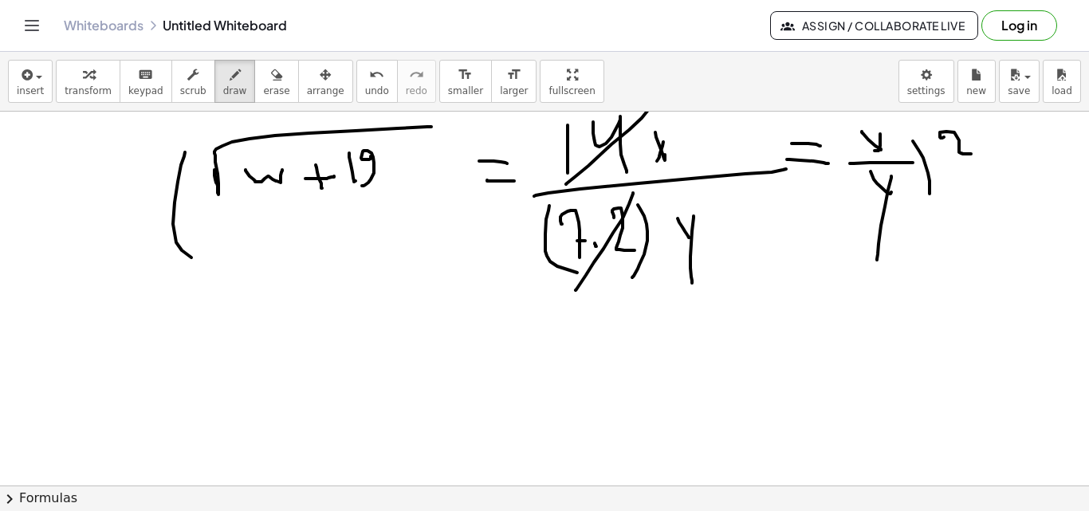
scroll to position [1625, 0]
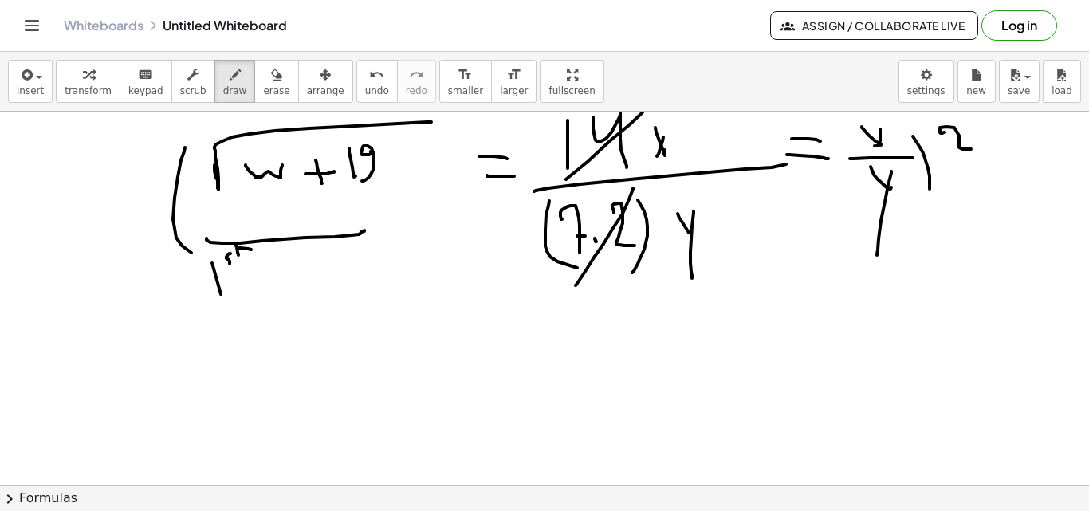
click
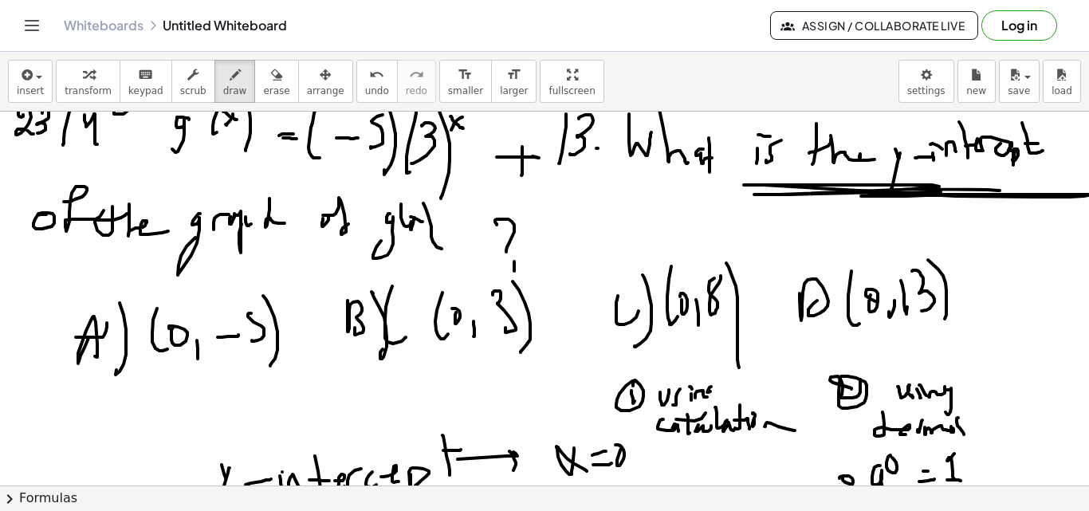
scroll to position [2265, 0]
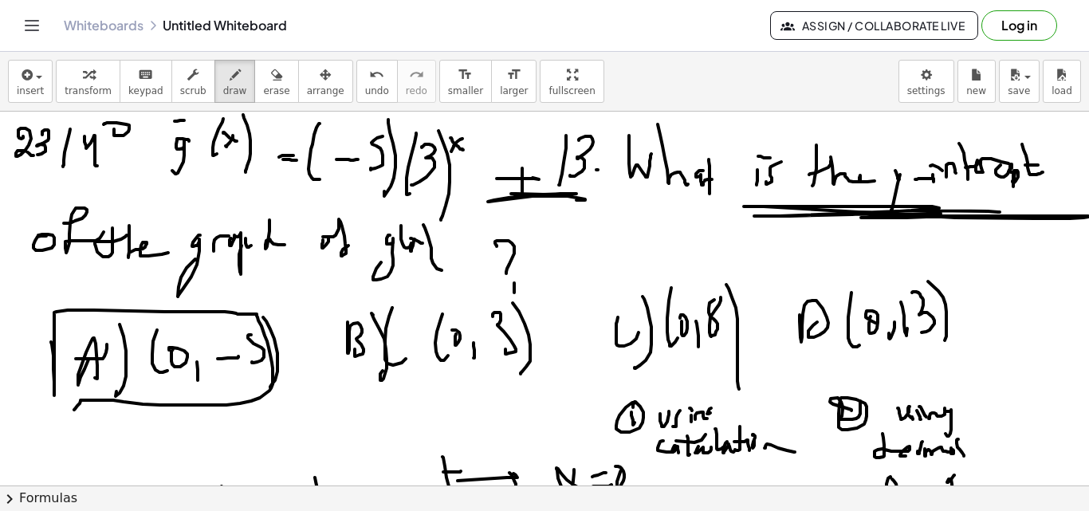
drag, startPoint x: 530, startPoint y: 195, endPoint x: 533, endPoint y: 206, distance: 11.6
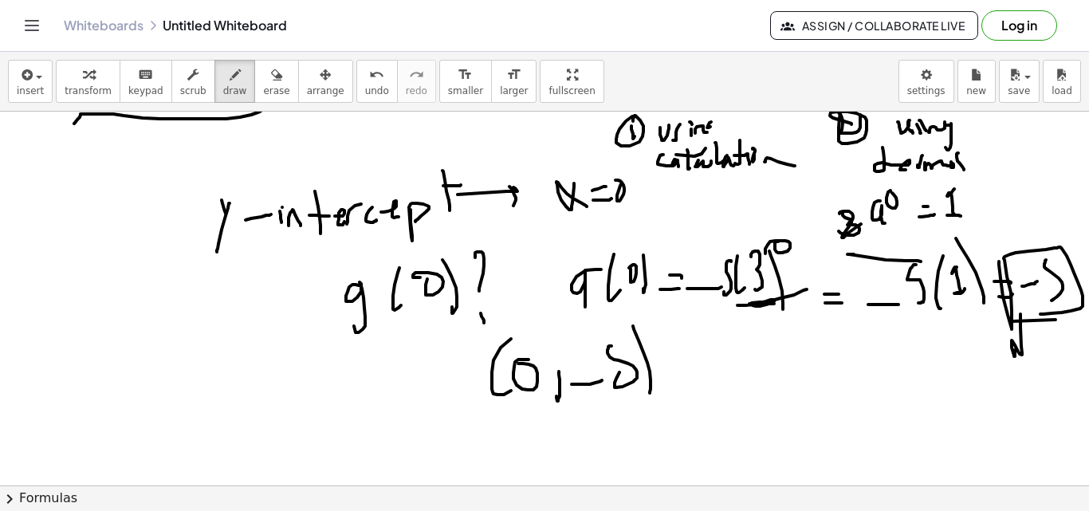
scroll to position [2473, 0]
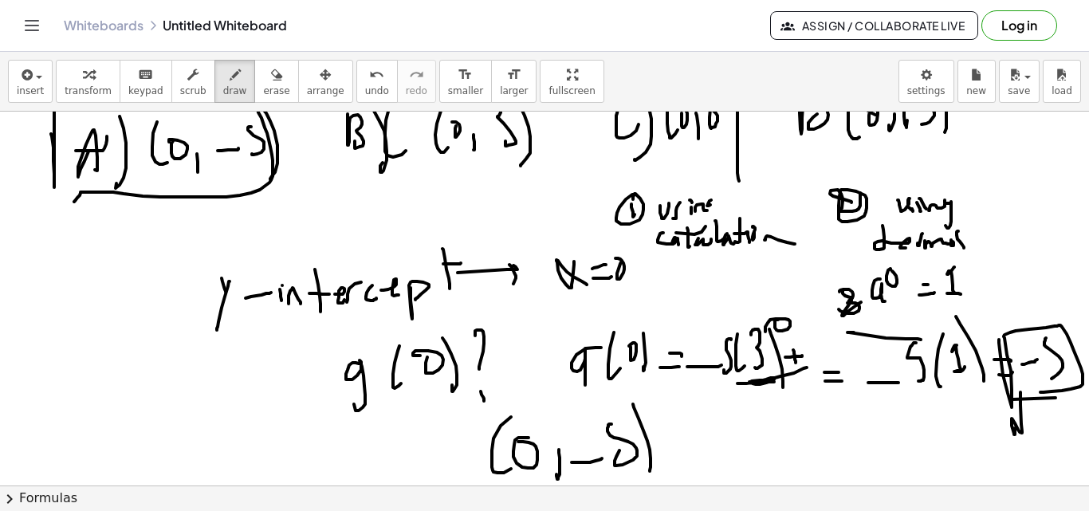
drag, startPoint x: 801, startPoint y: 355, endPoint x: 805, endPoint y: 345, distance: 10.4
drag, startPoint x: 807, startPoint y: 336, endPoint x: 804, endPoint y: 362, distance: 25.6
drag, startPoint x: 934, startPoint y: 442, endPoint x: 959, endPoint y: 434, distance: 27.0
drag, startPoint x: 942, startPoint y: 434, endPoint x: 948, endPoint y: 442, distance: 10.2
drag, startPoint x: 964, startPoint y: 439, endPoint x: 967, endPoint y: 423, distance: 16.3
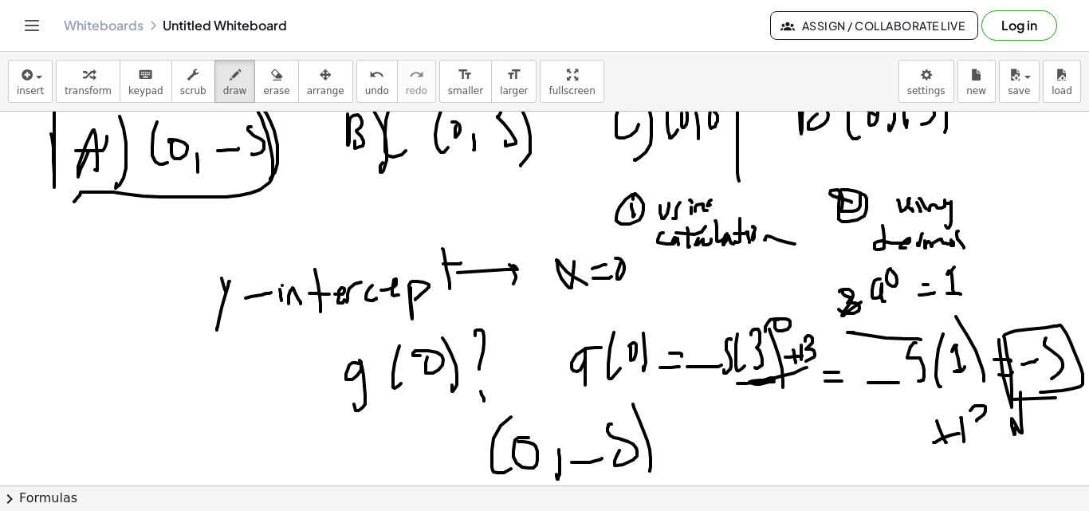
drag, startPoint x: 971, startPoint y: 410, endPoint x: 981, endPoint y: 433, distance: 25.0
drag, startPoint x: 624, startPoint y: 454, endPoint x: 614, endPoint y: 450, distance: 11.1
drag, startPoint x: 584, startPoint y: 444, endPoint x: 587, endPoint y: 466, distance: 22.5
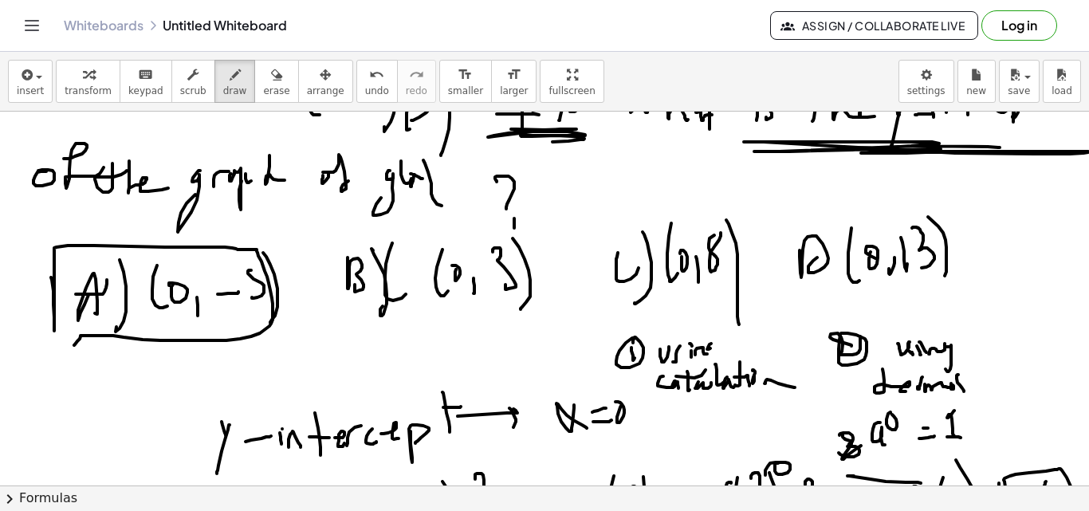
scroll to position [2308, 0]
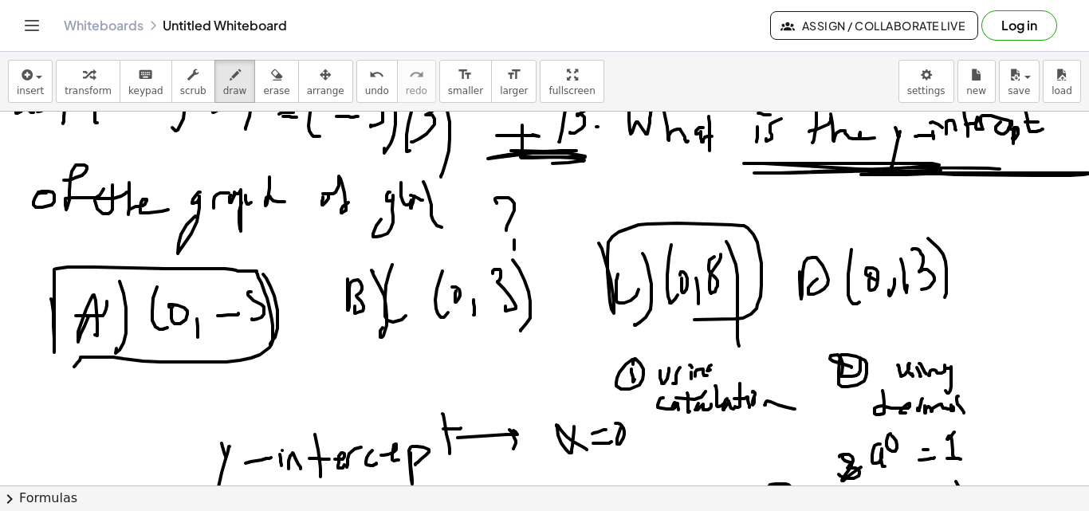
drag, startPoint x: 614, startPoint y: 313, endPoint x: 387, endPoint y: 325, distance: 227.5
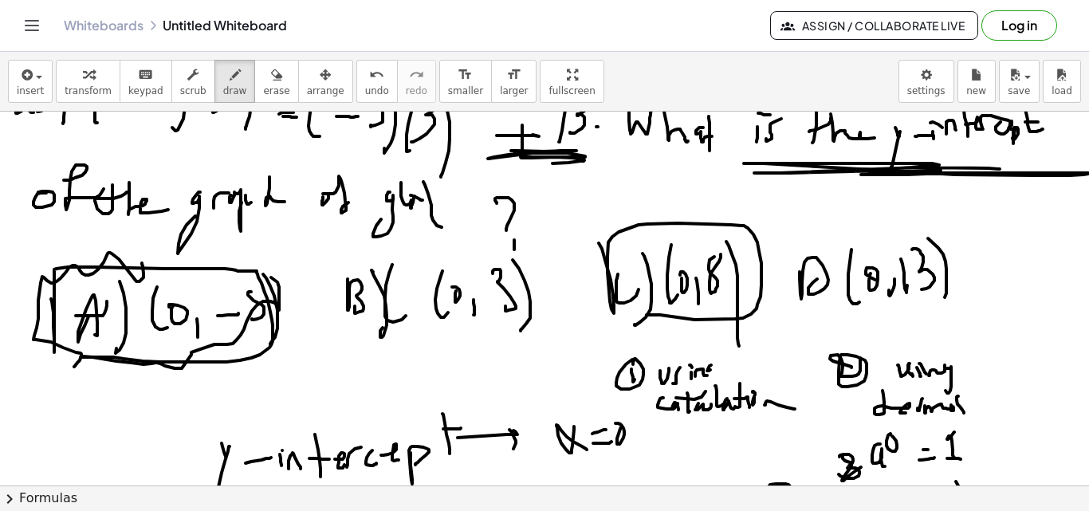
drag, startPoint x: 144, startPoint y: 273, endPoint x: 173, endPoint y: 278, distance: 29.9
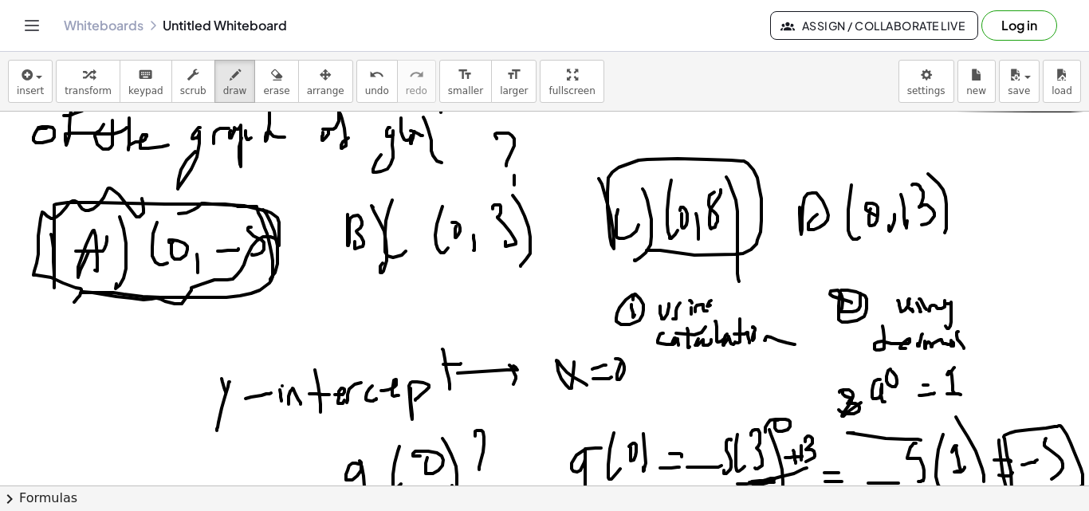
scroll to position [2258, 0]
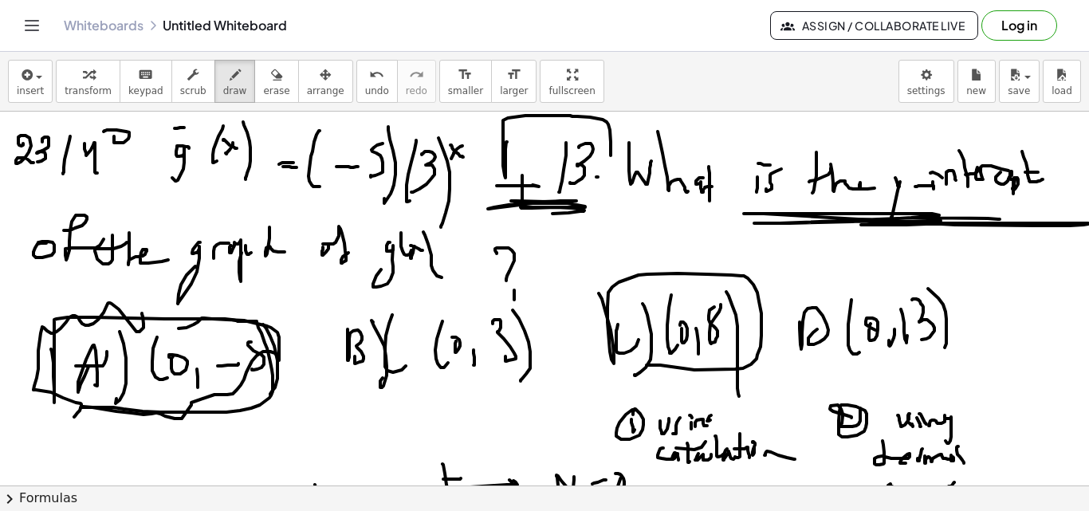
drag, startPoint x: 507, startPoint y: 142, endPoint x: 600, endPoint y: 216, distance: 118.5
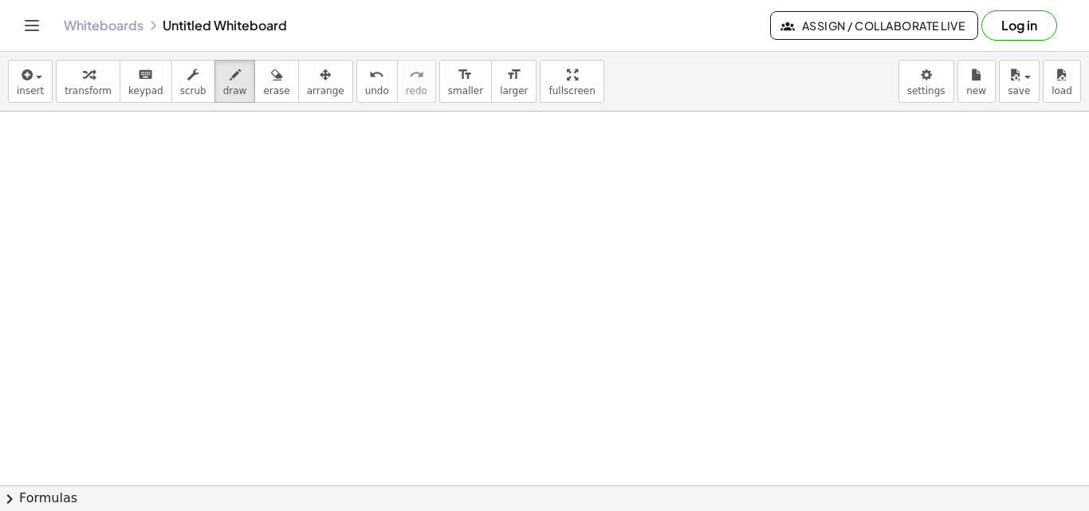
scroll to position [3000, 0]
drag, startPoint x: 30, startPoint y: 137, endPoint x: 37, endPoint y: 163, distance: 26.3
drag, startPoint x: 49, startPoint y: 140, endPoint x: 63, endPoint y: 154, distance: 19.7
drag, startPoint x: 63, startPoint y: 124, endPoint x: 67, endPoint y: 179, distance: 54.4
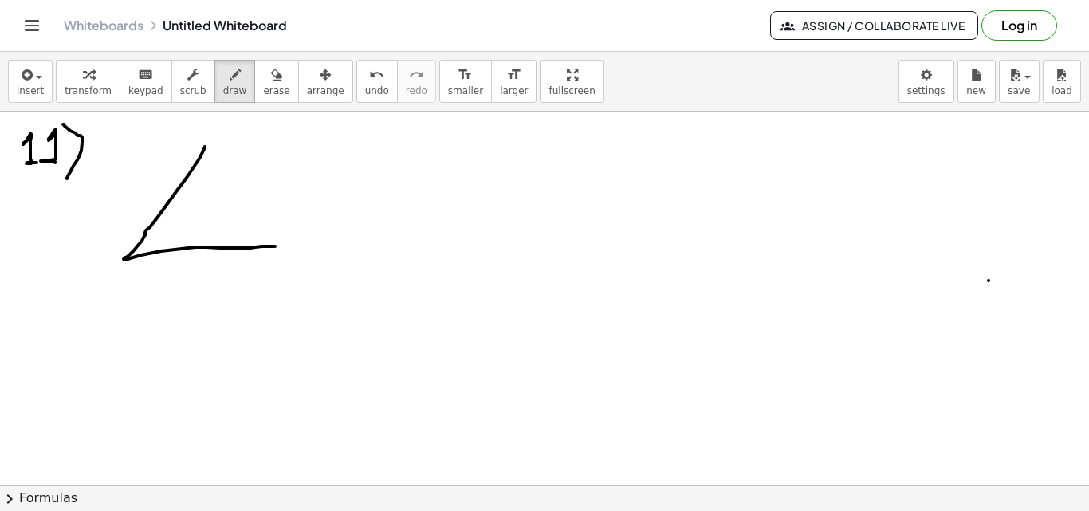
drag, startPoint x: 205, startPoint y: 147, endPoint x: 290, endPoint y: 246, distance: 131.2
drag, startPoint x: 208, startPoint y: 144, endPoint x: 302, endPoint y: 247, distance: 139.4
drag, startPoint x: 90, startPoint y: 286, endPoint x: 98, endPoint y: 271, distance: 17.1
drag, startPoint x: 96, startPoint y: 270, endPoint x: 111, endPoint y: 251, distance: 24.4
drag, startPoint x: 332, startPoint y: 244, endPoint x: 340, endPoint y: 272, distance: 29.0
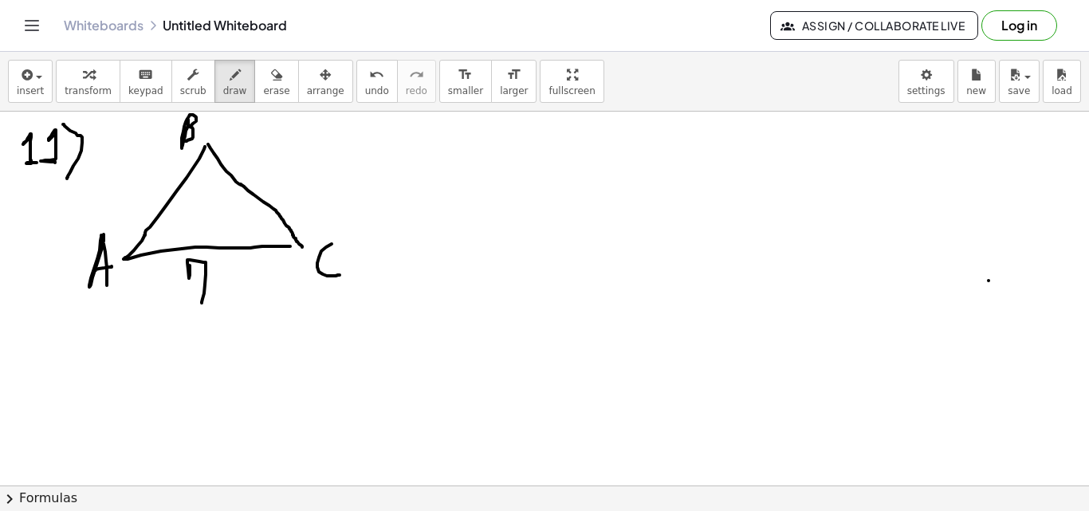
drag, startPoint x: 190, startPoint y: 267, endPoint x: 202, endPoint y: 303, distance: 37.8
drag, startPoint x: 329, startPoint y: 170, endPoint x: 340, endPoint y: 157, distance: 16.4
drag, startPoint x: 340, startPoint y: 158, endPoint x: 349, endPoint y: 159, distance: 9.6
drag, startPoint x: 352, startPoint y: 175, endPoint x: 376, endPoint y: 176, distance: 24.0
drag, startPoint x: 380, startPoint y: 165, endPoint x: 382, endPoint y: 177, distance: 12.2
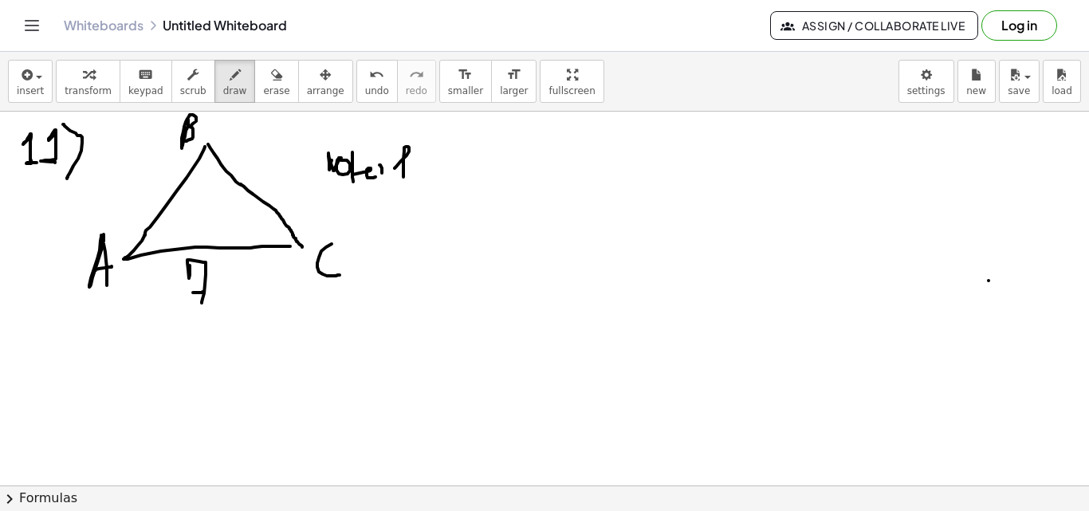
drag, startPoint x: 395, startPoint y: 168, endPoint x: 403, endPoint y: 177, distance: 12.4
drag, startPoint x: 419, startPoint y: 170, endPoint x: 415, endPoint y: 194, distance: 24.2
drag, startPoint x: 436, startPoint y: 171, endPoint x: 444, endPoint y: 160, distance: 13.1
drag, startPoint x: 451, startPoint y: 170, endPoint x: 466, endPoint y: 166, distance: 14.9
drag, startPoint x: 483, startPoint y: 157, endPoint x: 491, endPoint y: 165, distance: 11.3
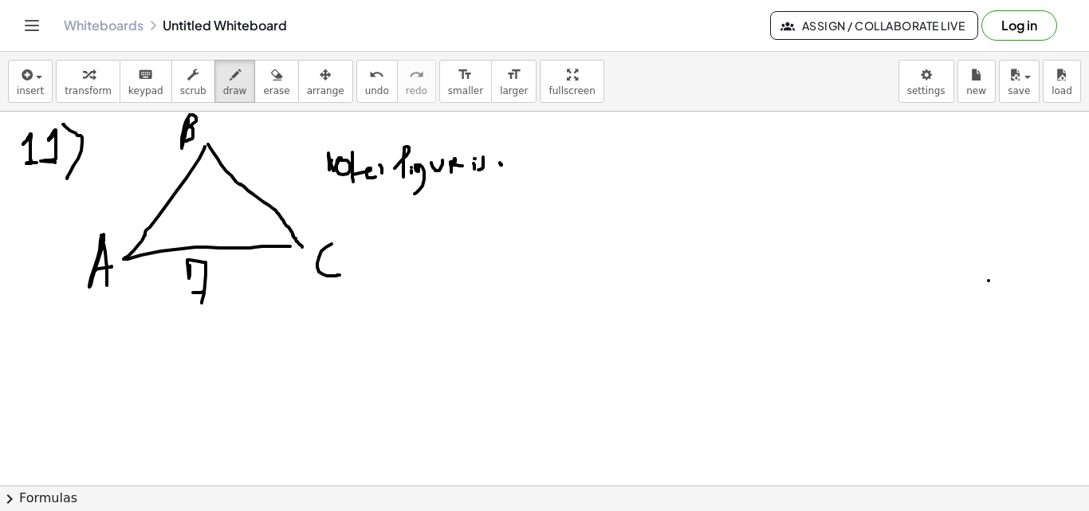
drag, startPoint x: 501, startPoint y: 165, endPoint x: 510, endPoint y: 156, distance: 13.0
drag, startPoint x: 510, startPoint y: 156, endPoint x: 520, endPoint y: 151, distance: 11.1
drag, startPoint x: 564, startPoint y: 148, endPoint x: 575, endPoint y: 155, distance: 12.2
drag, startPoint x: 574, startPoint y: 149, endPoint x: 586, endPoint y: 146, distance: 12.4
drag, startPoint x: 588, startPoint y: 144, endPoint x: 606, endPoint y: 151, distance: 19.3
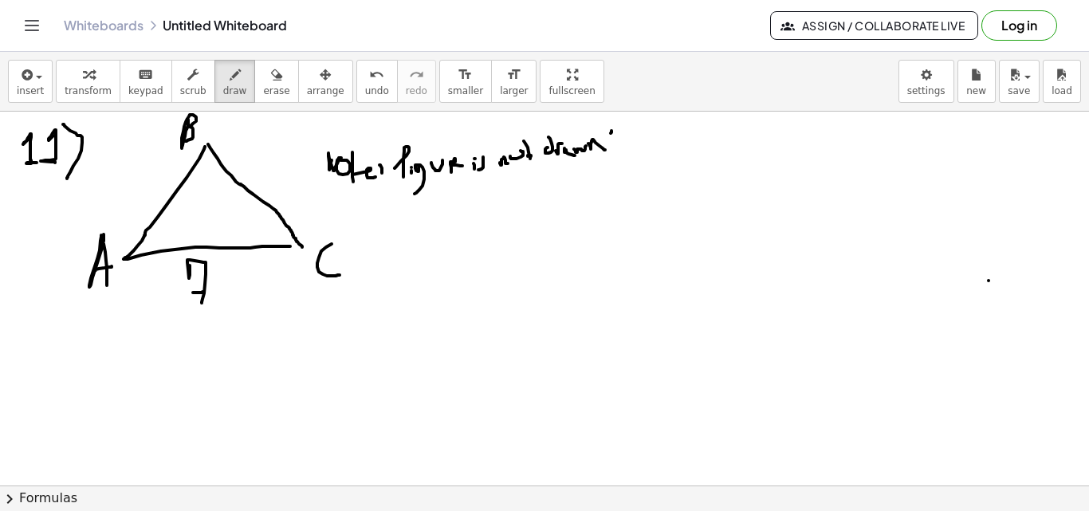
drag, startPoint x: 615, startPoint y: 138, endPoint x: 616, endPoint y: 153, distance: 15.2
drag, startPoint x: 612, startPoint y: 140, endPoint x: 620, endPoint y: 140, distance: 8.8
drag, startPoint x: 641, startPoint y: 133, endPoint x: 639, endPoint y: 147, distance: 13.8
drag, startPoint x: 649, startPoint y: 138, endPoint x: 659, endPoint y: 147, distance: 13.6
drag, startPoint x: 657, startPoint y: 140, endPoint x: 667, endPoint y: 144, distance: 11.1
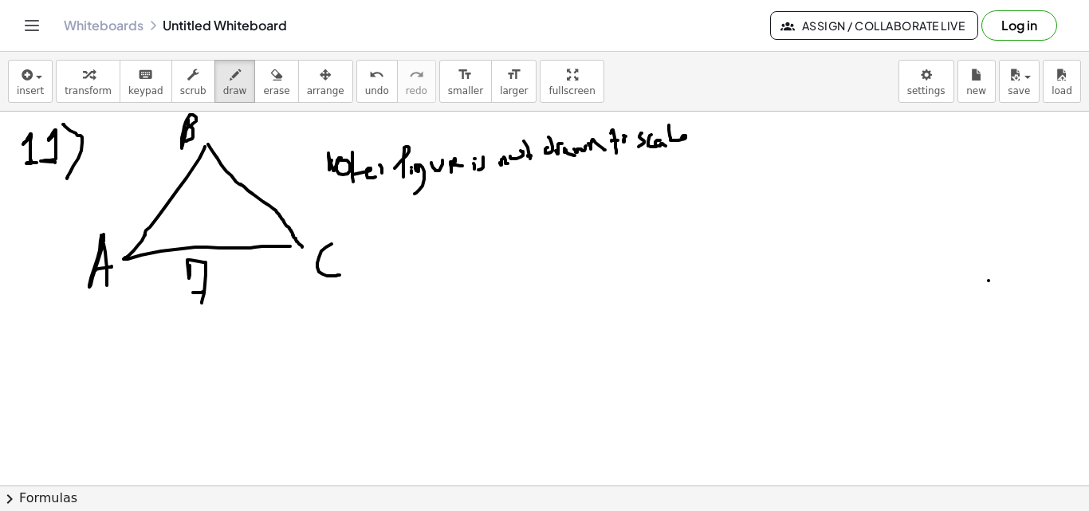
drag, startPoint x: 673, startPoint y: 140, endPoint x: 700, endPoint y: 144, distance: 27.4
drag, startPoint x: 396, startPoint y: 223, endPoint x: 391, endPoint y: 246, distance: 23.6
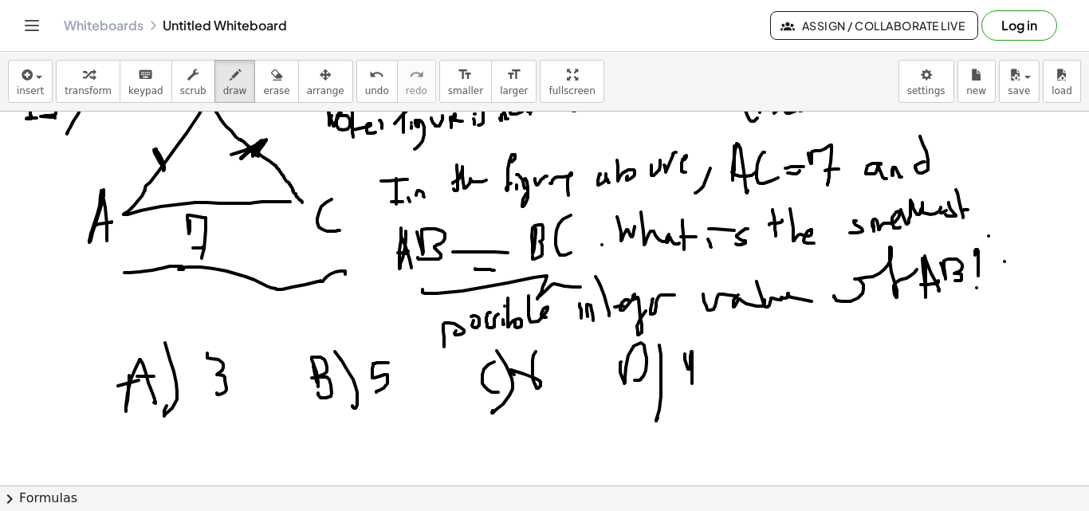
scroll to position [3241, 0]
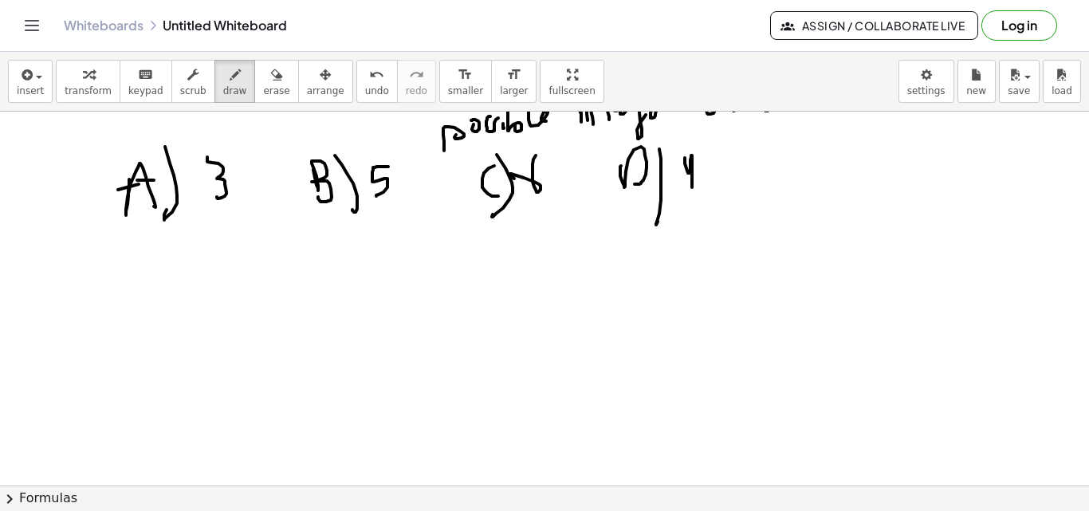
drag, startPoint x: 466, startPoint y: 305, endPoint x: 485, endPoint y: 295, distance: 21.8
drag, startPoint x: 485, startPoint y: 295, endPoint x: 494, endPoint y: 288, distance: 11.3
drag, startPoint x: 561, startPoint y: 264, endPoint x: 545, endPoint y: 264, distance: 15.9
drag, startPoint x: 545, startPoint y: 264, endPoint x: 576, endPoint y: 262, distance: 30.4
drag, startPoint x: 352, startPoint y: 310, endPoint x: 365, endPoint y: 269, distance: 43.6
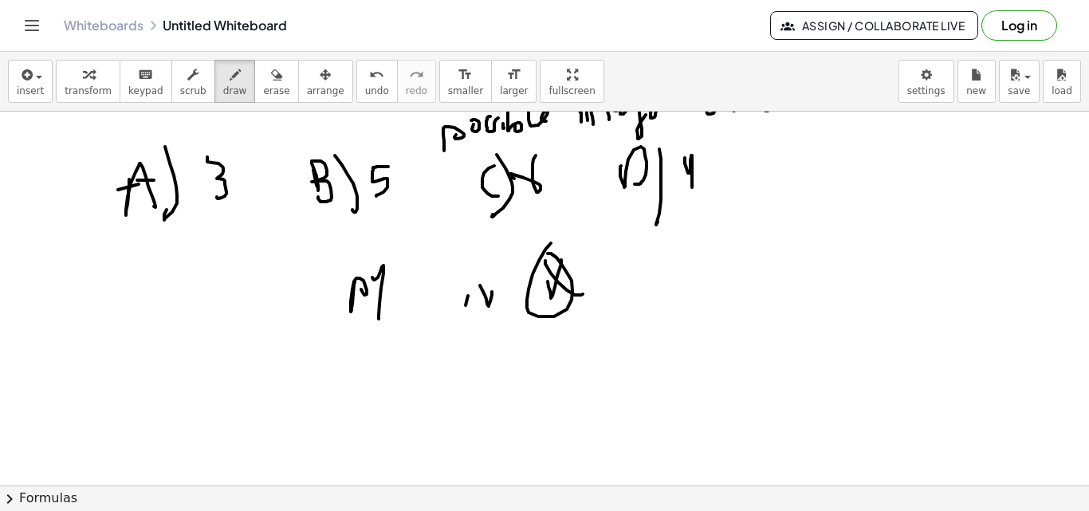
drag, startPoint x: 380, startPoint y: 272, endPoint x: 403, endPoint y: 261, distance: 25.7
drag, startPoint x: 403, startPoint y: 261, endPoint x: 394, endPoint y: 287, distance: 28.0
drag, startPoint x: 427, startPoint y: 255, endPoint x: 506, endPoint y: 306, distance: 94.0
drag, startPoint x: 683, startPoint y: 257, endPoint x: 683, endPoint y: 293, distance: 36.7
drag, startPoint x: 675, startPoint y: 287, endPoint x: 699, endPoint y: 291, distance: 24.2
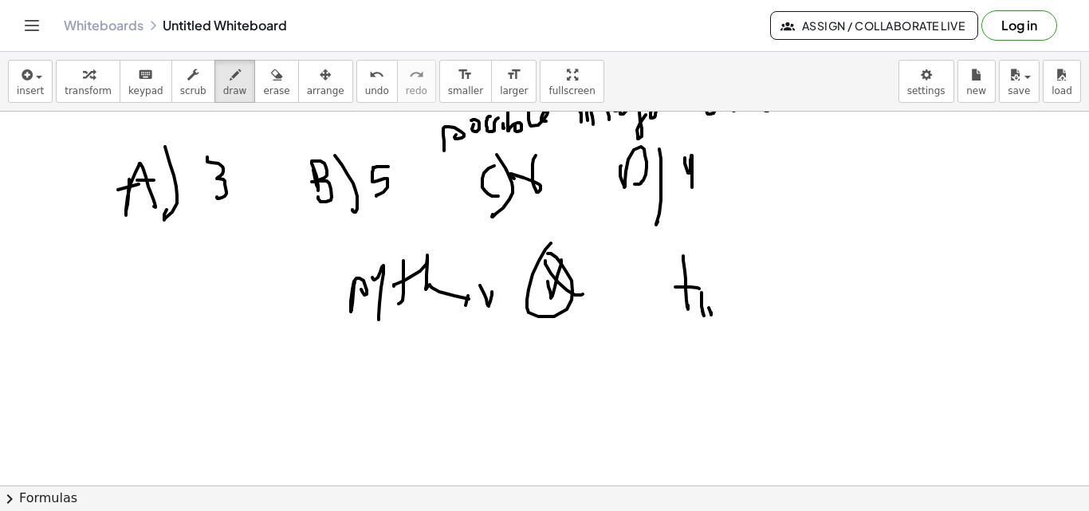
drag, startPoint x: 711, startPoint y: 314, endPoint x: 709, endPoint y: 280, distance: 34.4
drag, startPoint x: 775, startPoint y: 278, endPoint x: 750, endPoint y: 262, distance: 29.4
drag, startPoint x: 750, startPoint y: 262, endPoint x: 784, endPoint y: 281, distance: 38.2
drag, startPoint x: 728, startPoint y: 254, endPoint x: 759, endPoint y: 256, distance: 31.1
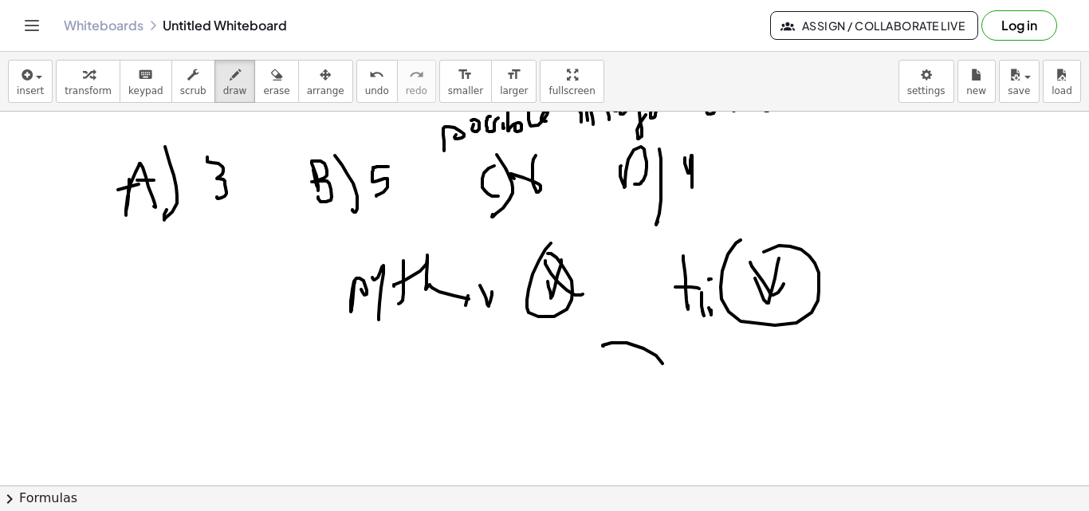
drag, startPoint x: 627, startPoint y: 343, endPoint x: 739, endPoint y: 355, distance: 113.1
drag, startPoint x: 760, startPoint y: 364, endPoint x: 781, endPoint y: 364, distance: 20.7
drag, startPoint x: 774, startPoint y: 341, endPoint x: 800, endPoint y: 336, distance: 26.1
drag, startPoint x: 800, startPoint y: 343, endPoint x: 820, endPoint y: 343, distance: 19.9
drag, startPoint x: 820, startPoint y: 328, endPoint x: 831, endPoint y: 358, distance: 31.3
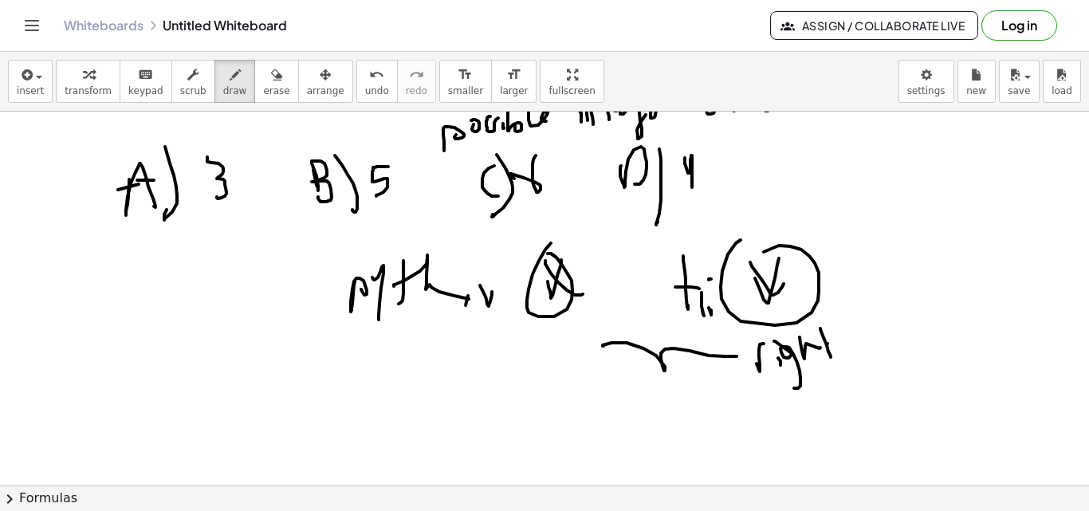
drag, startPoint x: 828, startPoint y: 344, endPoint x: 856, endPoint y: 339, distance: 29.1
drag, startPoint x: 864, startPoint y: 324, endPoint x: 875, endPoint y: 356, distance: 33.0
drag, startPoint x: 880, startPoint y: 352, endPoint x: 888, endPoint y: 352, distance: 8.0
drag, startPoint x: 889, startPoint y: 346, endPoint x: 899, endPoint y: 352, distance: 12.2
drag, startPoint x: 917, startPoint y: 338, endPoint x: 933, endPoint y: 336, distance: 16.0
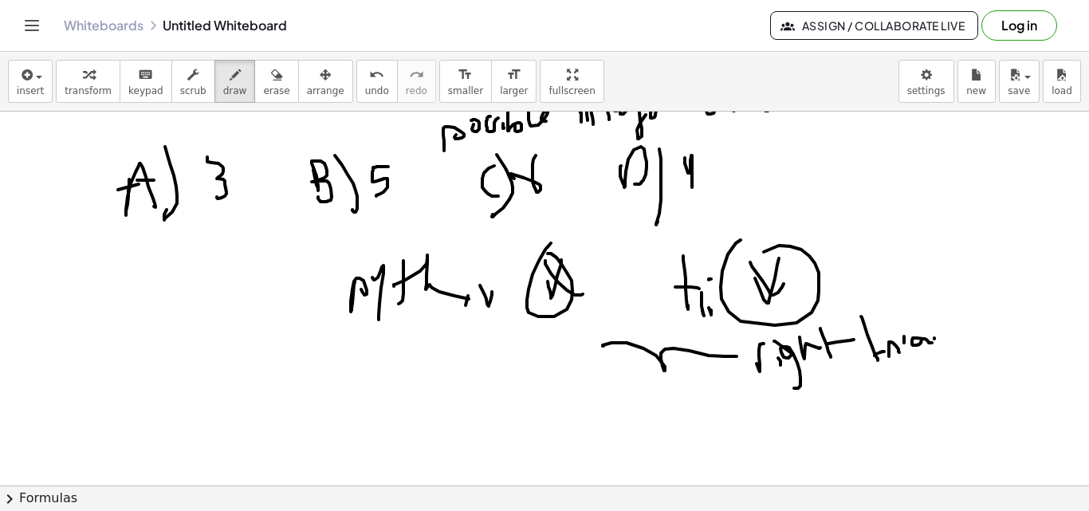
drag, startPoint x: 934, startPoint y: 339, endPoint x: 951, endPoint y: 340, distance: 16.8
drag, startPoint x: 957, startPoint y: 332, endPoint x: 957, endPoint y: 363, distance: 31.1
drag, startPoint x: 957, startPoint y: 363, endPoint x: 966, endPoint y: 313, distance: 50.2
drag, startPoint x: 971, startPoint y: 336, endPoint x: 984, endPoint y: 352, distance: 20.4
drag, startPoint x: 934, startPoint y: 339, endPoint x: 992, endPoint y: 373, distance: 67.5
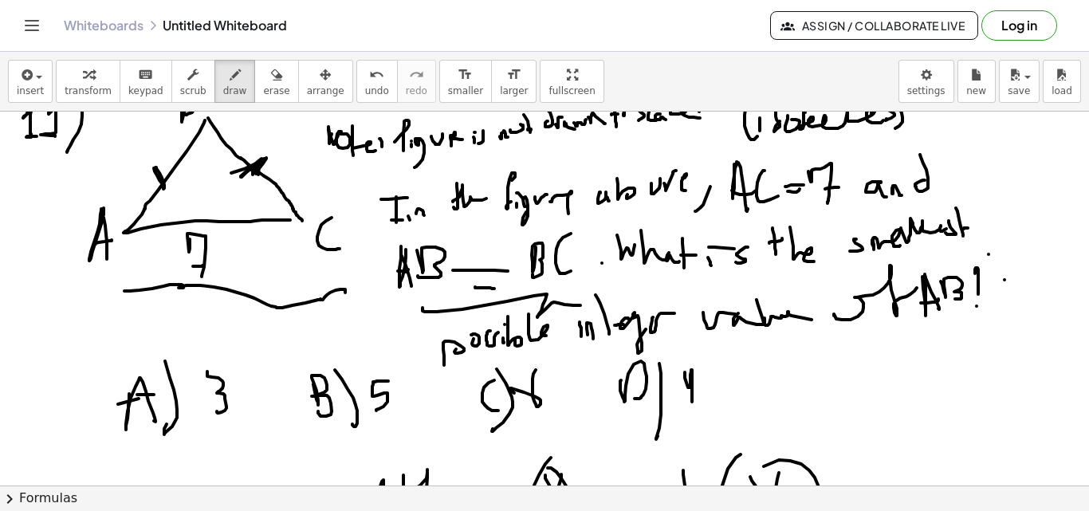
scroll to position [3375, 0]
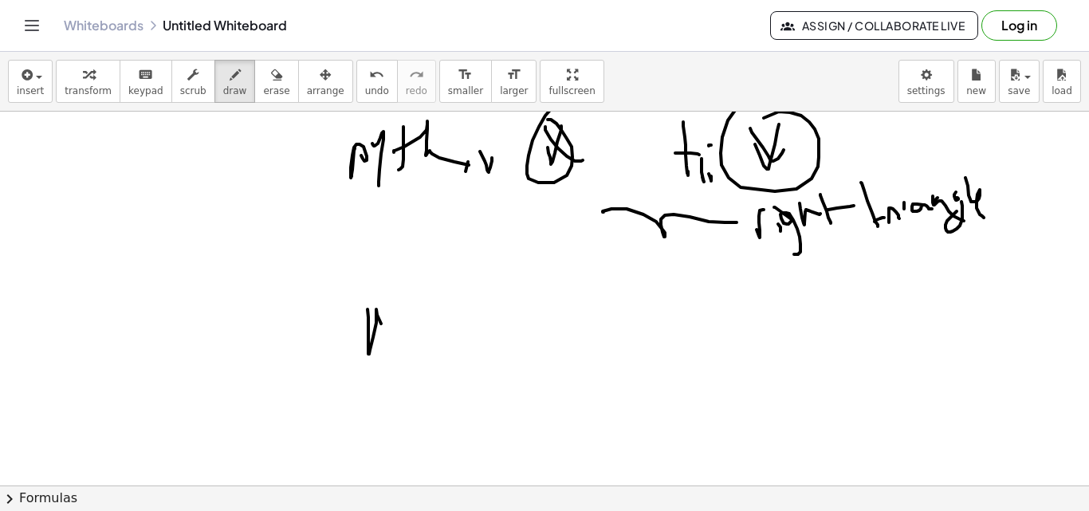
drag, startPoint x: 368, startPoint y: 336, endPoint x: 391, endPoint y: 348, distance: 26.0
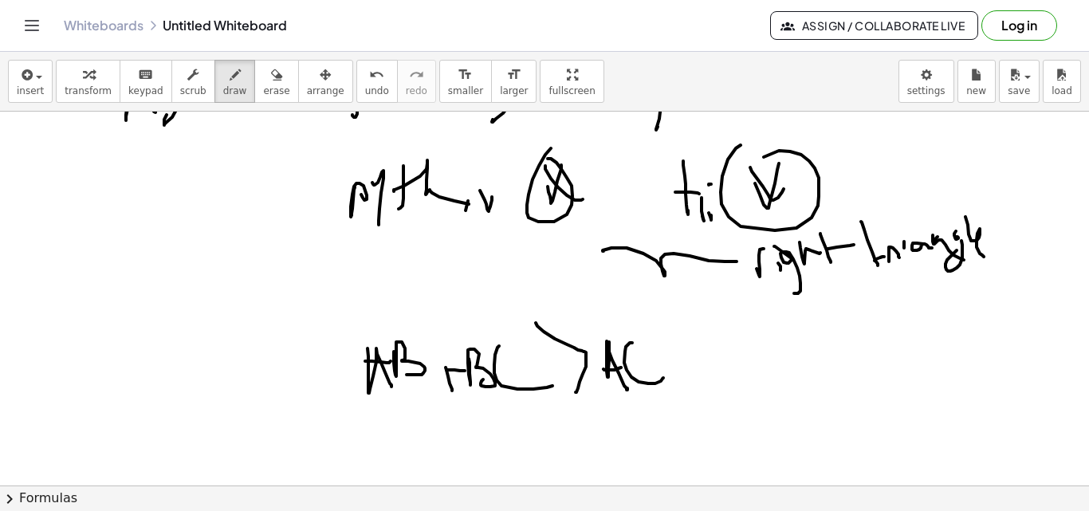
scroll to position [3463, 0]
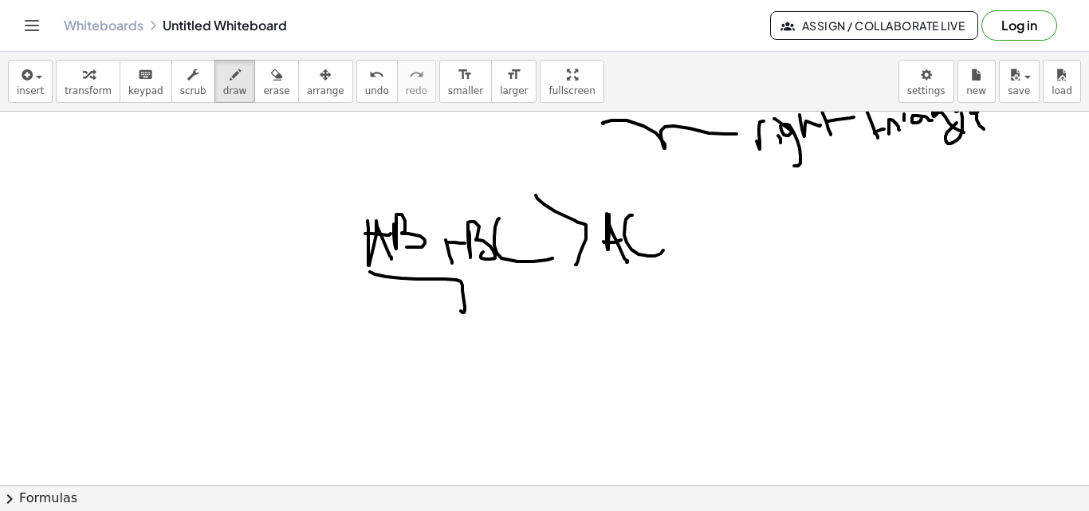
drag, startPoint x: 372, startPoint y: 273, endPoint x: 521, endPoint y: 281, distance: 150.1
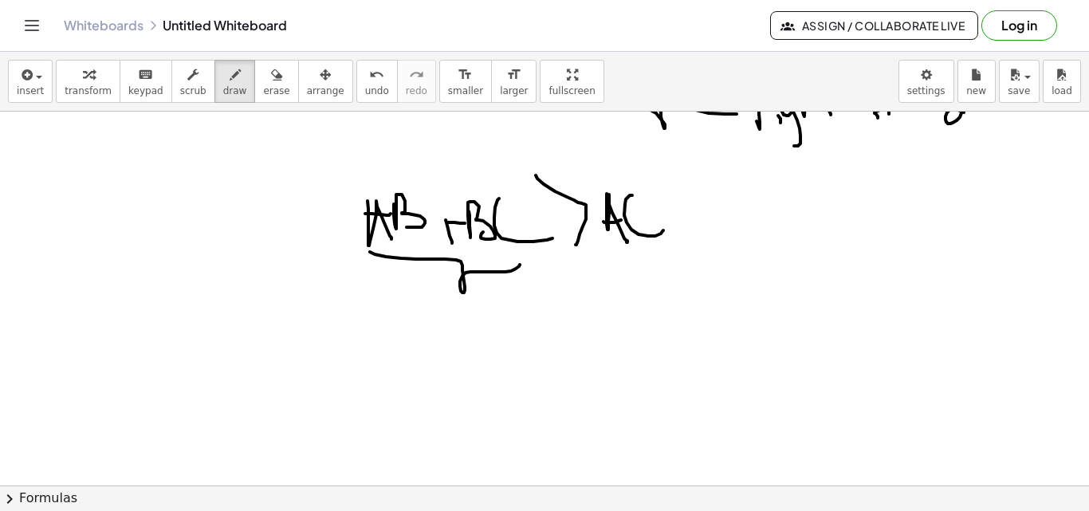
scroll to position [3503, 0]
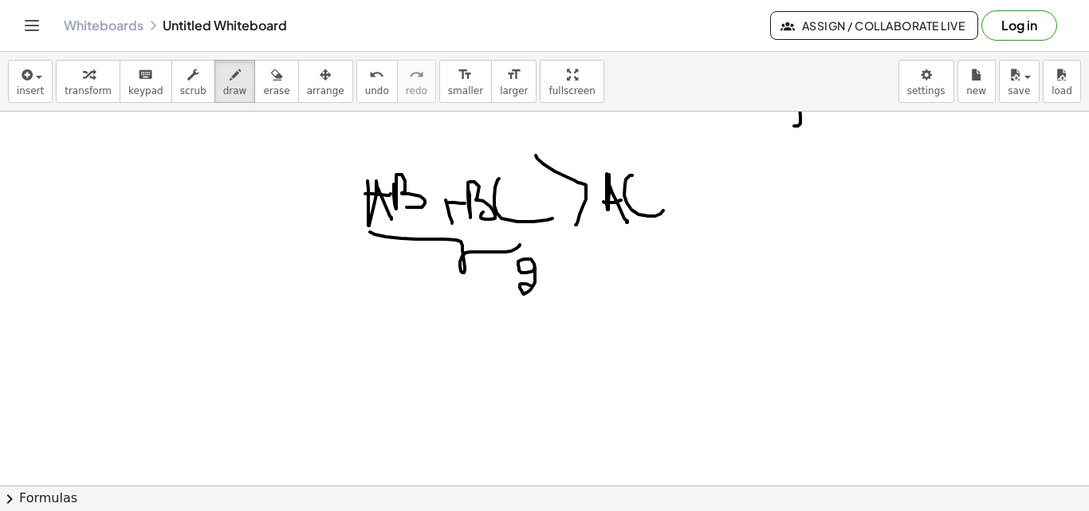
drag, startPoint x: 534, startPoint y: 269, endPoint x: 567, endPoint y: 287, distance: 37.5
drag, startPoint x: 566, startPoint y: 269, endPoint x: 599, endPoint y: 277, distance: 33.6
drag, startPoint x: 598, startPoint y: 273, endPoint x: 570, endPoint y: 294, distance: 35.2
drag, startPoint x: 612, startPoint y: 242, endPoint x: 644, endPoint y: 323, distance: 86.9
drag, startPoint x: 669, startPoint y: 252, endPoint x: 682, endPoint y: 286, distance: 36.6
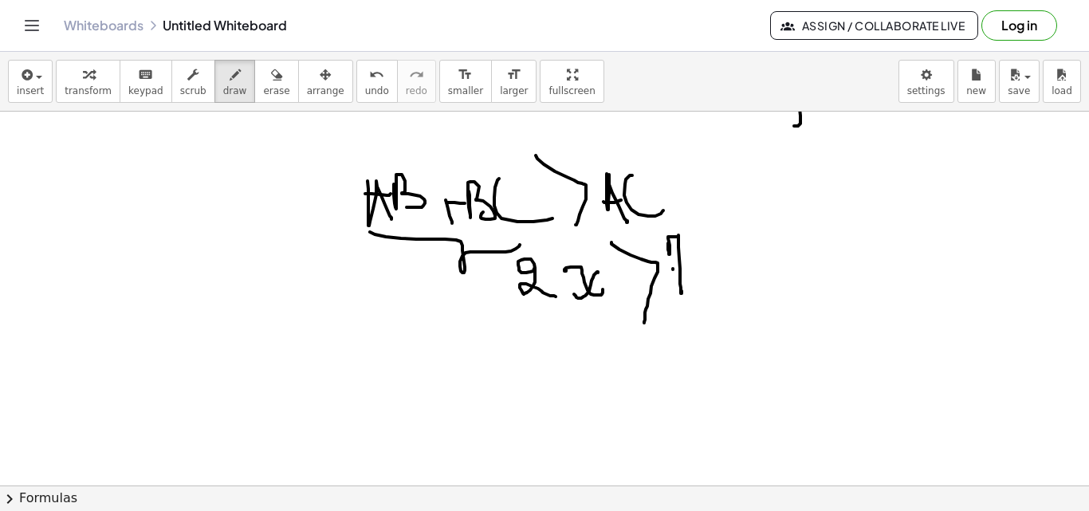
drag, startPoint x: 673, startPoint y: 269, endPoint x: 686, endPoint y: 266, distance: 13.9
drag, startPoint x: 573, startPoint y: 331, endPoint x: 600, endPoint y: 357, distance: 37.8
drag, startPoint x: 592, startPoint y: 336, endPoint x: 560, endPoint y: 372, distance: 48.1
drag, startPoint x: 607, startPoint y: 329, endPoint x: 631, endPoint y: 402, distance: 76.4
drag, startPoint x: 662, startPoint y: 320, endPoint x: 683, endPoint y: 363, distance: 48.1
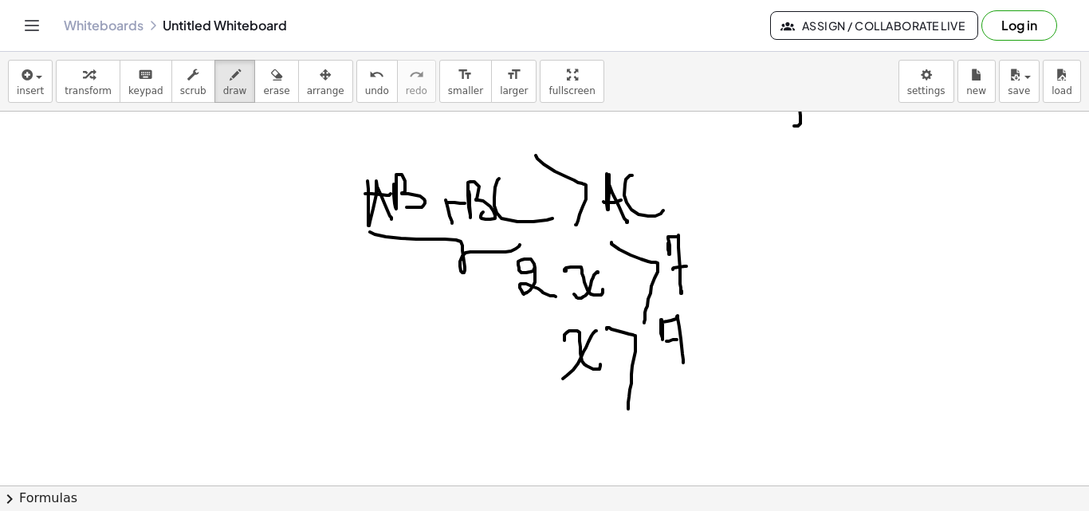
drag, startPoint x: 677, startPoint y: 340, endPoint x: 692, endPoint y: 340, distance: 15.2
drag, startPoint x: 664, startPoint y: 364, endPoint x: 711, endPoint y: 363, distance: 47.0
drag, startPoint x: 686, startPoint y: 387, endPoint x: 719, endPoint y: 387, distance: 33.5
drag, startPoint x: 782, startPoint y: 324, endPoint x: 773, endPoint y: 340, distance: 18.6
drag, startPoint x: 769, startPoint y: 325, endPoint x: 801, endPoint y: 348, distance: 40.0
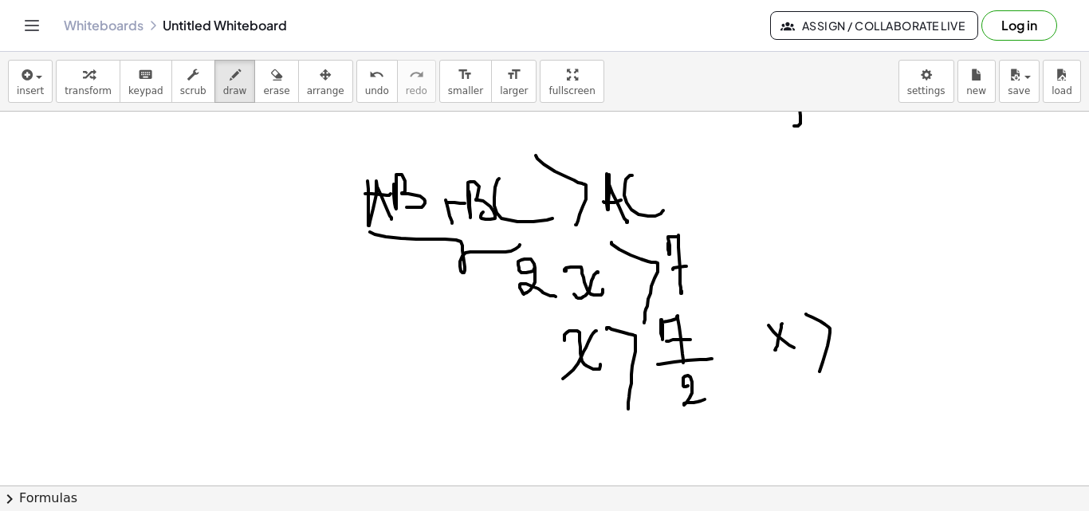
drag, startPoint x: 806, startPoint y: 314, endPoint x: 819, endPoint y: 383, distance: 69.7
drag, startPoint x: 855, startPoint y: 307, endPoint x: 883, endPoint y: 339, distance: 41.9
drag, startPoint x: 900, startPoint y: 316, endPoint x: 905, endPoint y: 351, distance: 35.4
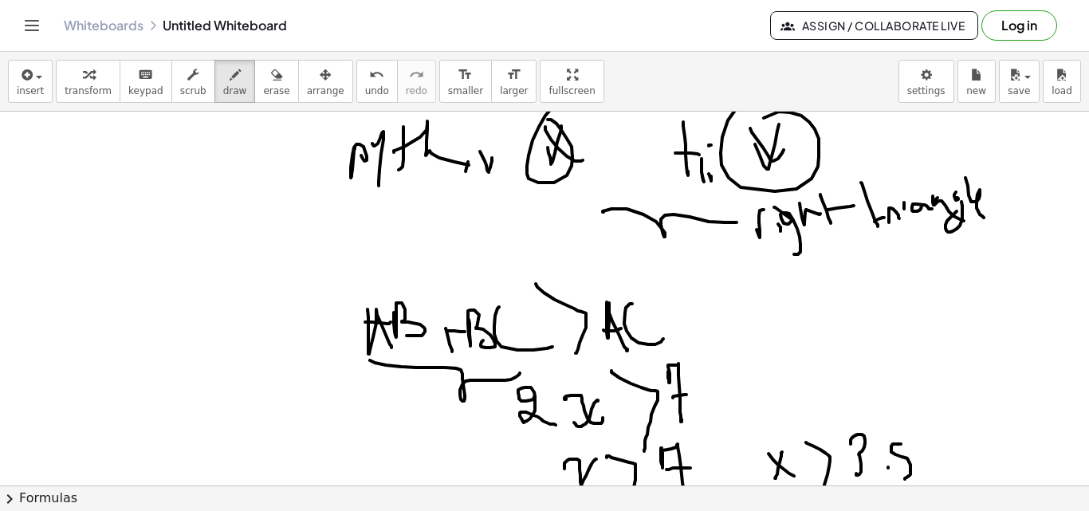
scroll to position [3365, 0]
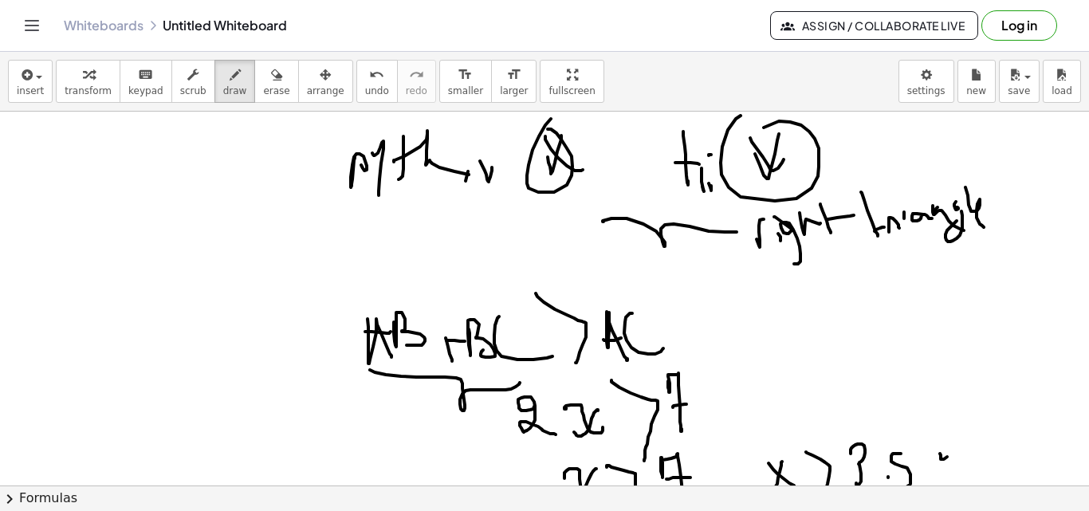
drag, startPoint x: 940, startPoint y: 454, endPoint x: 969, endPoint y: 469, distance: 33.2
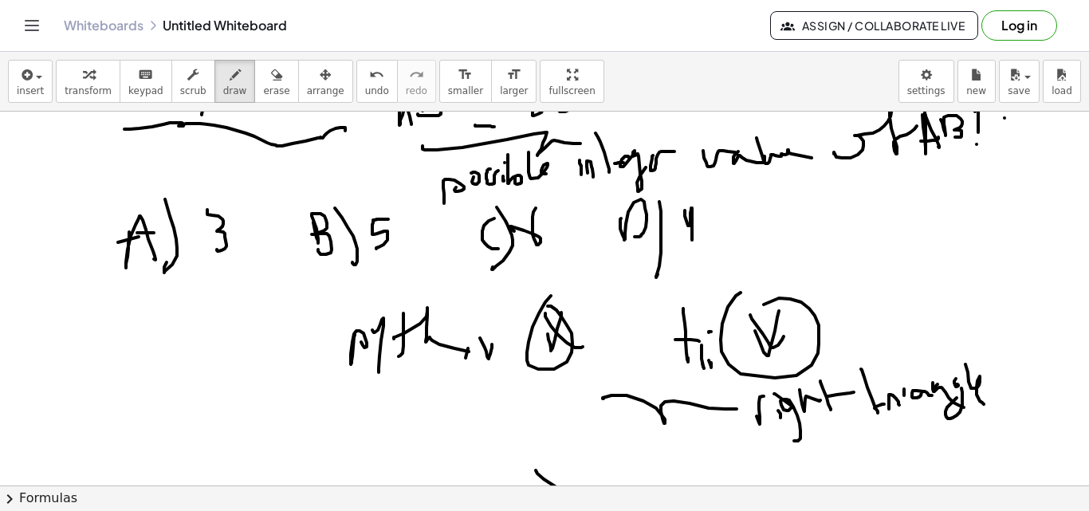
scroll to position [3040, 0]
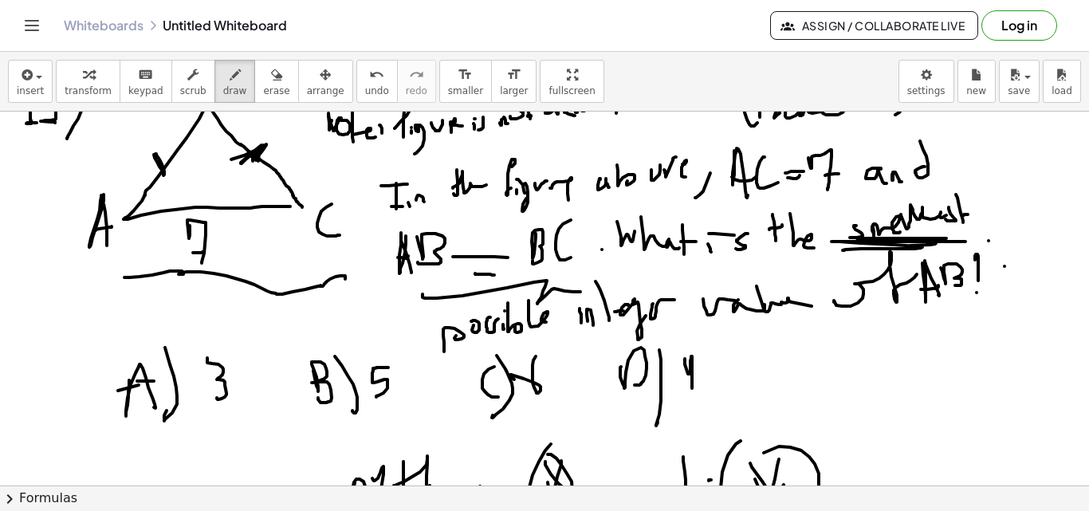
drag, startPoint x: 846, startPoint y: 250, endPoint x: 901, endPoint y: 246, distance: 55.1
drag, startPoint x: 189, startPoint y: 364, endPoint x: 193, endPoint y: 430, distance: 66.3
drag, startPoint x: 251, startPoint y: 337, endPoint x: 263, endPoint y: 324, distance: 17.5
drag, startPoint x: 257, startPoint y: 351, endPoint x: 250, endPoint y: 355, distance: 8.2
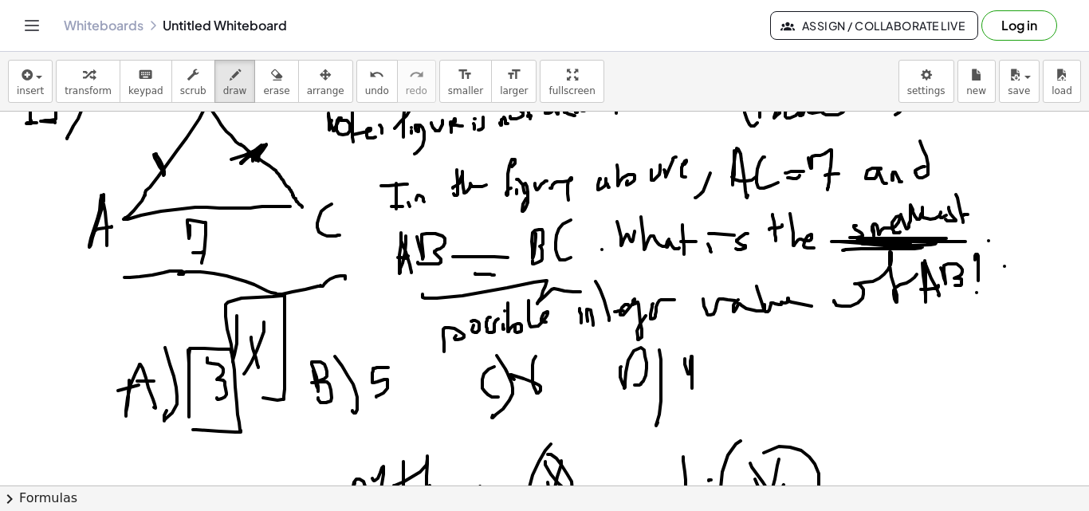
drag, startPoint x: 237, startPoint y: 317, endPoint x: 235, endPoint y: 395, distance: 78.2
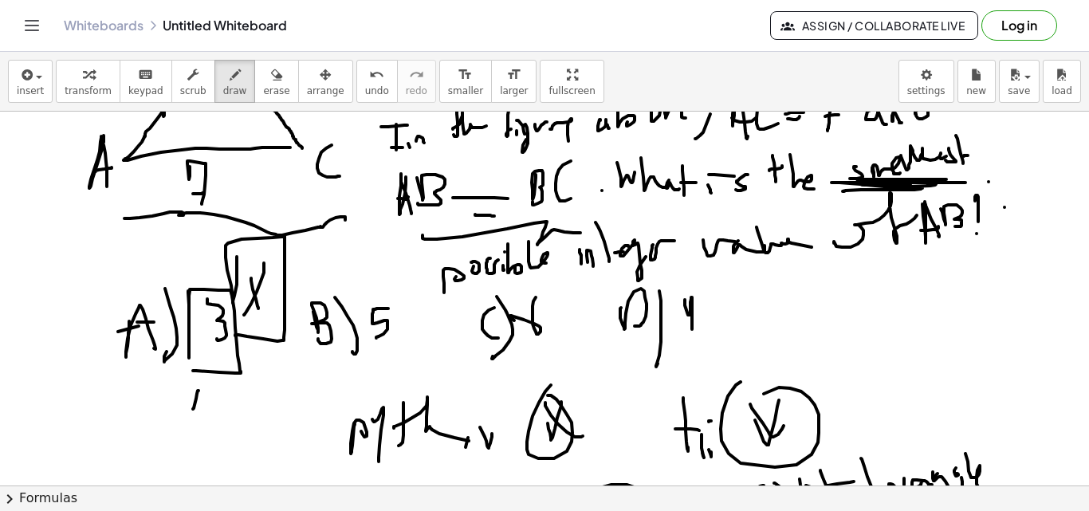
drag, startPoint x: 194, startPoint y: 408, endPoint x: 219, endPoint y: 388, distance: 32.4
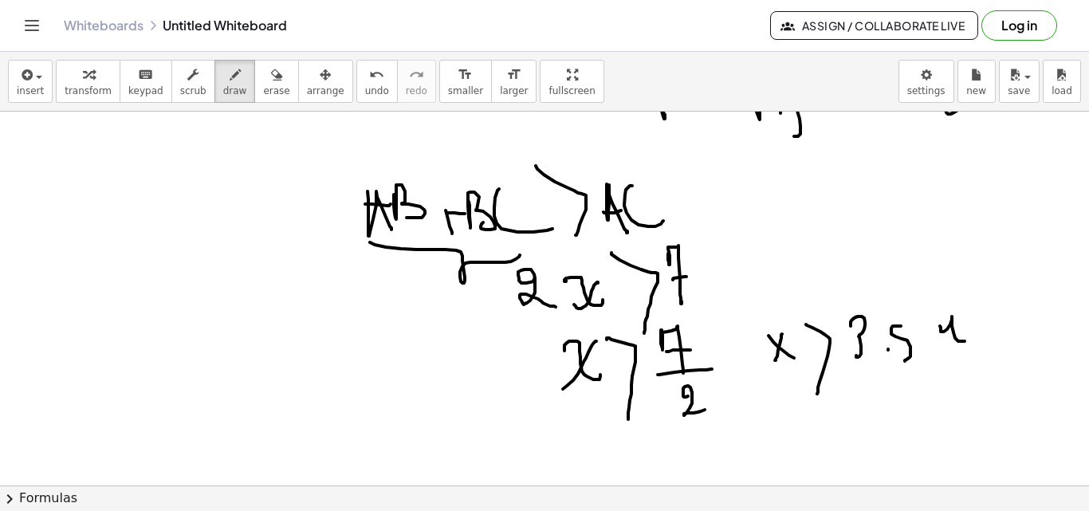
scroll to position [3542, 0]
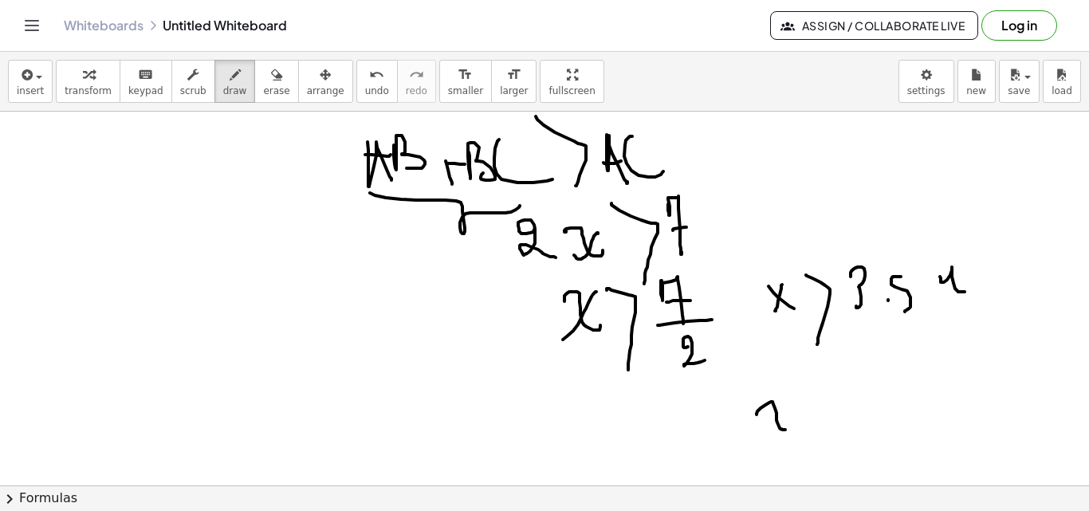
drag, startPoint x: 757, startPoint y: 414, endPoint x: 791, endPoint y: 426, distance: 36.3
drag, startPoint x: 791, startPoint y: 407, endPoint x: 814, endPoint y: 408, distance: 23.2
drag, startPoint x: 816, startPoint y: 408, endPoint x: 830, endPoint y: 411, distance: 14.7
drag, startPoint x: 846, startPoint y: 391, endPoint x: 796, endPoint y: 444, distance: 73.3
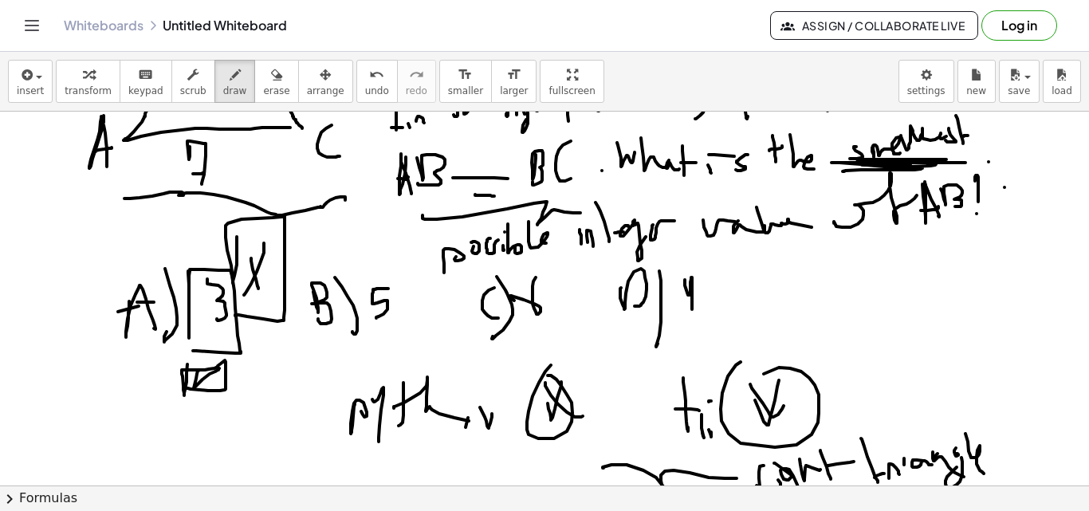
scroll to position [3109, 0]
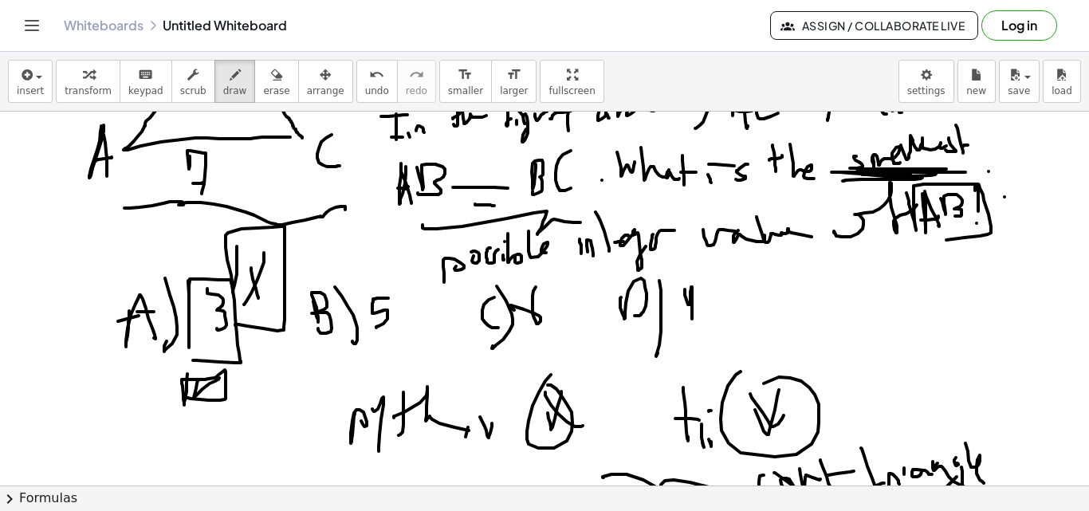
drag, startPoint x: 907, startPoint y: 193, endPoint x: 918, endPoint y: 246, distance: 54.7
drag, startPoint x: 596, startPoint y: 275, endPoint x: 582, endPoint y: 348, distance: 74.6
